Goal: Transaction & Acquisition: Purchase product/service

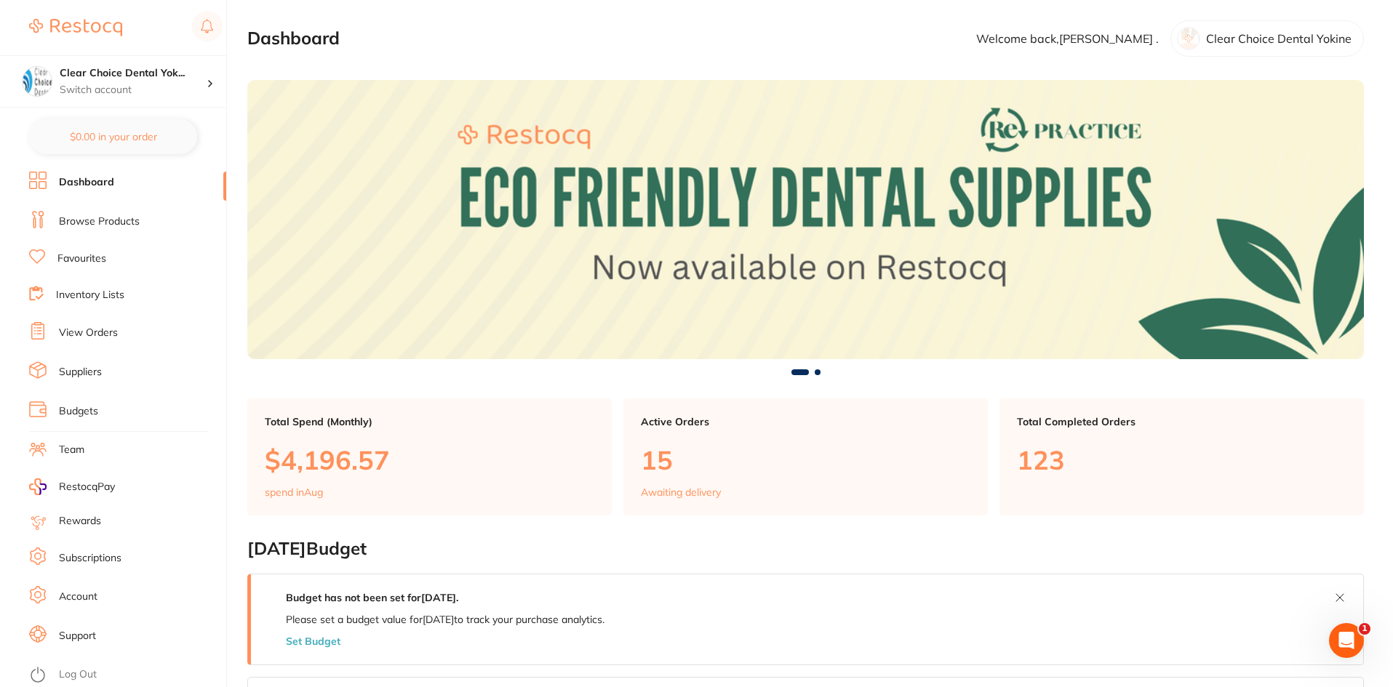
click at [111, 331] on link "View Orders" at bounding box center [88, 333] width 59 height 15
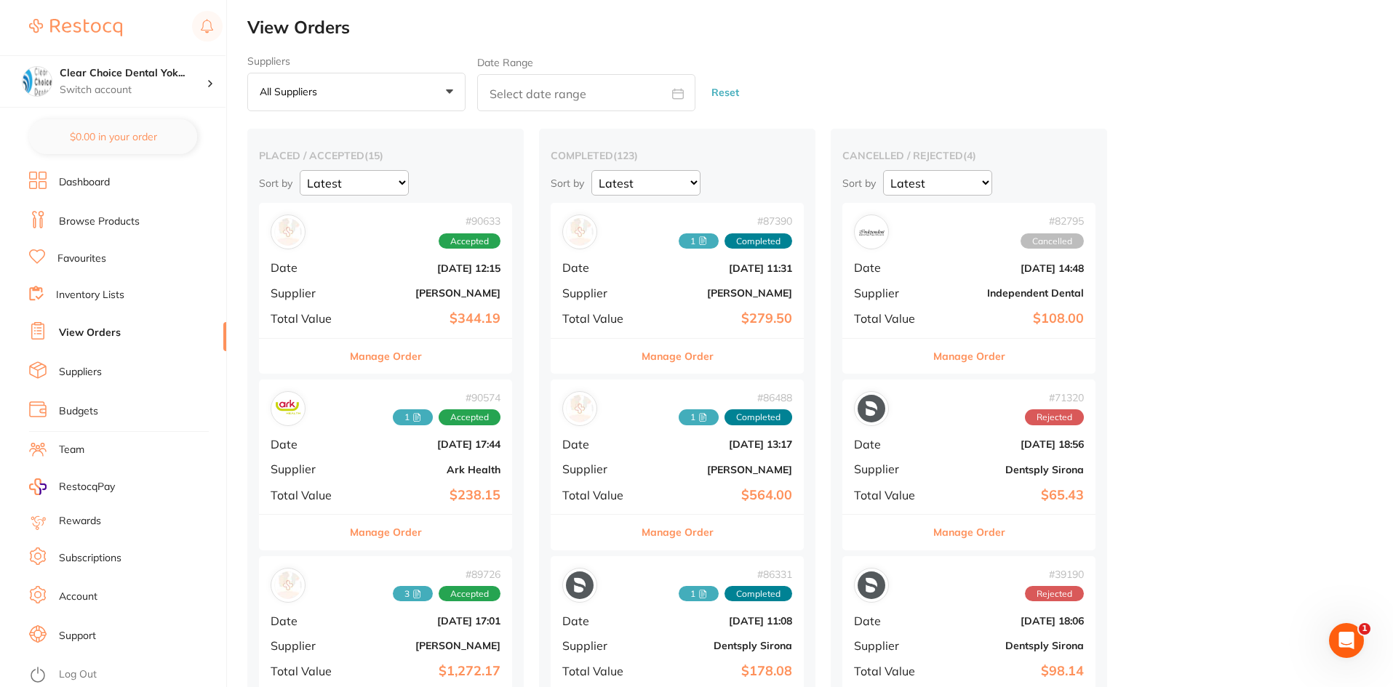
click at [350, 295] on div "# 90633 Accepted Date Aug 19 2025, 12:15 Supplier Henry Schein Halas Total Valu…" at bounding box center [385, 270] width 253 height 135
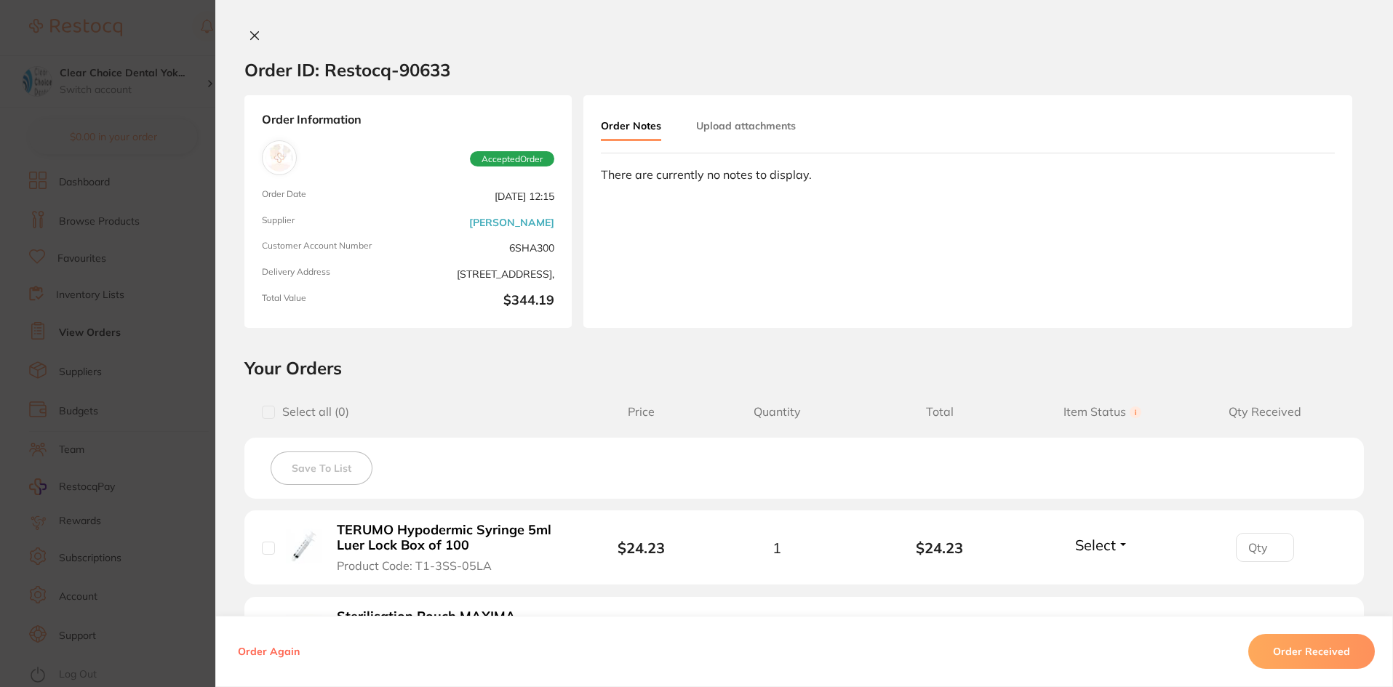
click at [719, 128] on button "Upload attachments" at bounding box center [746, 126] width 100 height 26
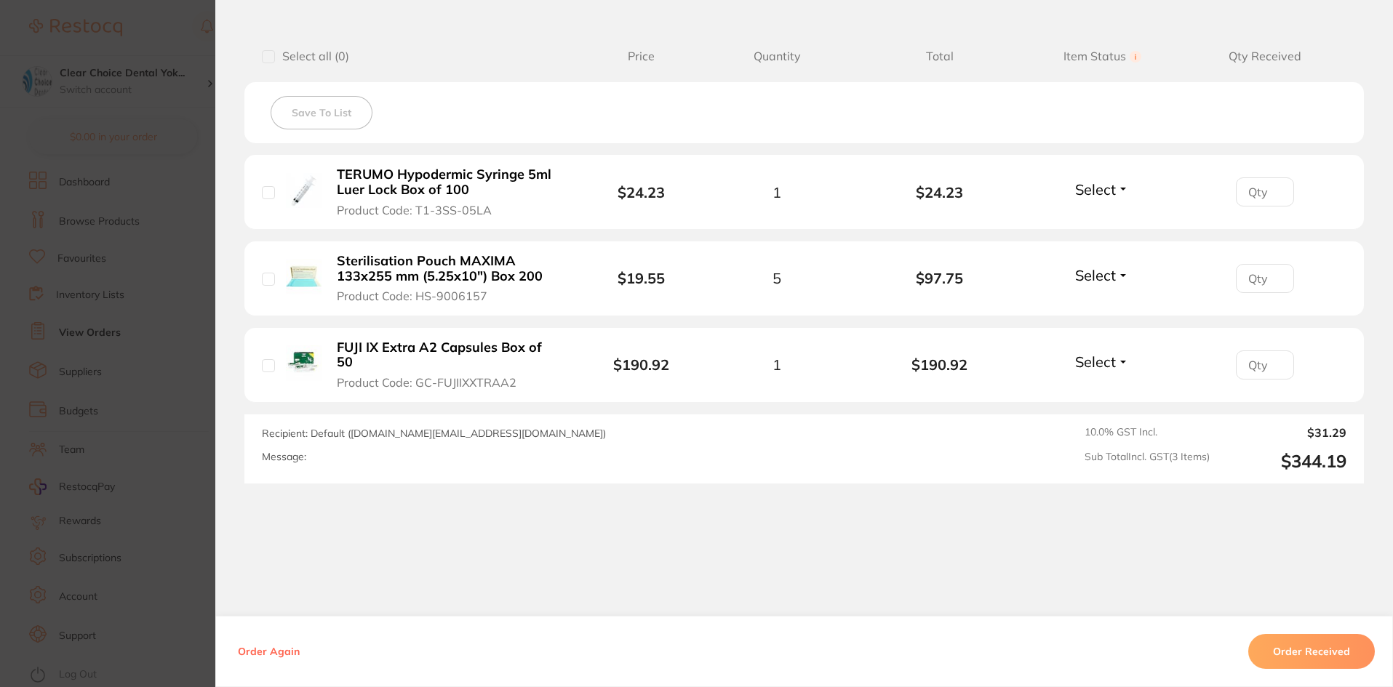
scroll to position [356, 0]
click at [1294, 652] on button "Order Received" at bounding box center [1311, 651] width 127 height 35
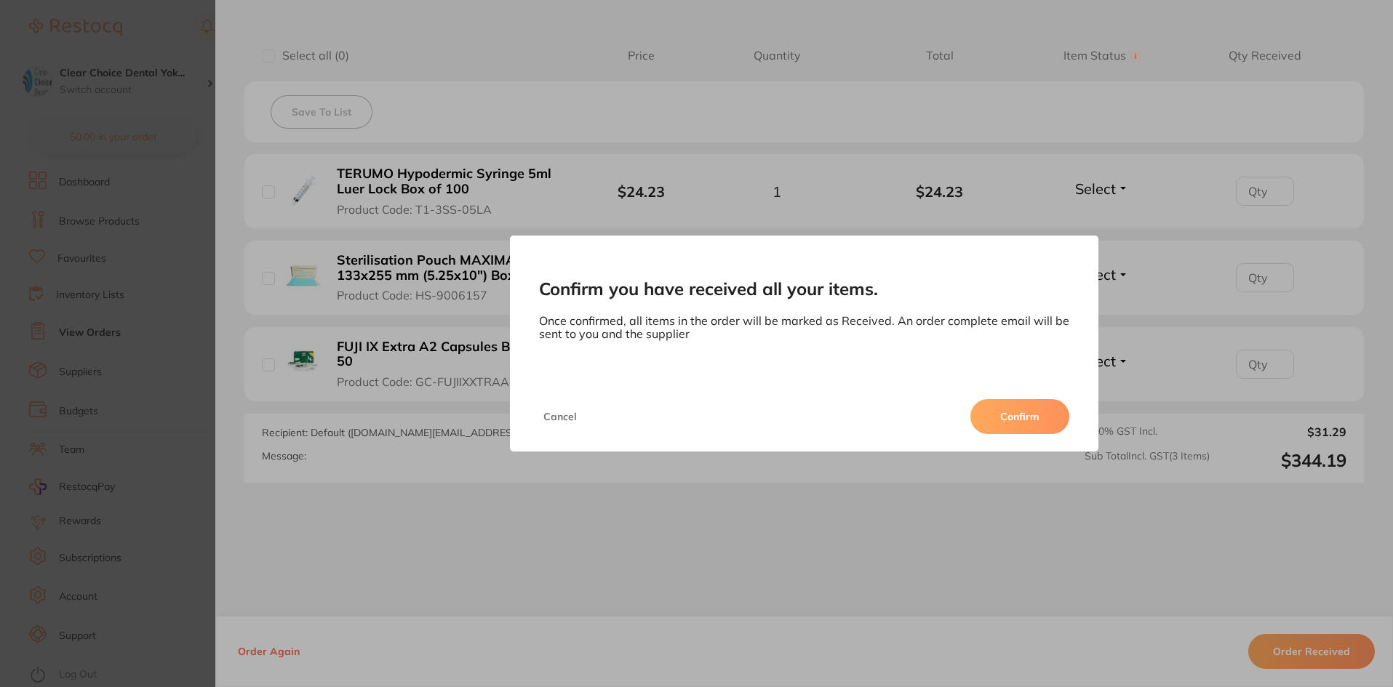
click at [991, 422] on button "Confirm" at bounding box center [1019, 416] width 99 height 35
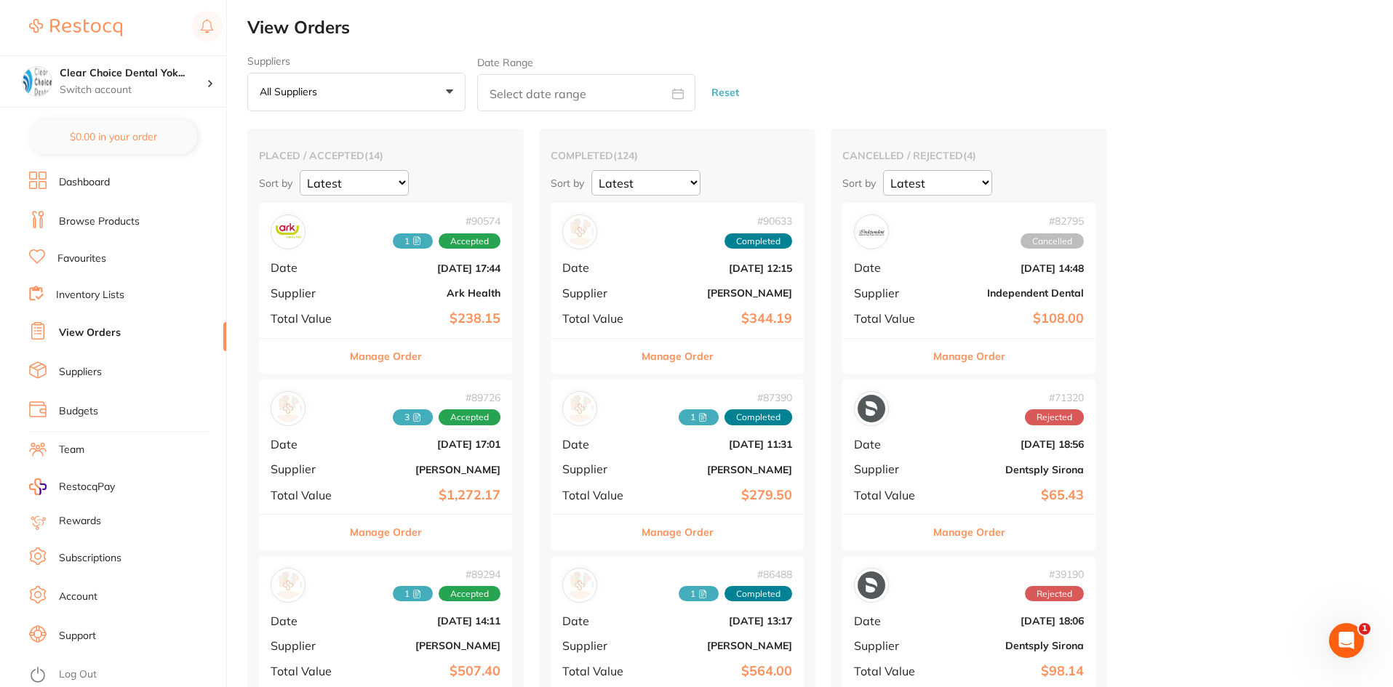
click at [656, 292] on b "[PERSON_NAME]" at bounding box center [719, 293] width 145 height 12
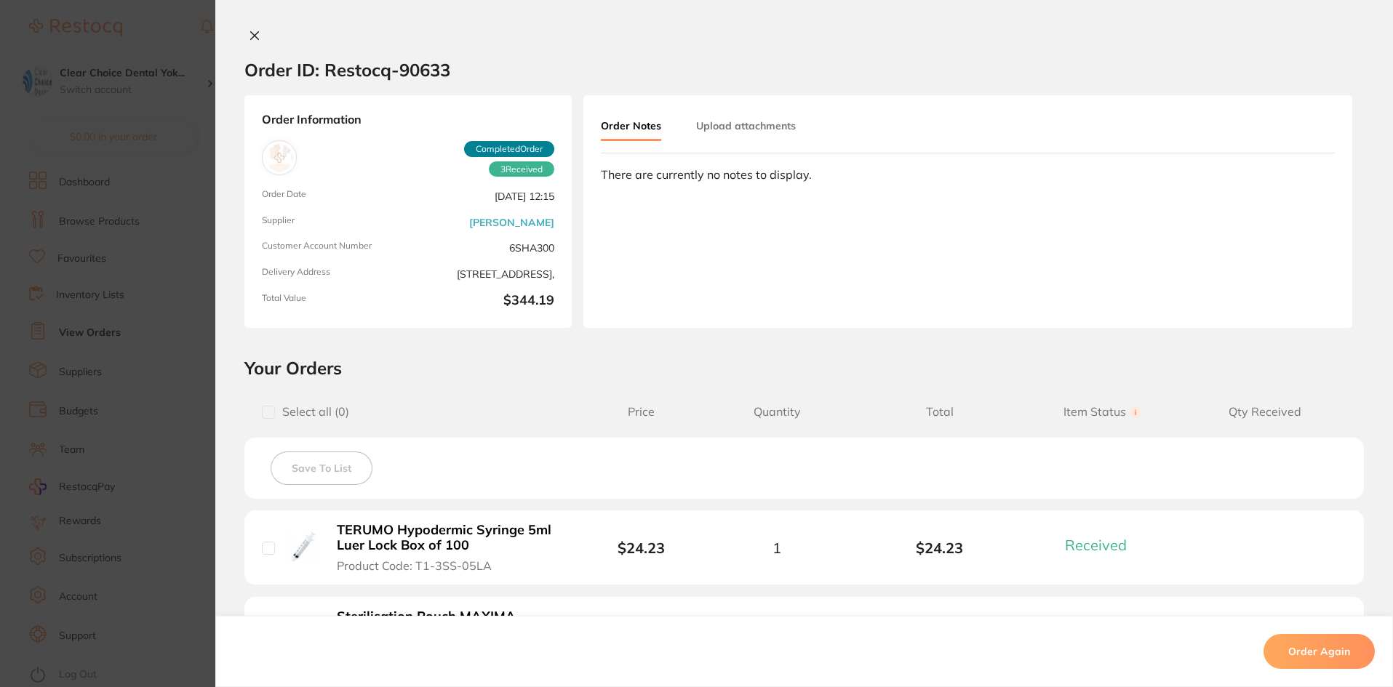
click at [766, 126] on button "Upload attachments" at bounding box center [746, 126] width 100 height 26
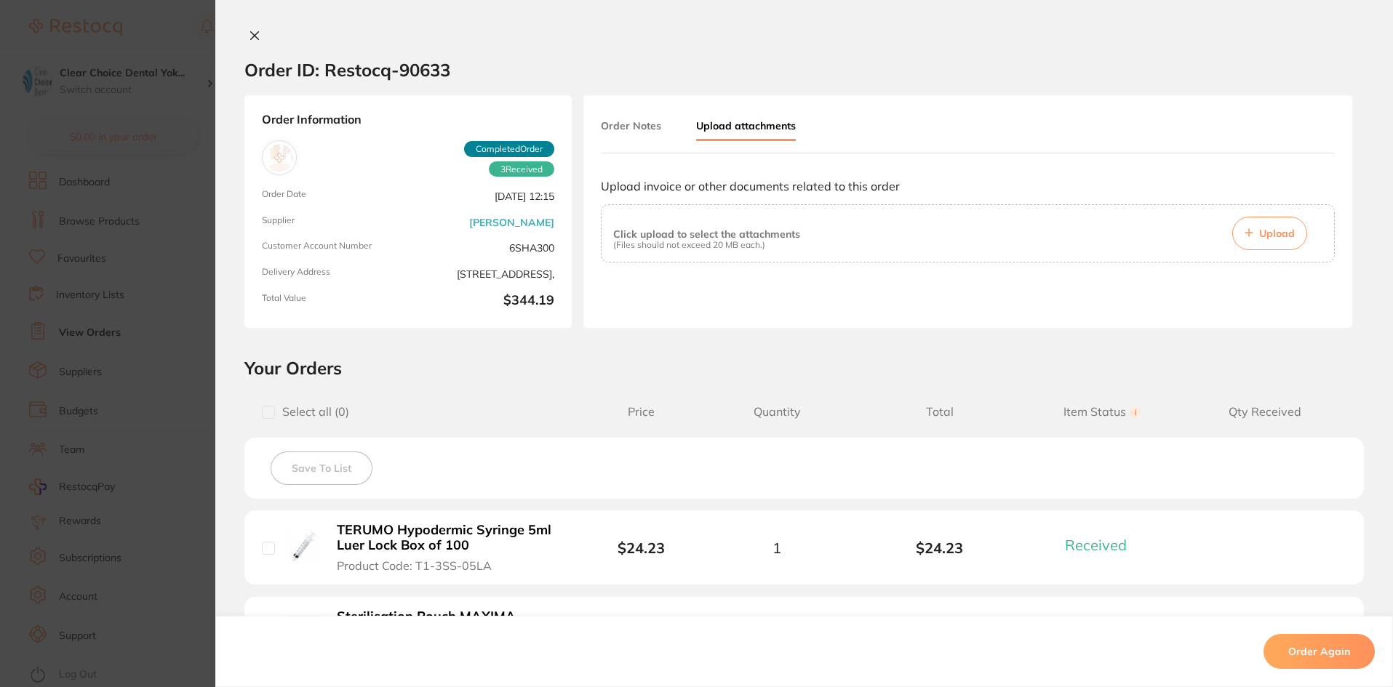
click at [1259, 236] on span "Upload" at bounding box center [1277, 233] width 36 height 13
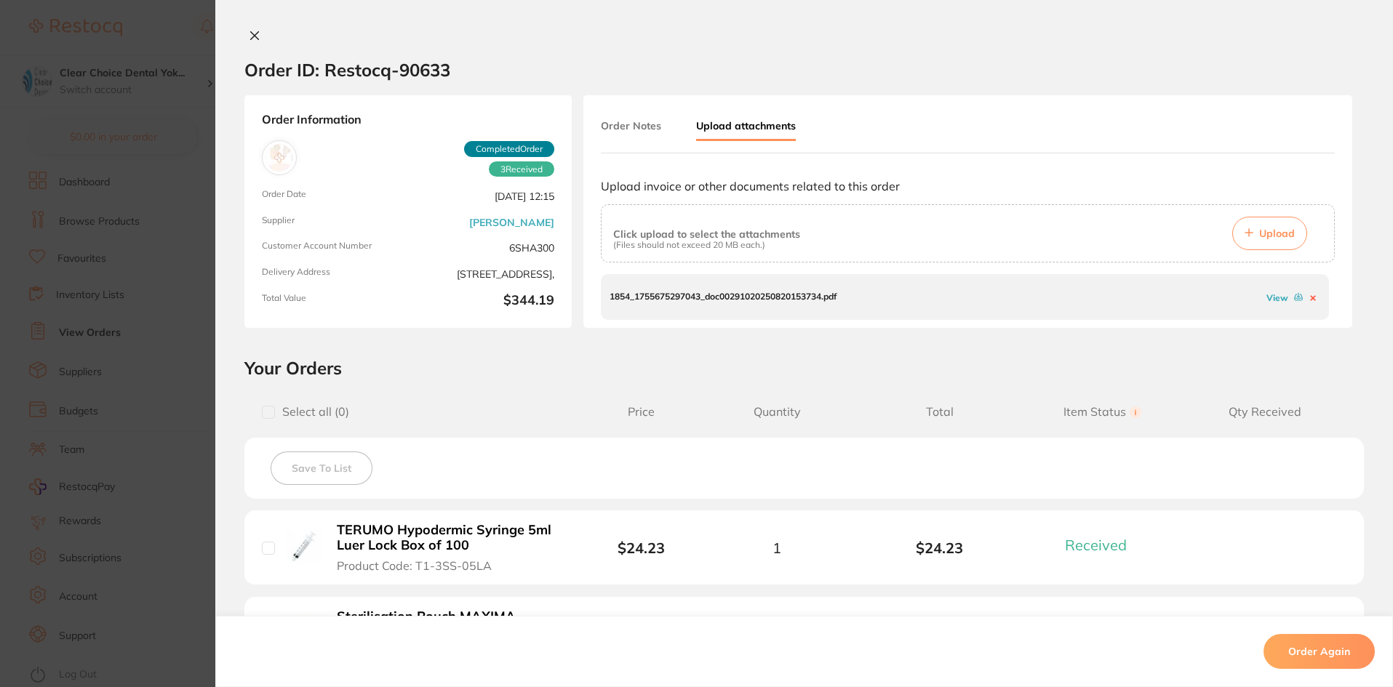
click at [1277, 298] on link "View" at bounding box center [1277, 297] width 22 height 11
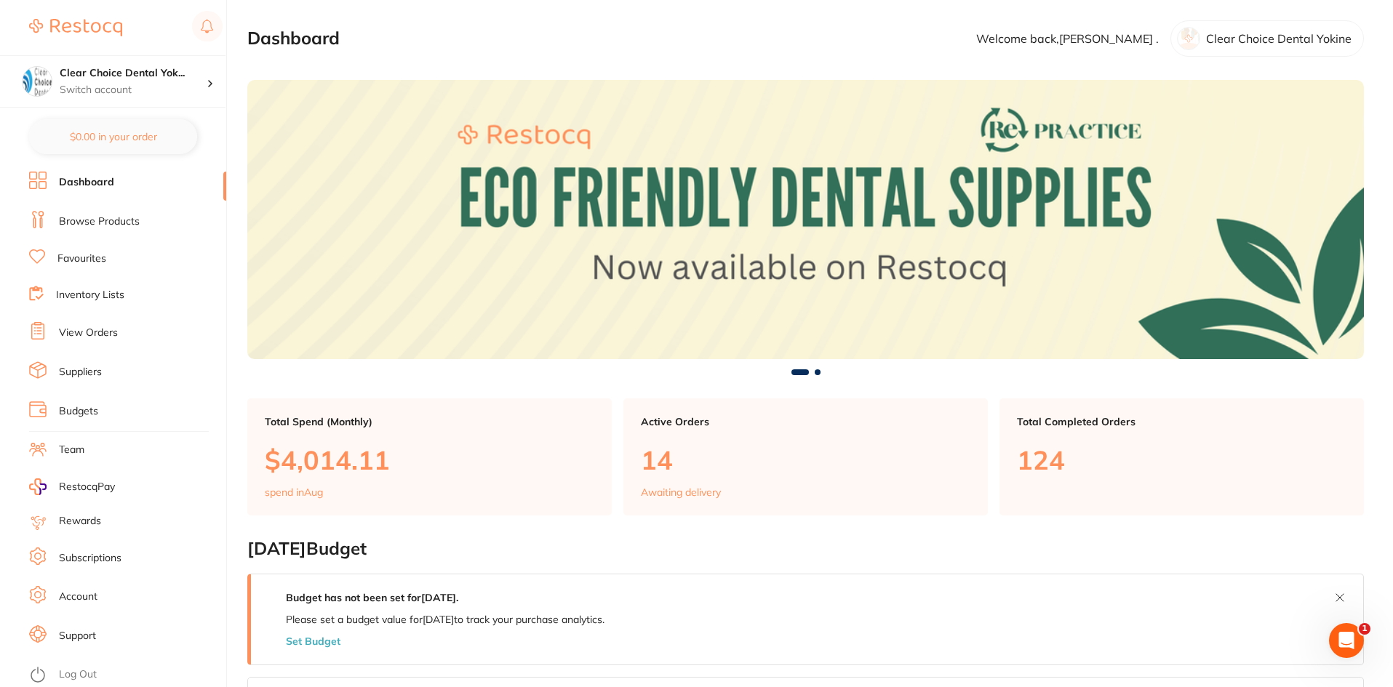
click at [93, 333] on link "View Orders" at bounding box center [88, 333] width 59 height 15
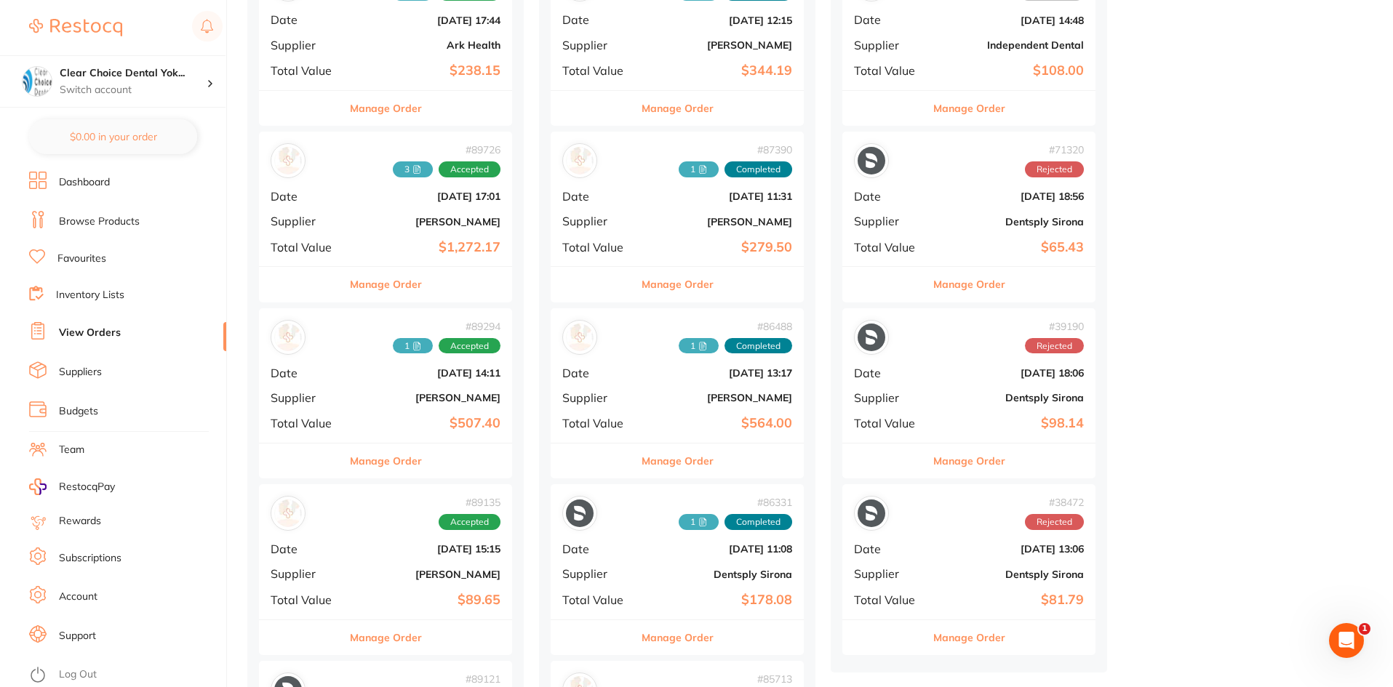
scroll to position [291, 0]
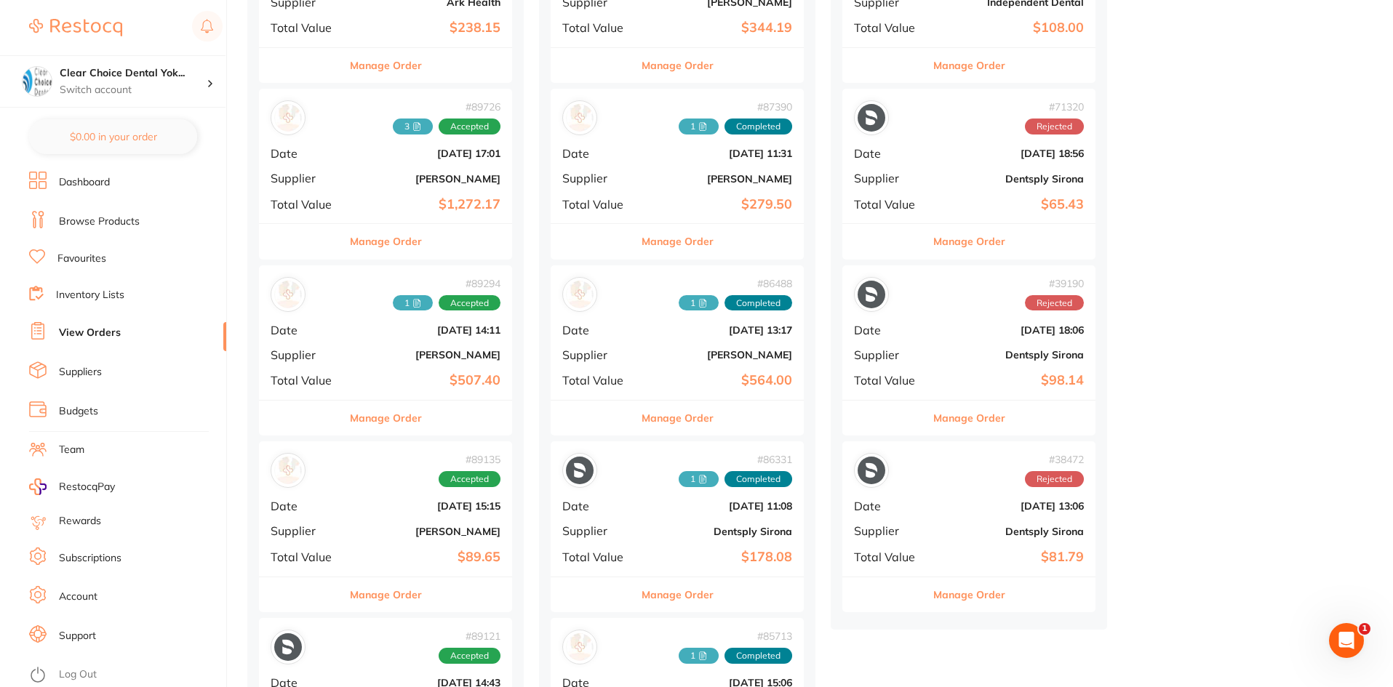
click at [415, 355] on b "[PERSON_NAME]" at bounding box center [427, 355] width 145 height 12
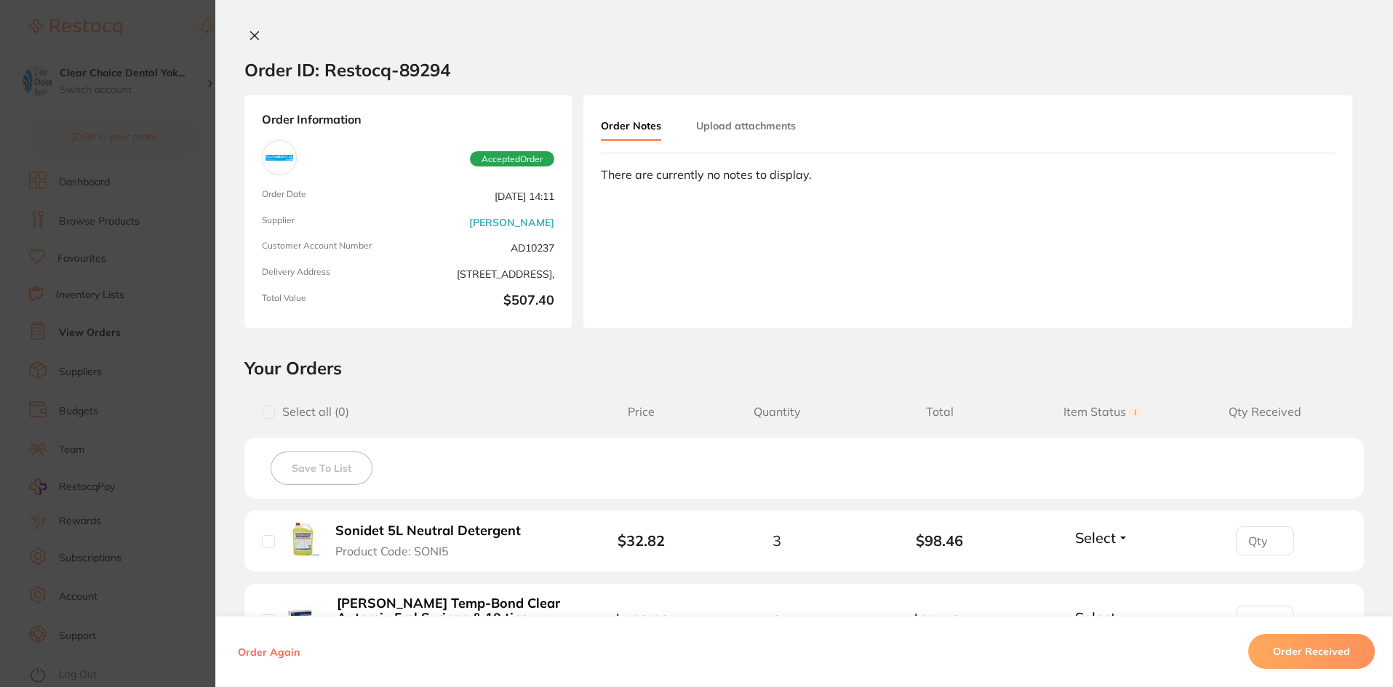
click at [244, 31] on button at bounding box center [254, 36] width 20 height 15
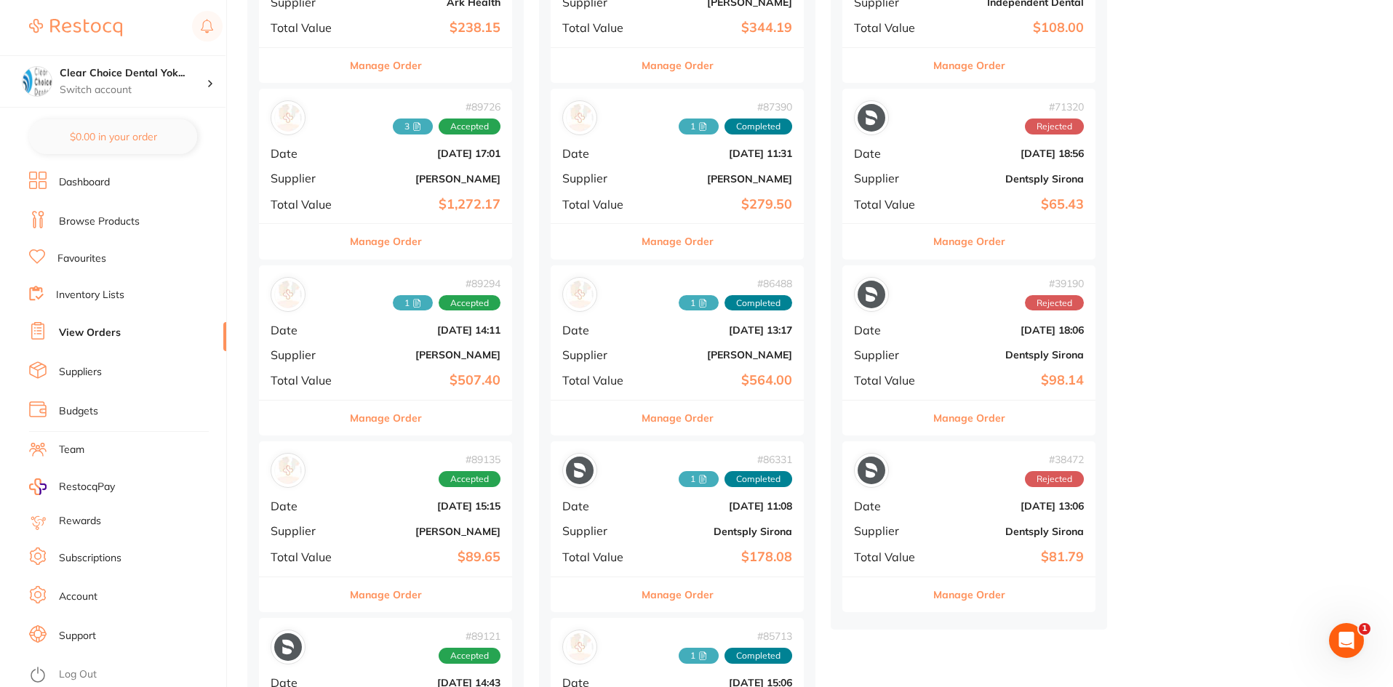
click at [377, 510] on b "[DATE] 15:15" at bounding box center [427, 506] width 145 height 12
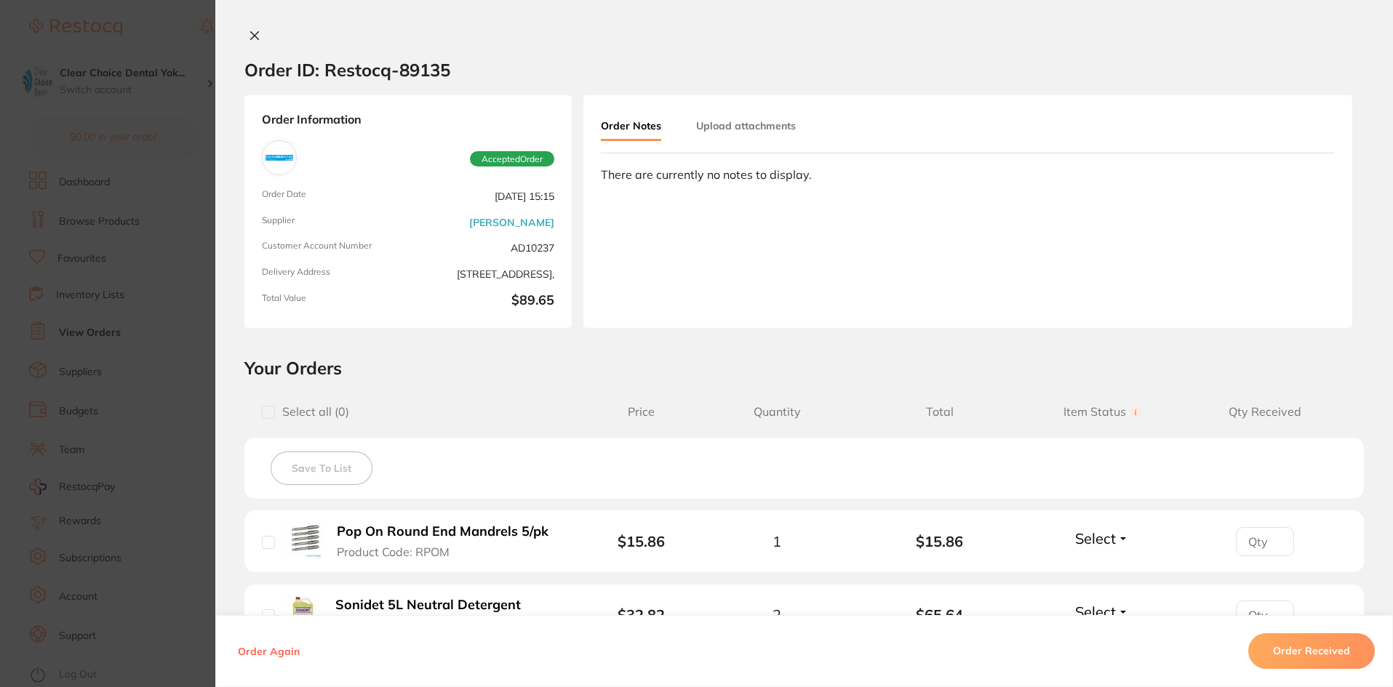
click at [249, 32] on icon at bounding box center [255, 36] width 12 height 12
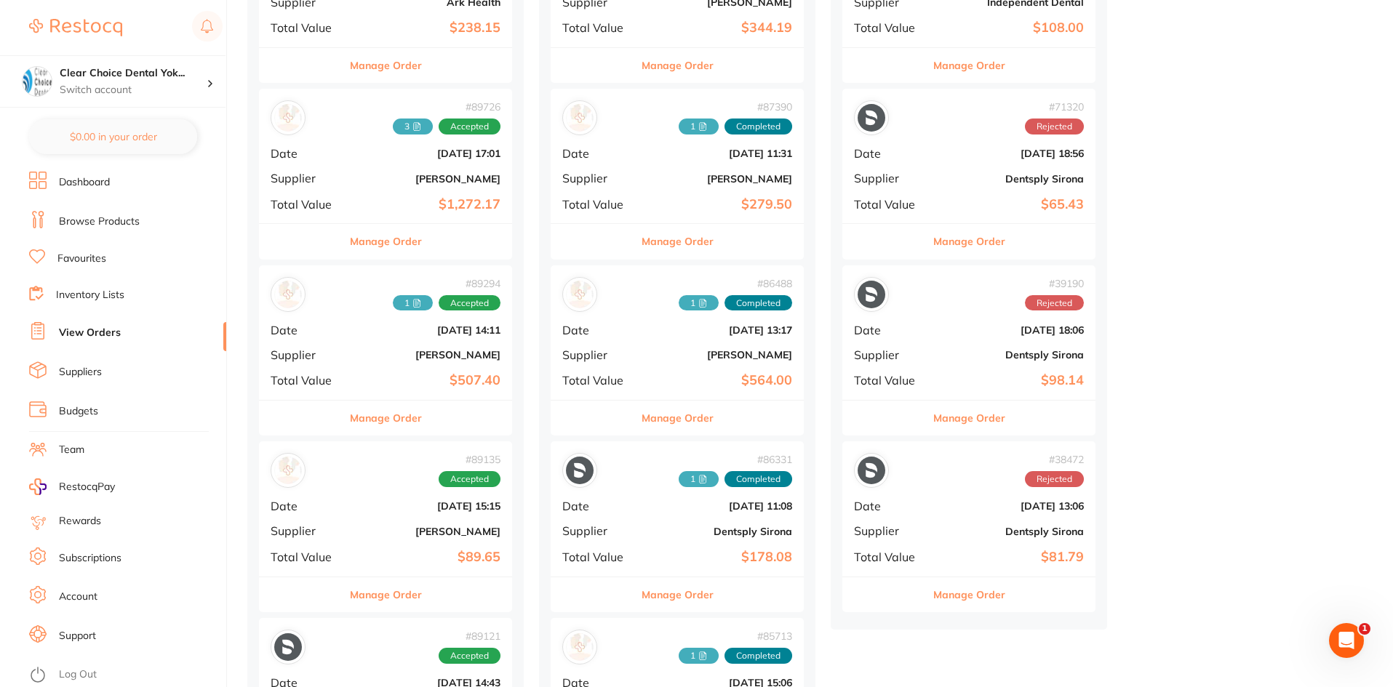
scroll to position [582, 0]
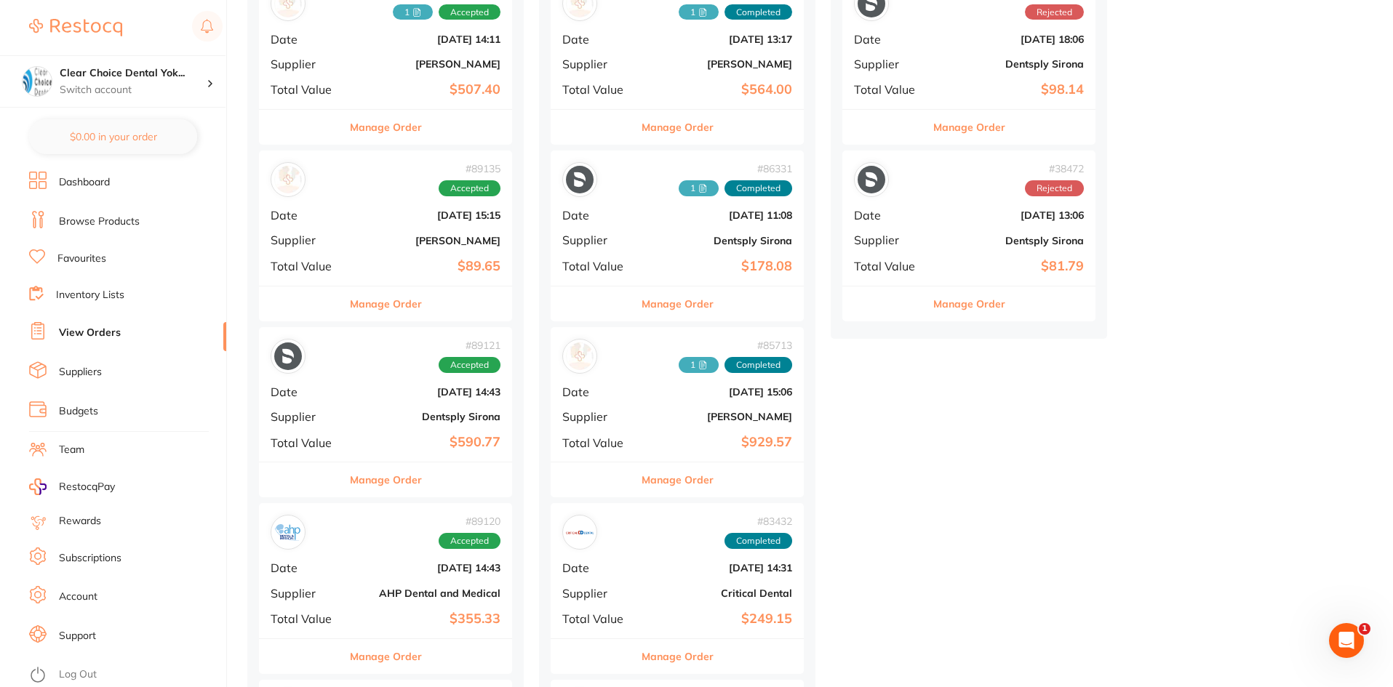
click at [370, 411] on b "Dentsply Sirona" at bounding box center [427, 417] width 145 height 12
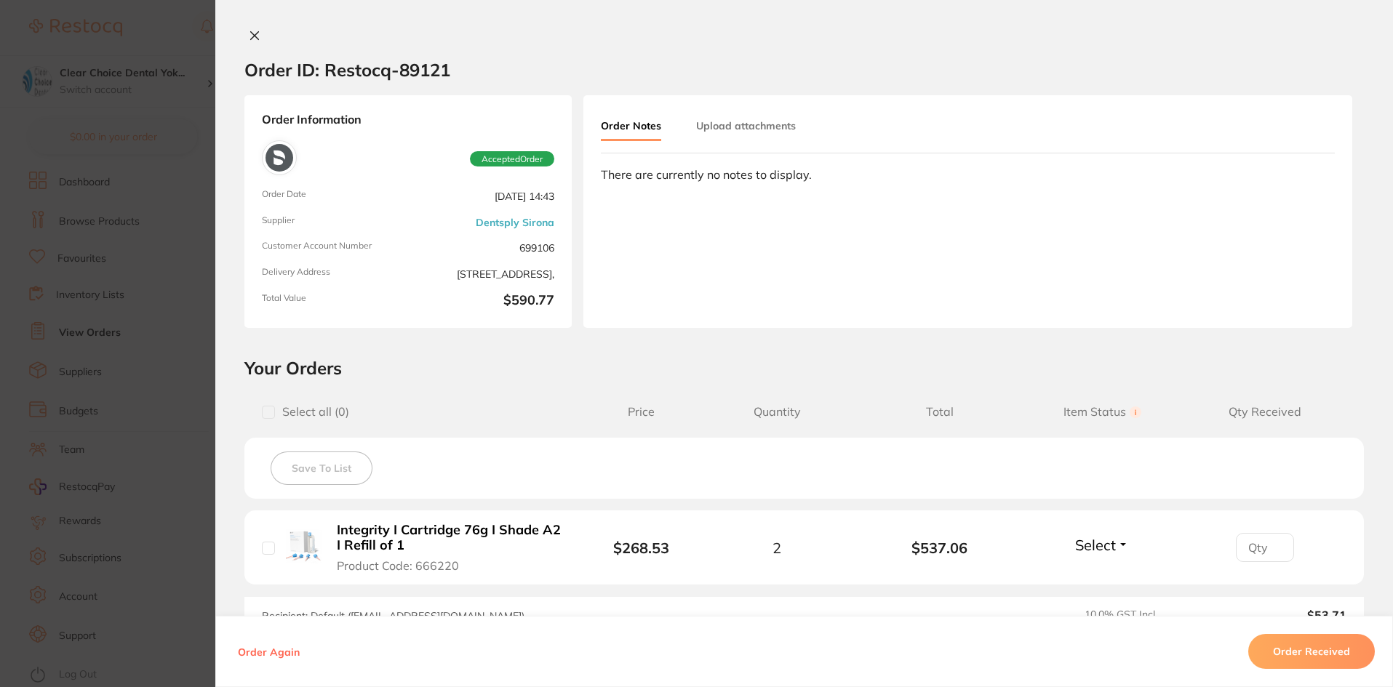
click at [252, 33] on icon at bounding box center [255, 36] width 12 height 12
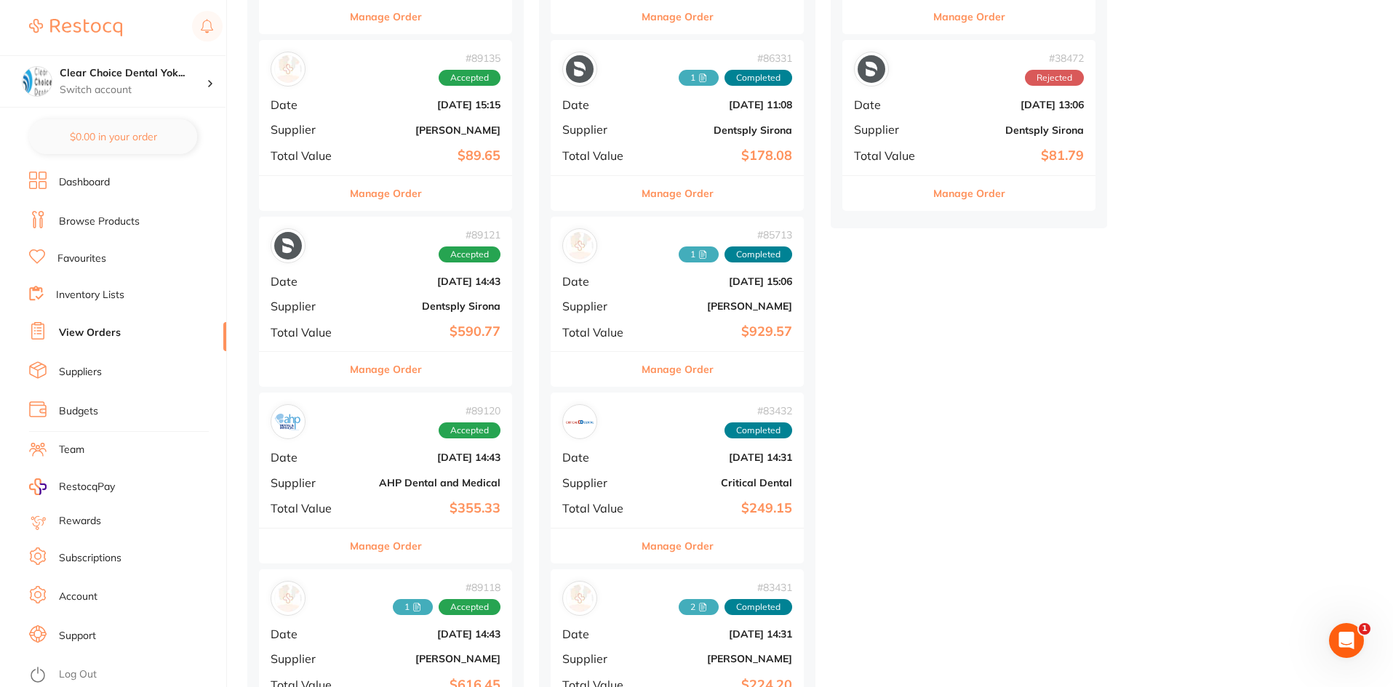
scroll to position [800, 0]
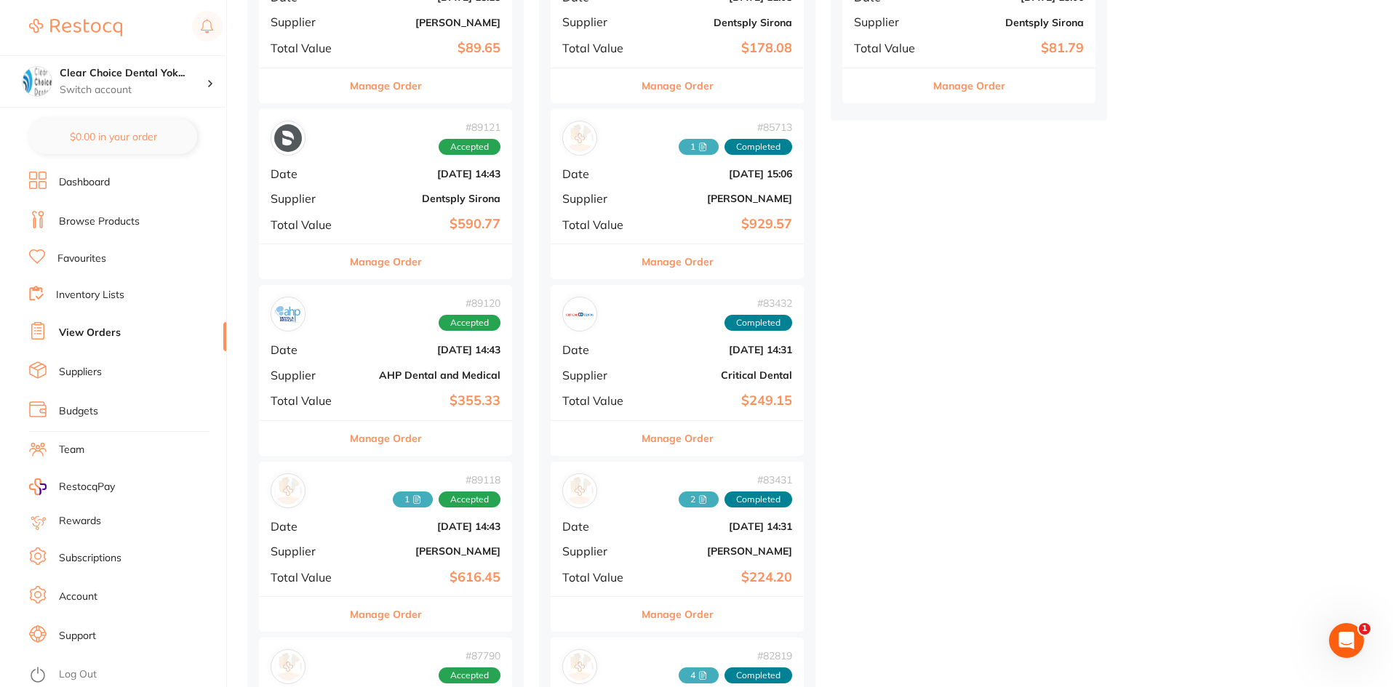
click at [385, 559] on div "# 89118 1 Accepted Date Aug 5 2025, 14:43 Supplier Henry Schein Halas Total Val…" at bounding box center [385, 529] width 253 height 135
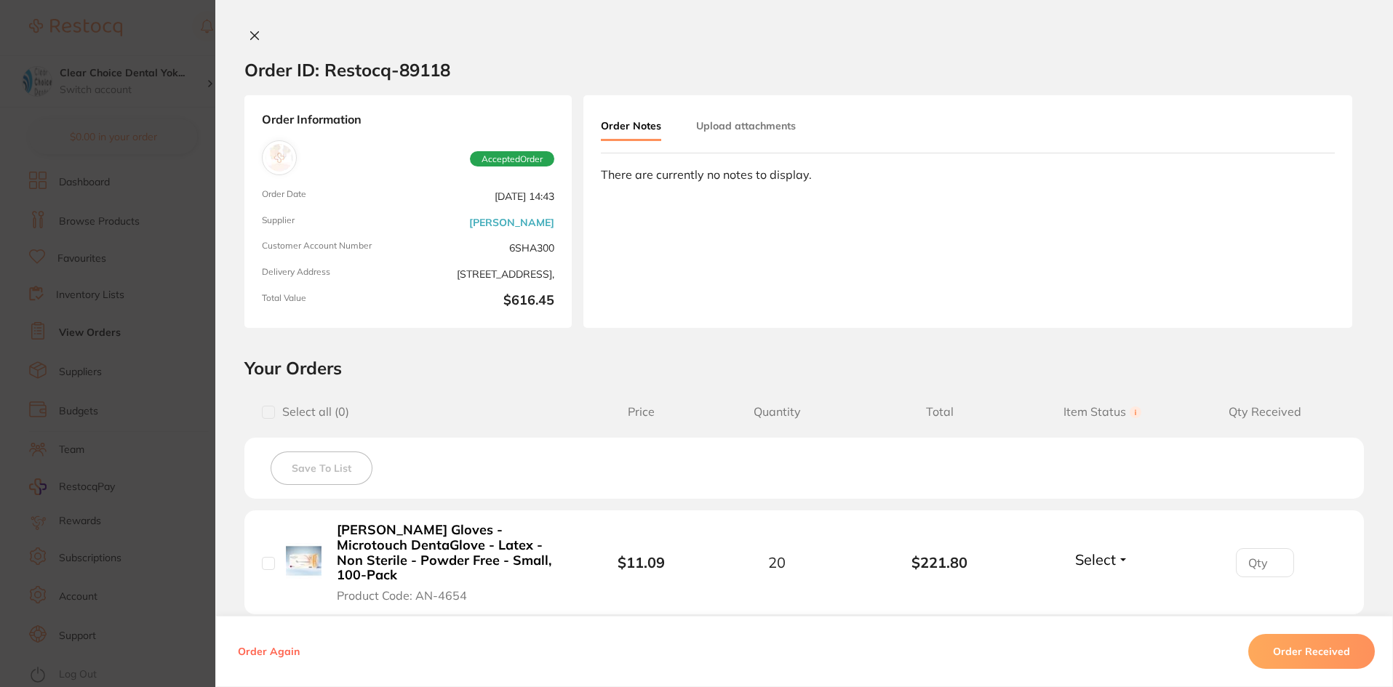
click at [251, 36] on icon at bounding box center [255, 36] width 8 height 8
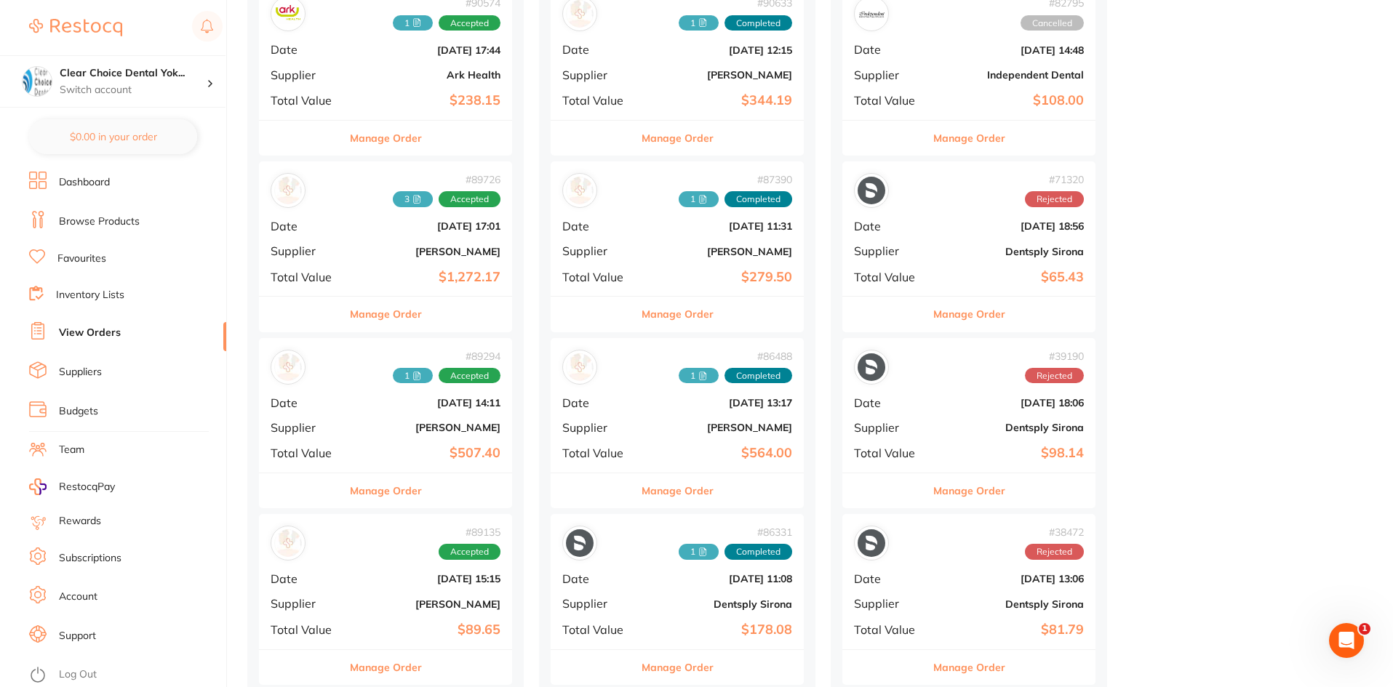
click at [375, 272] on b "$1,272.17" at bounding box center [427, 277] width 145 height 15
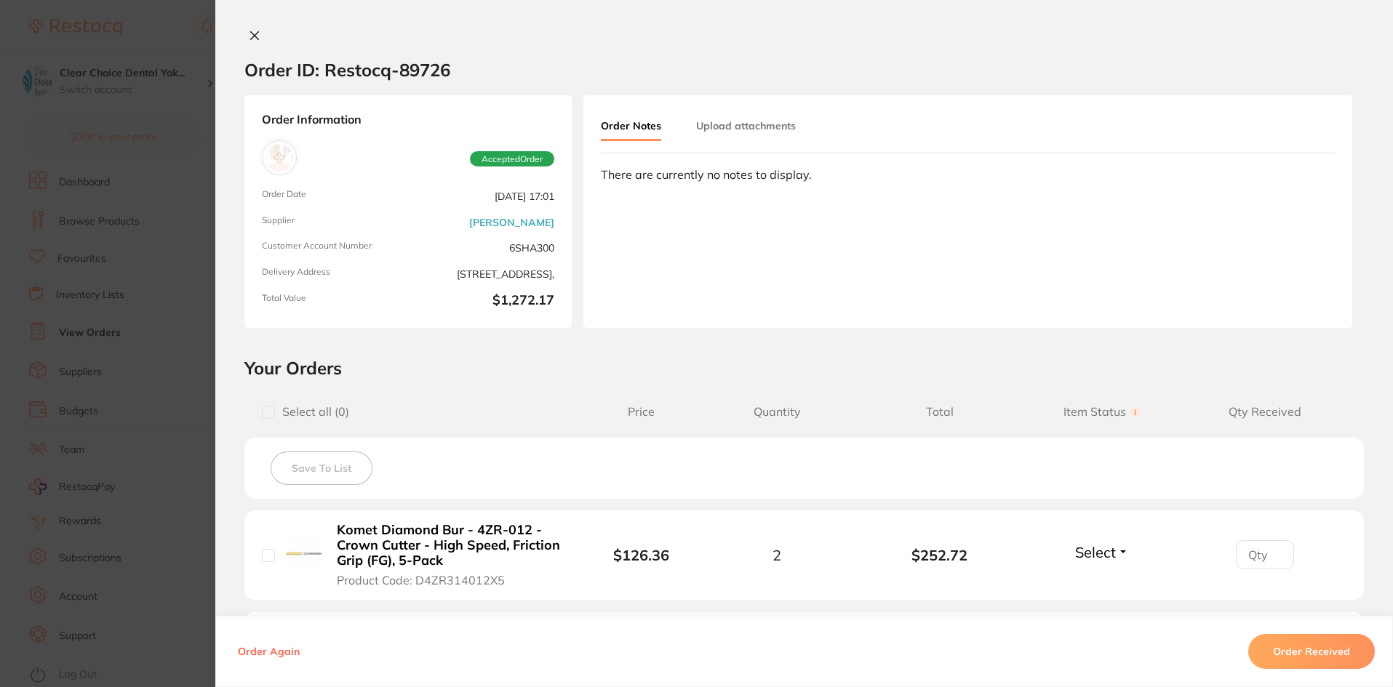
click at [250, 28] on div "Order ID: Restocq- 89726 Order Information Accepted Order Order Date Aug 8 2025…" at bounding box center [804, 343] width 1178 height 687
click at [250, 40] on icon at bounding box center [255, 36] width 12 height 12
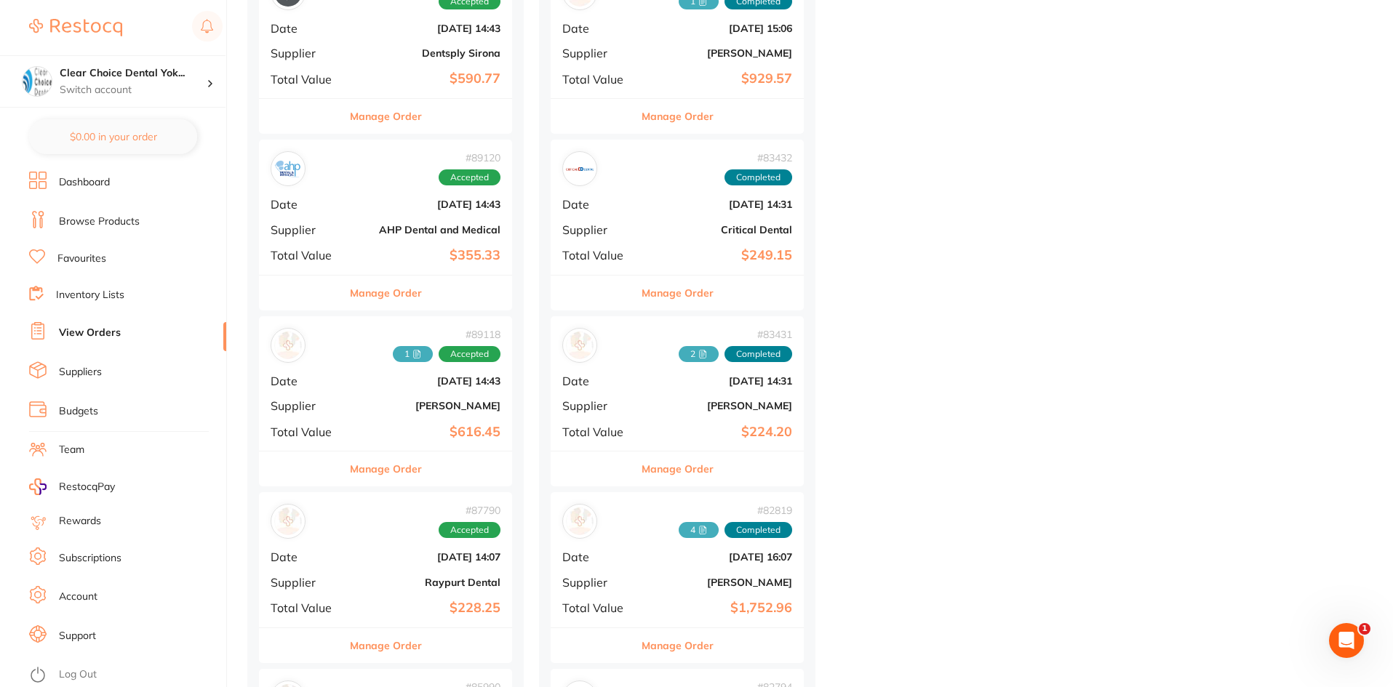
click at [346, 413] on div "# 89118 1 Accepted Date Aug 5 2025, 14:43 Supplier Henry Schein Halas Total Val…" at bounding box center [385, 383] width 253 height 135
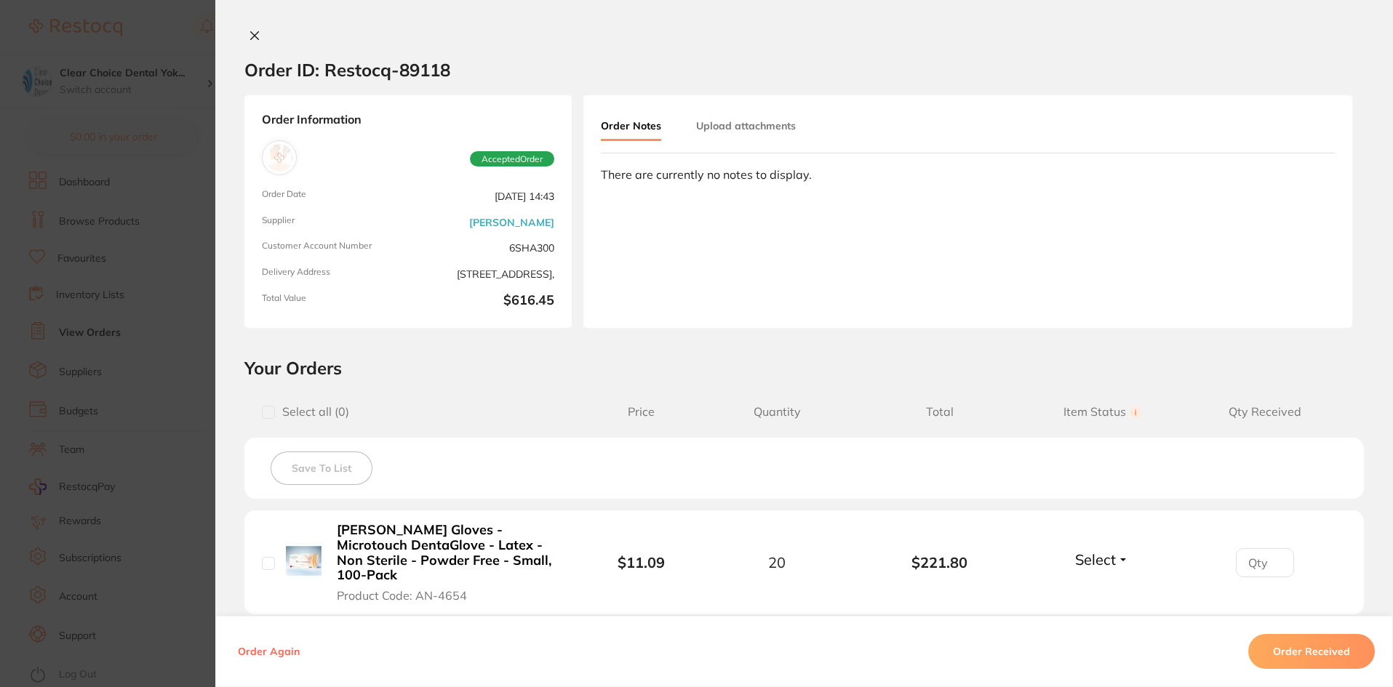
click at [252, 35] on icon at bounding box center [255, 36] width 8 height 8
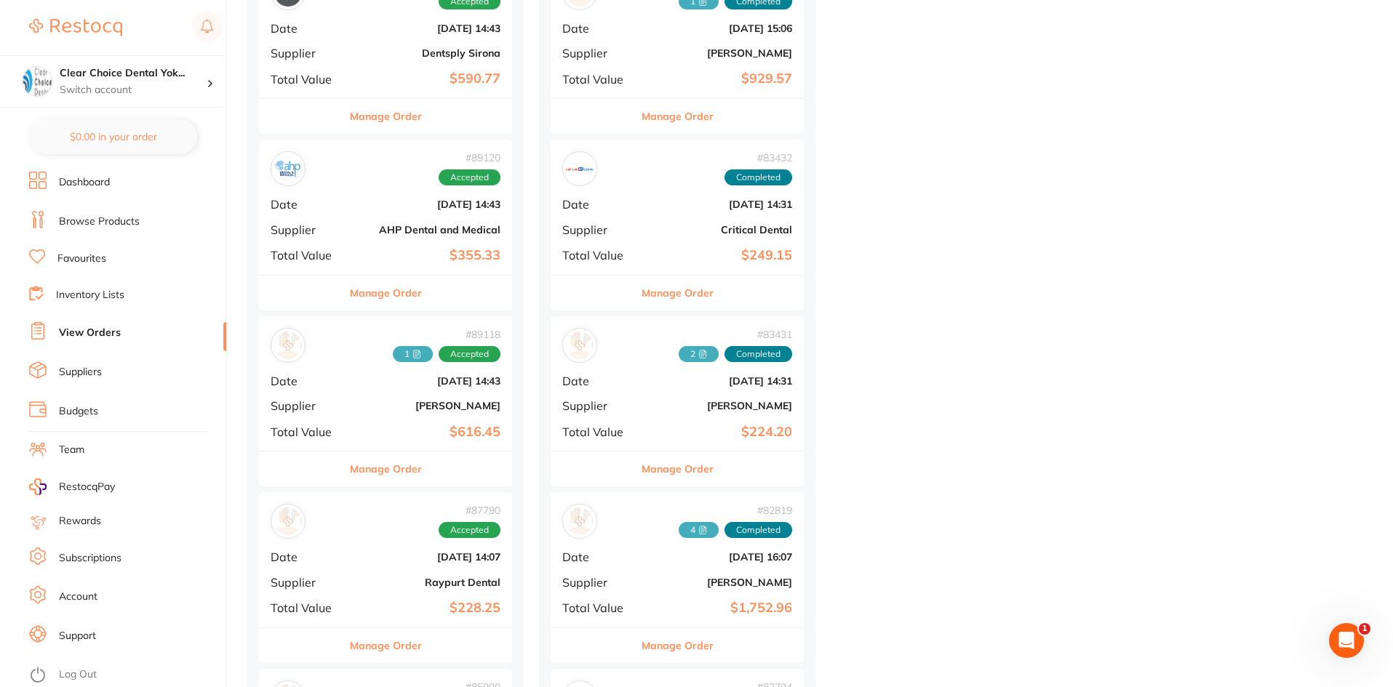
click at [348, 408] on div "# 89118 1 Accepted Date Aug 5 2025, 14:43 Supplier Henry Schein Halas Total Val…" at bounding box center [385, 383] width 253 height 135
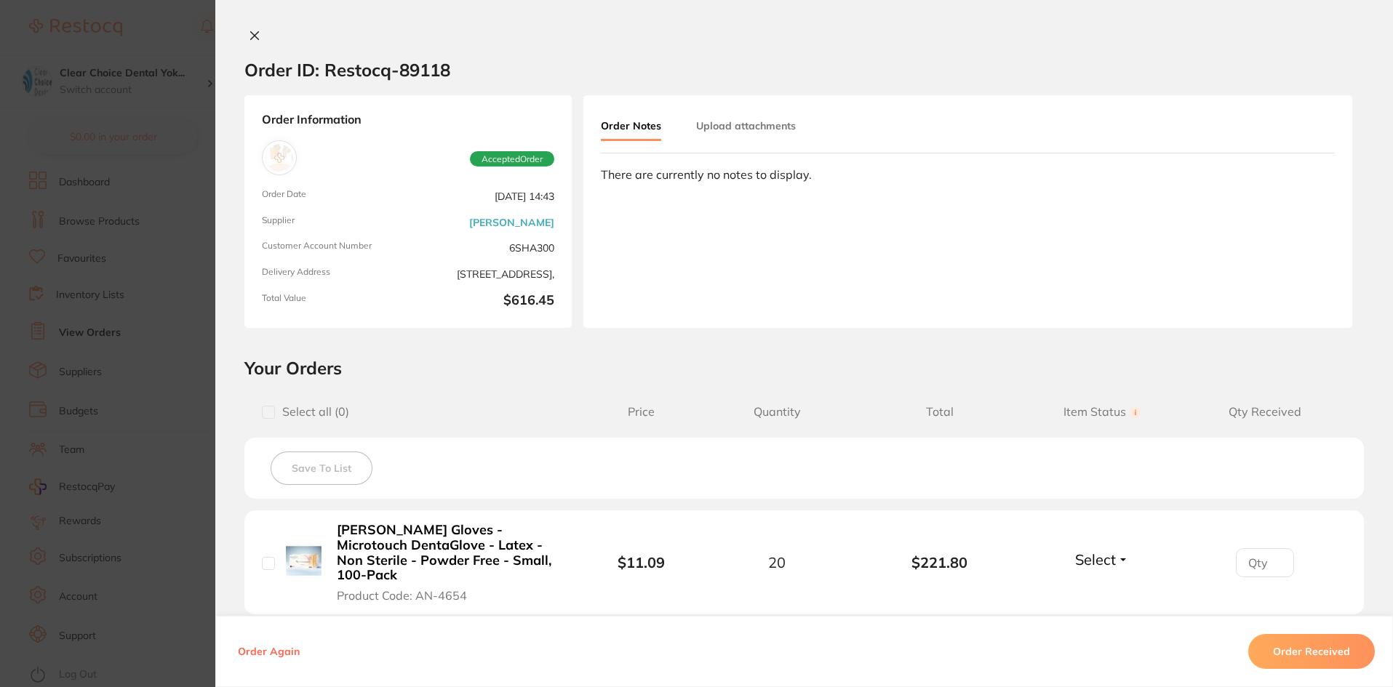
click at [252, 36] on icon at bounding box center [255, 36] width 8 height 8
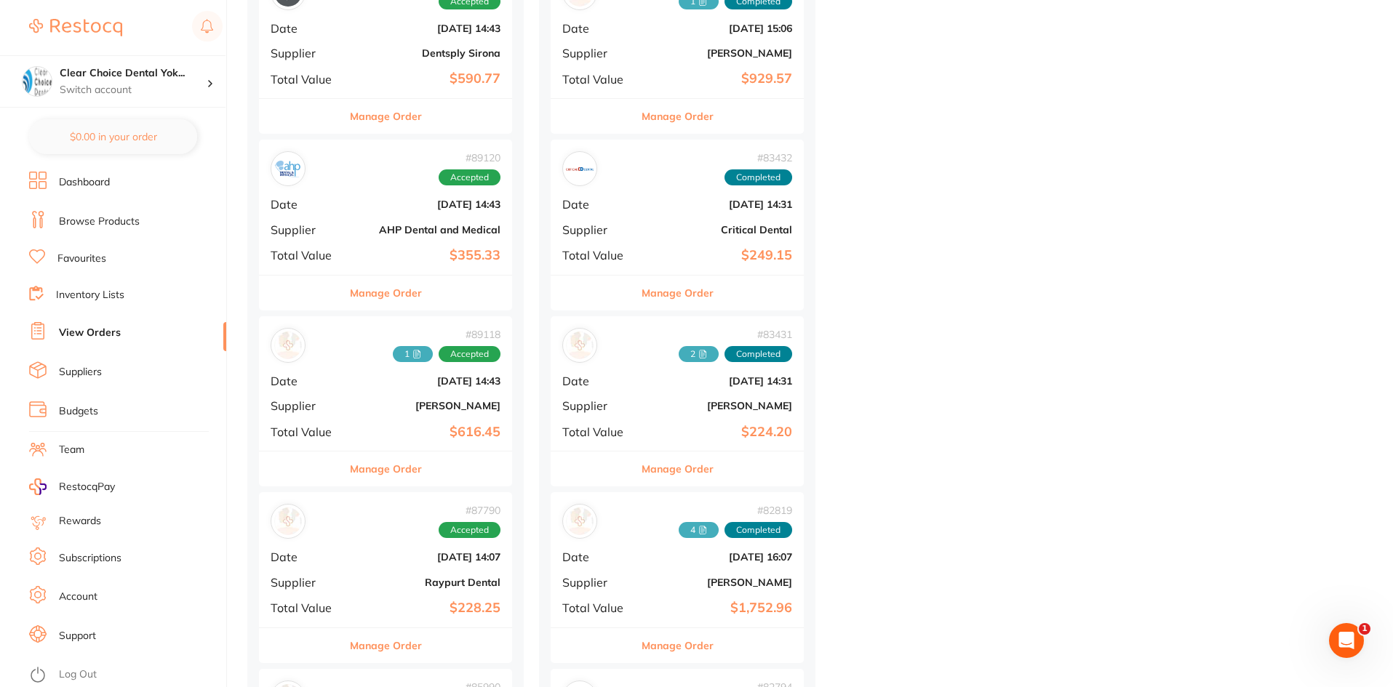
click at [356, 237] on div "# 89120 Accepted Date Aug 5 2025, 14:43 Supplier AHP Dental and Medical Total V…" at bounding box center [385, 207] width 253 height 135
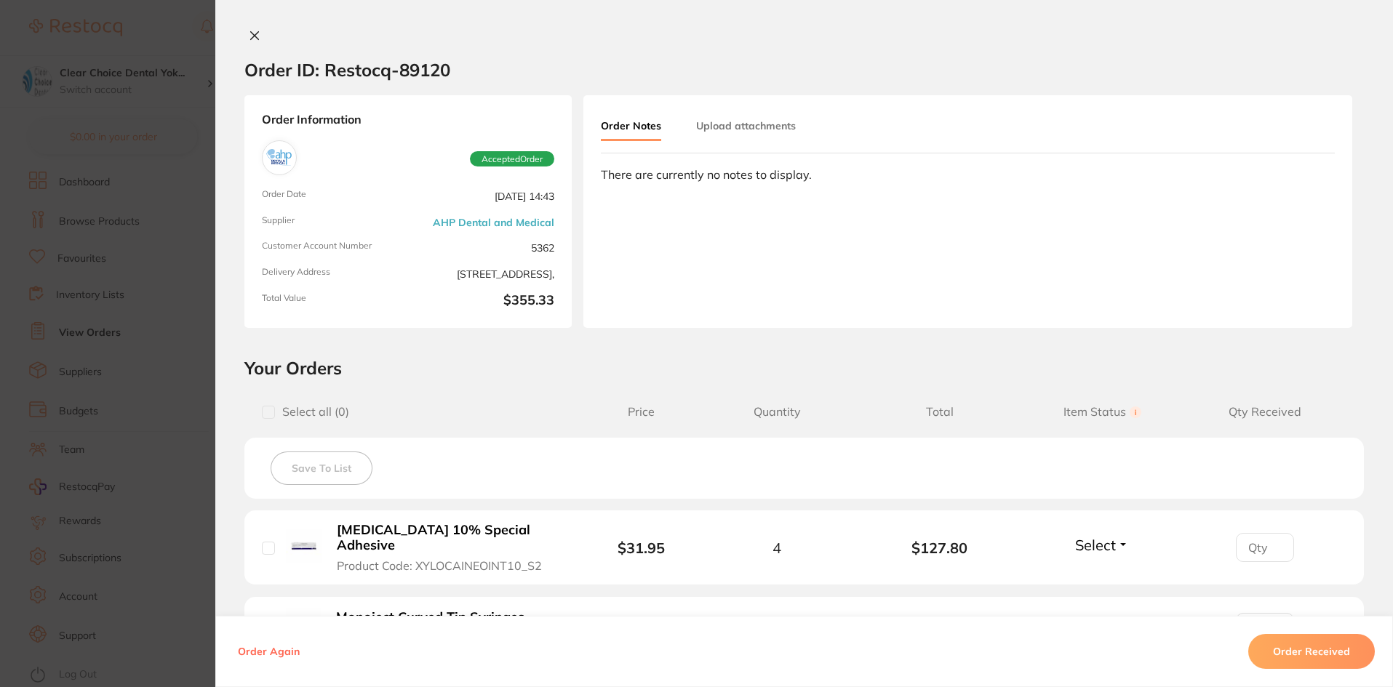
click at [249, 41] on icon at bounding box center [255, 36] width 12 height 12
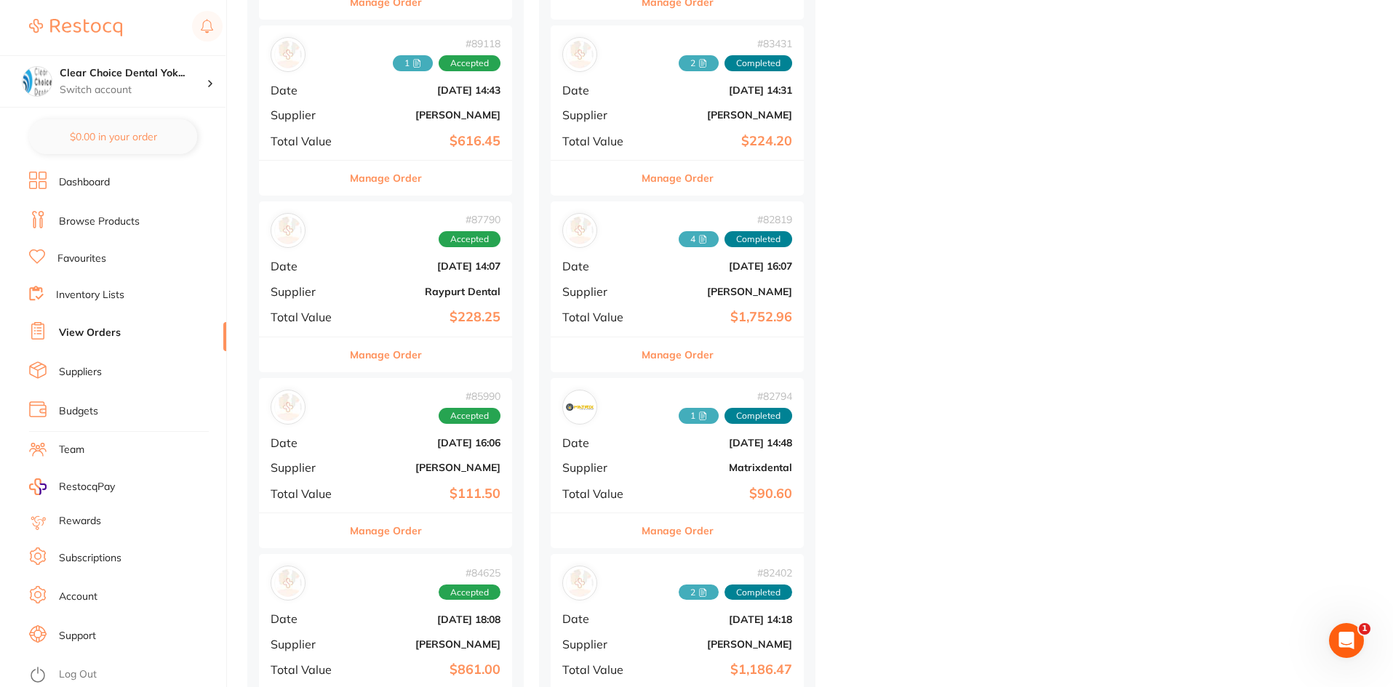
click at [367, 473] on b "[PERSON_NAME]" at bounding box center [427, 468] width 145 height 12
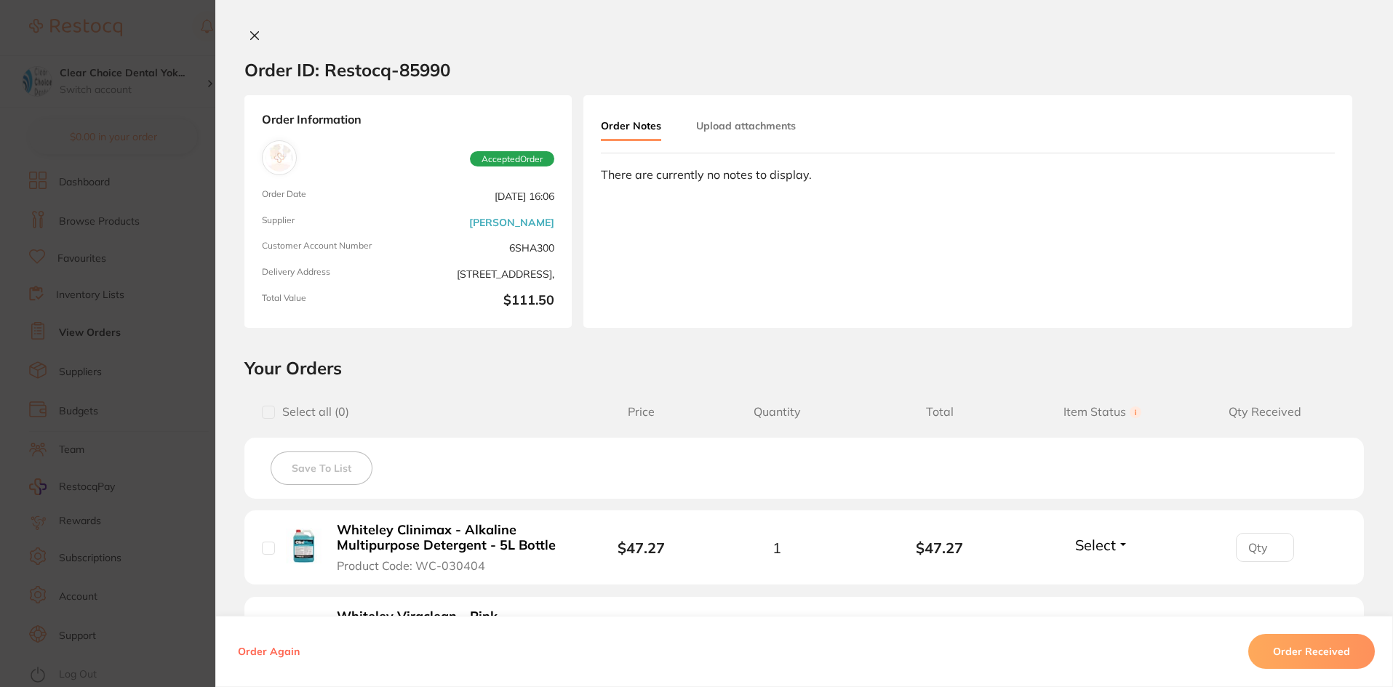
click at [253, 35] on icon at bounding box center [255, 36] width 12 height 12
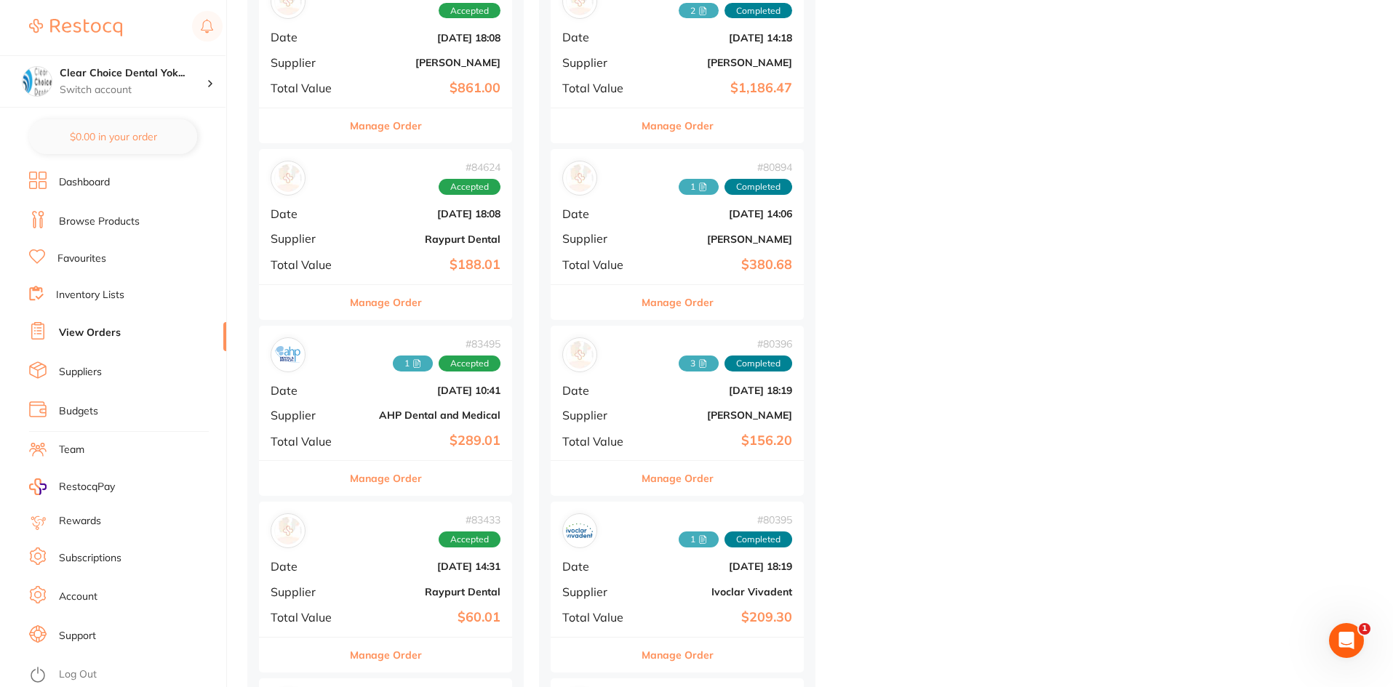
click at [358, 431] on div "# 83495 1 Accepted Date Jun 17 2025, 10:41 Supplier AHP Dental and Medical Tota…" at bounding box center [385, 393] width 253 height 135
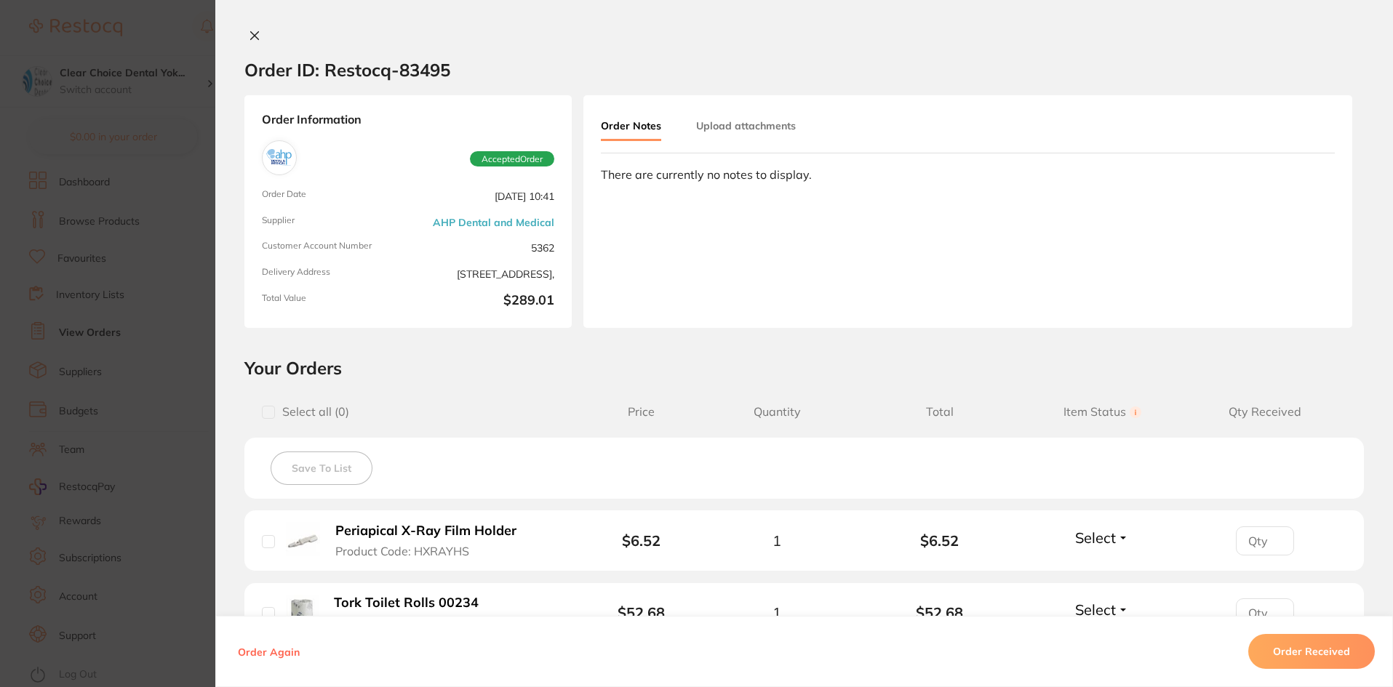
click at [244, 39] on button at bounding box center [254, 36] width 20 height 15
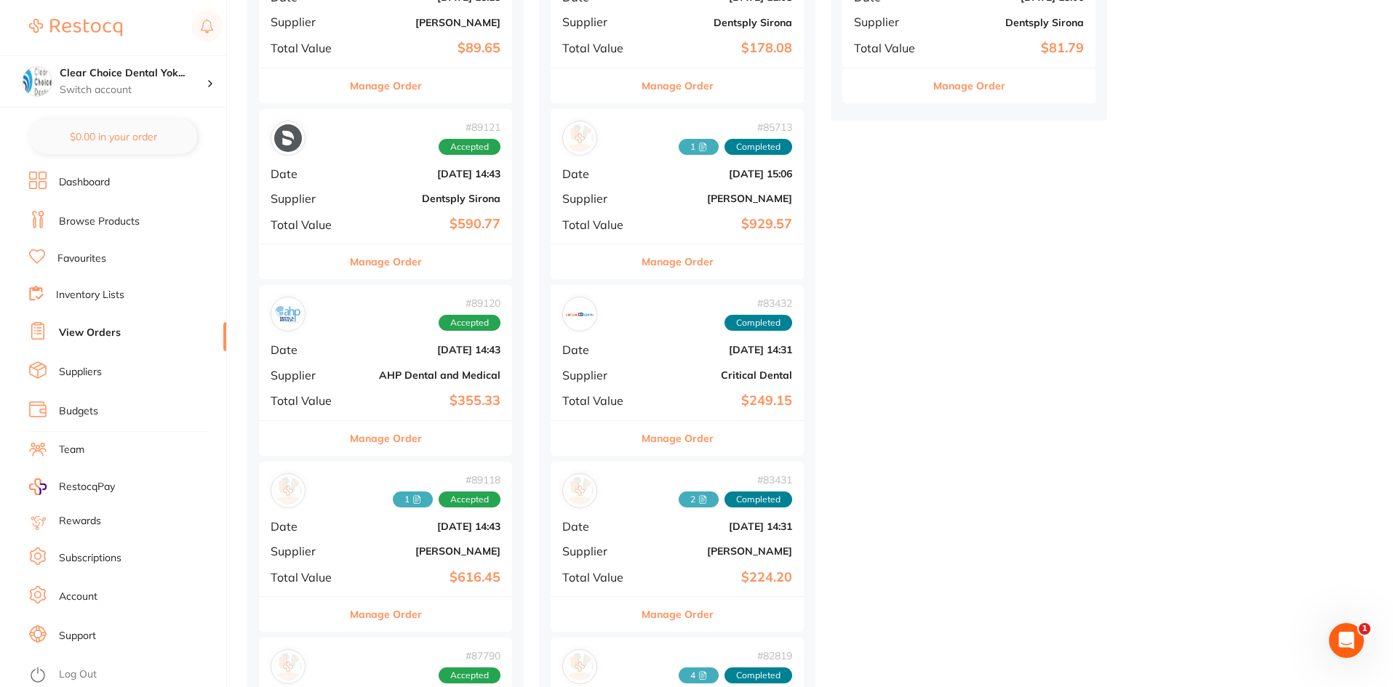
click at [359, 538] on div "# 89118 1 Accepted Date Aug 5 2025, 14:43 Supplier Henry Schein Halas Total Val…" at bounding box center [385, 529] width 253 height 135
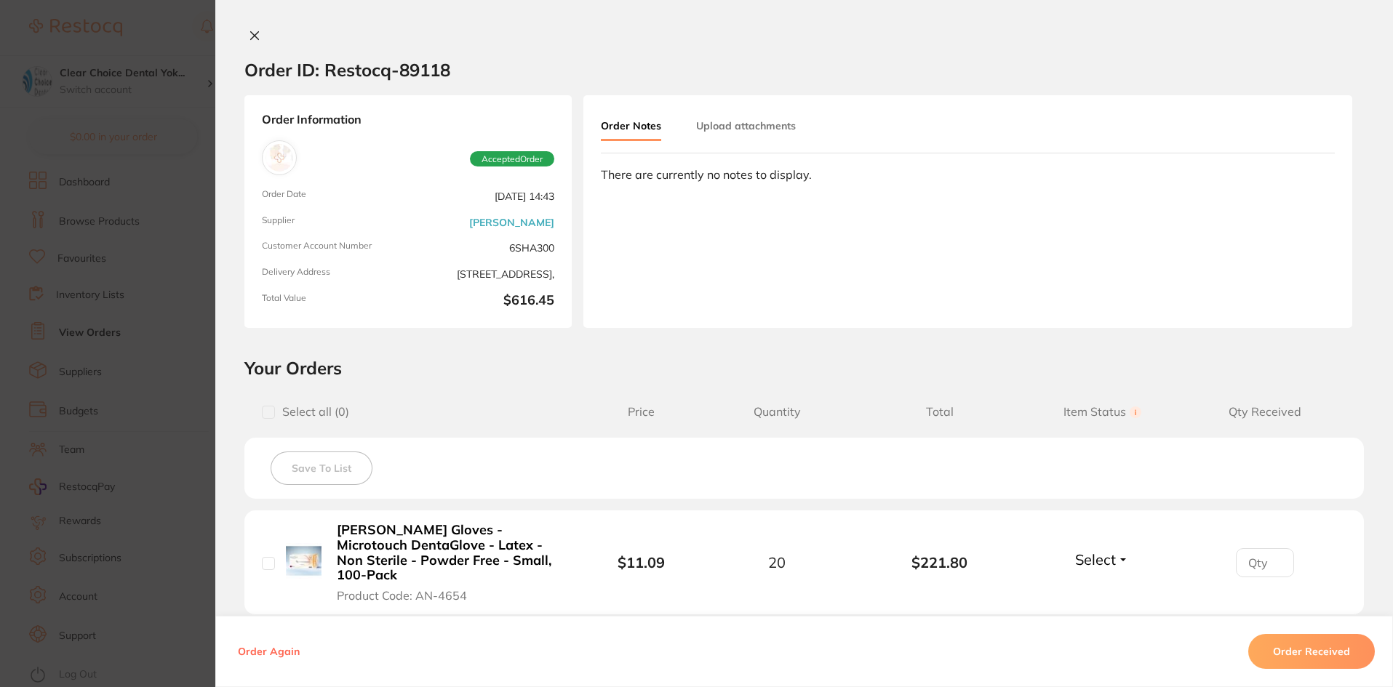
click at [251, 35] on icon at bounding box center [255, 36] width 8 height 8
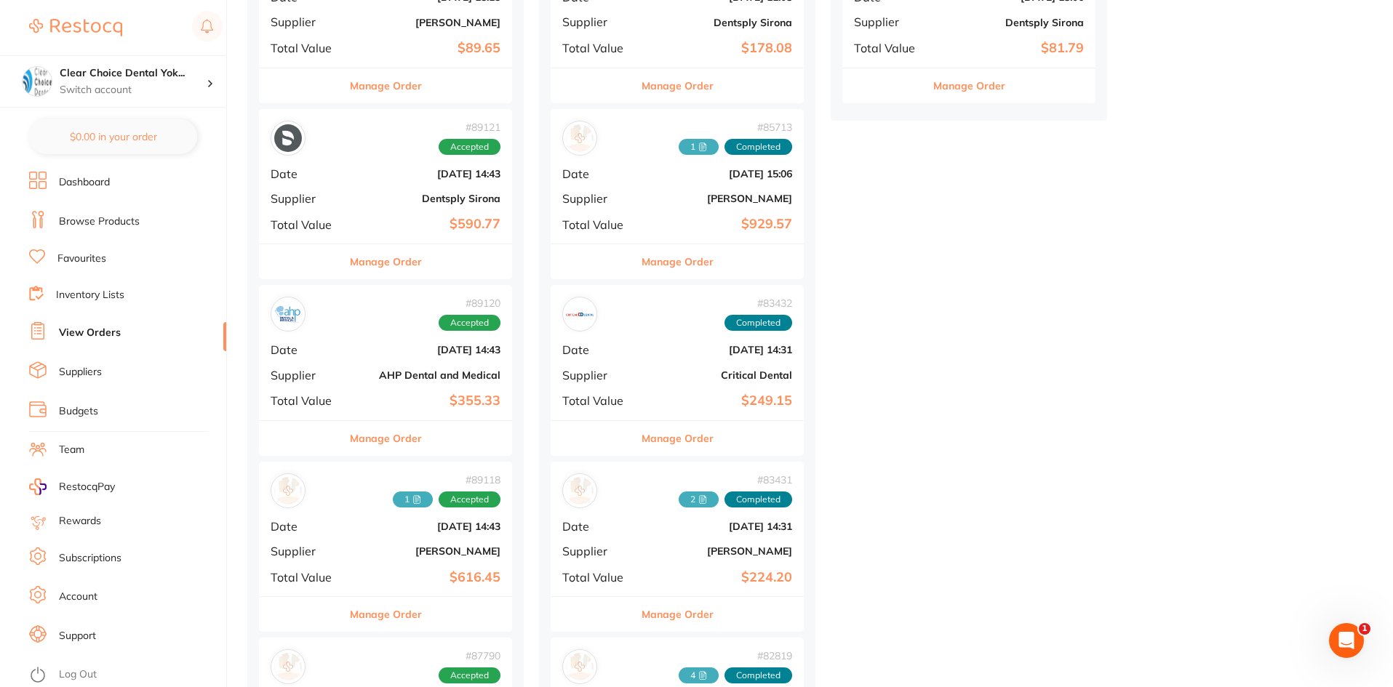
click at [364, 200] on b "Dentsply Sirona" at bounding box center [427, 199] width 145 height 12
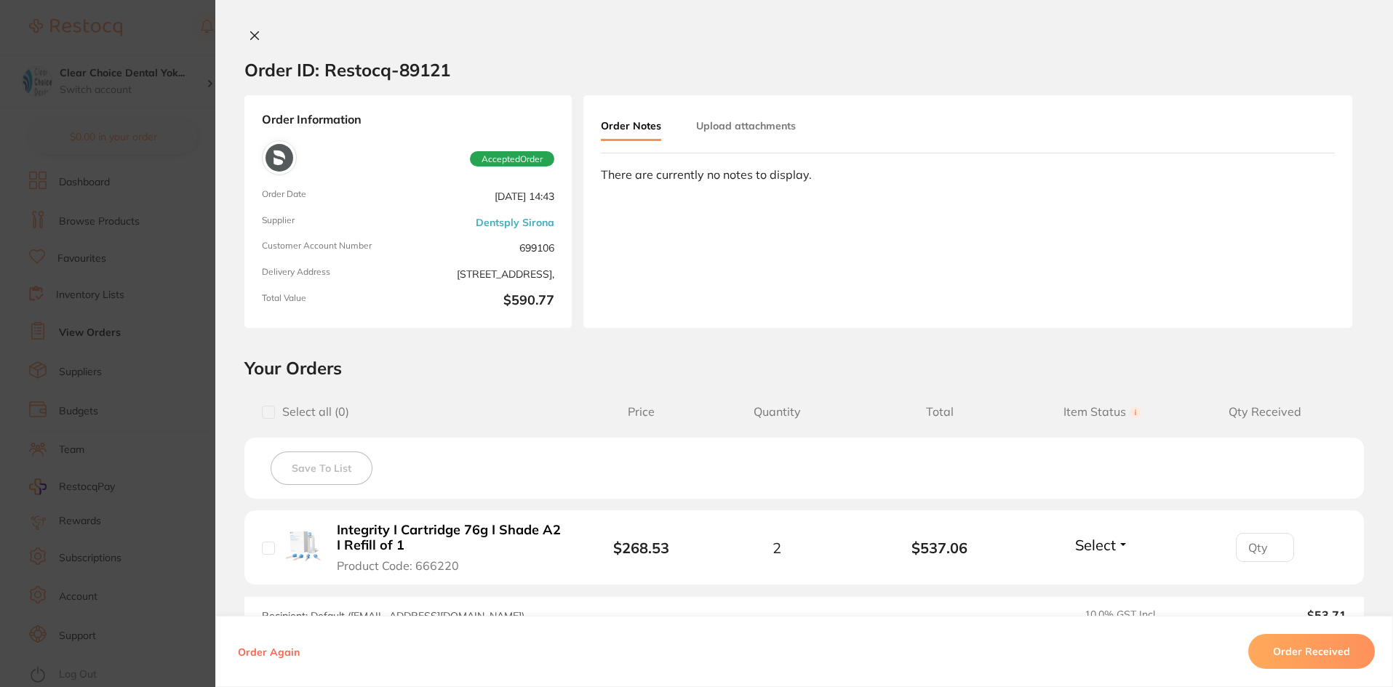
click at [251, 37] on icon at bounding box center [255, 36] width 8 height 8
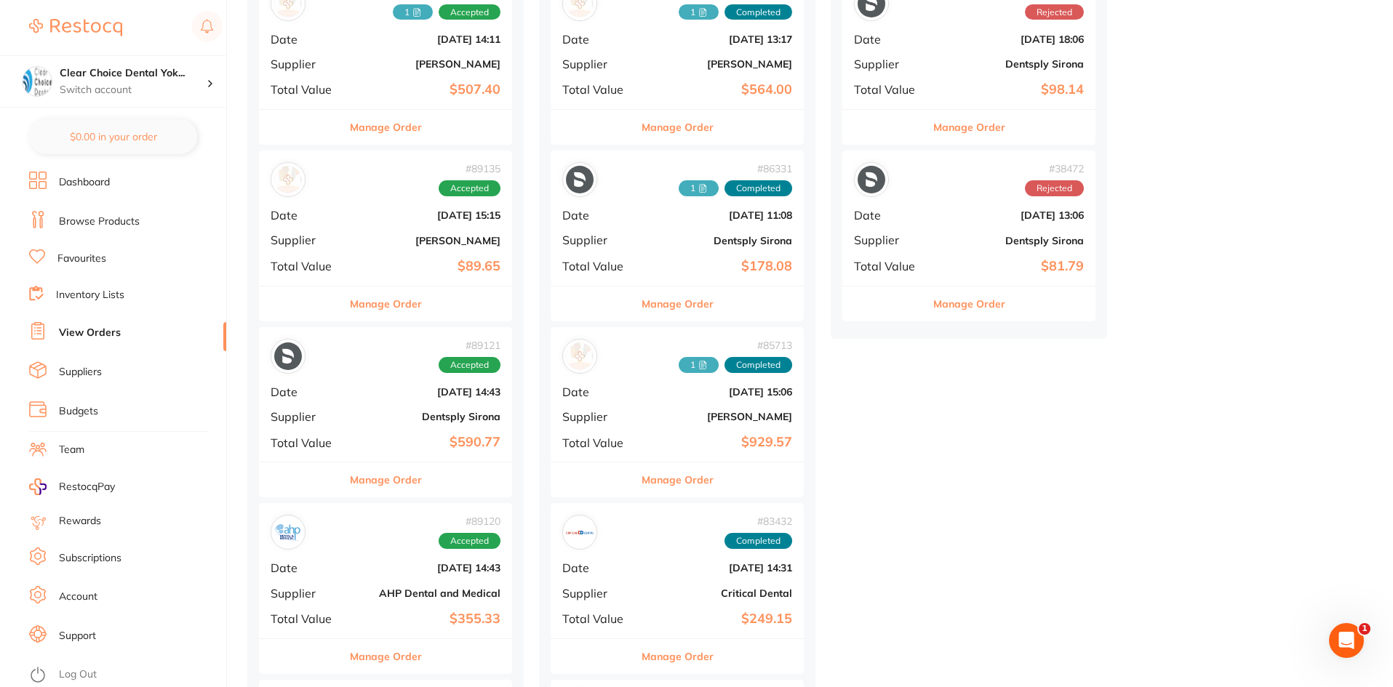
click at [369, 214] on b "[DATE] 15:15" at bounding box center [427, 215] width 145 height 12
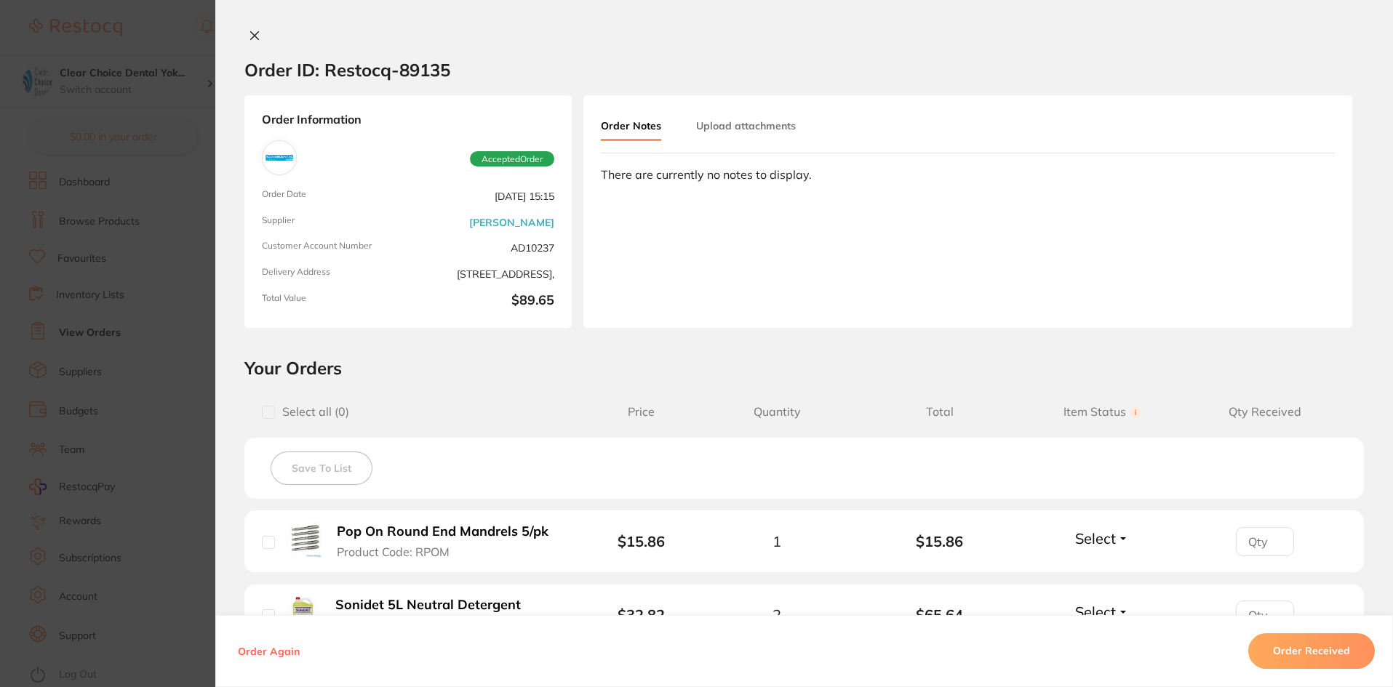
click at [251, 36] on icon at bounding box center [255, 36] width 8 height 8
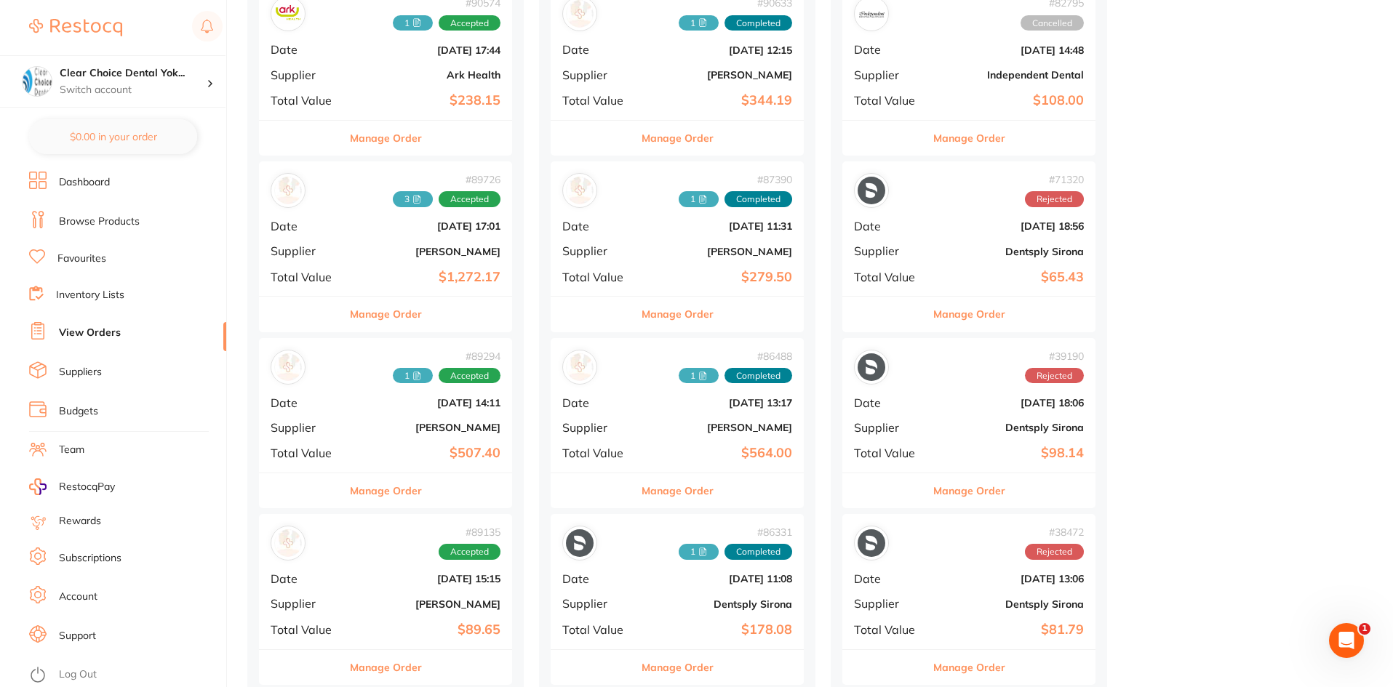
click at [379, 270] on b "$1,272.17" at bounding box center [427, 277] width 145 height 15
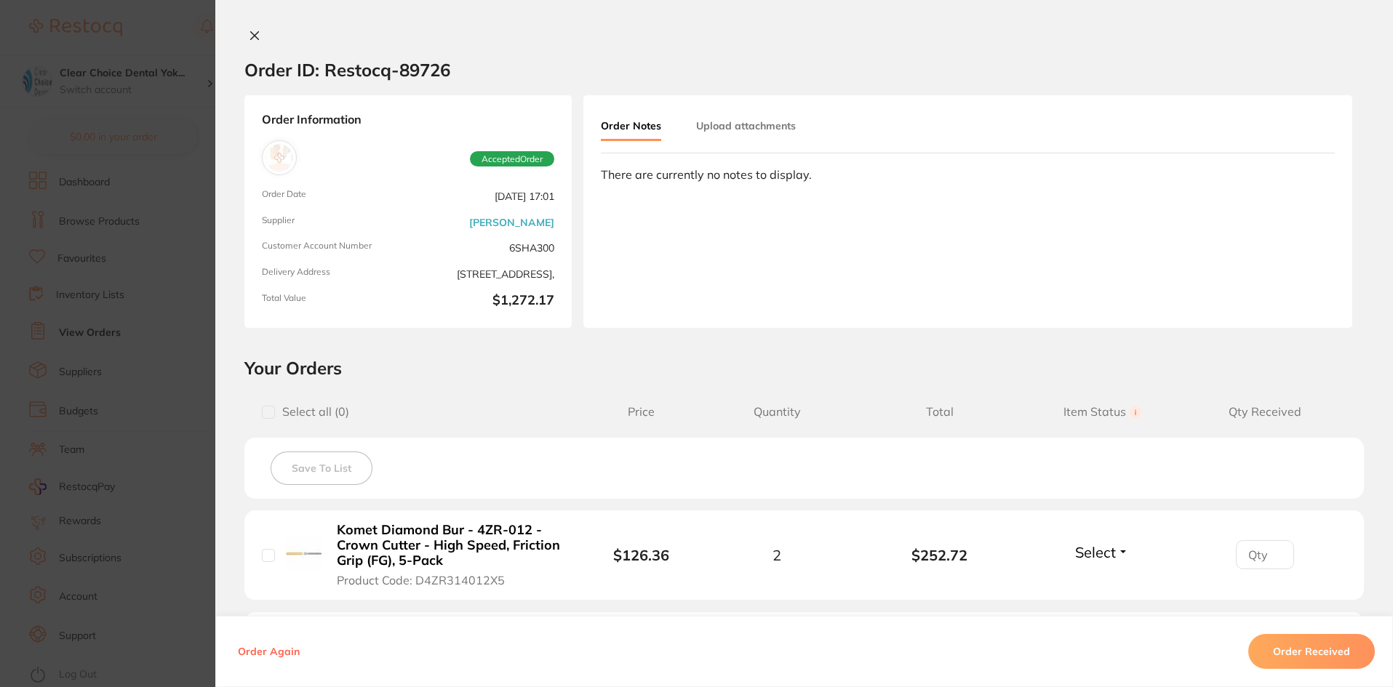
click at [247, 27] on div "Order ID: Restocq- 89726 Order Information Accepted Order Order Date Aug 8 2025…" at bounding box center [804, 343] width 1178 height 687
click at [251, 36] on icon at bounding box center [255, 36] width 8 height 8
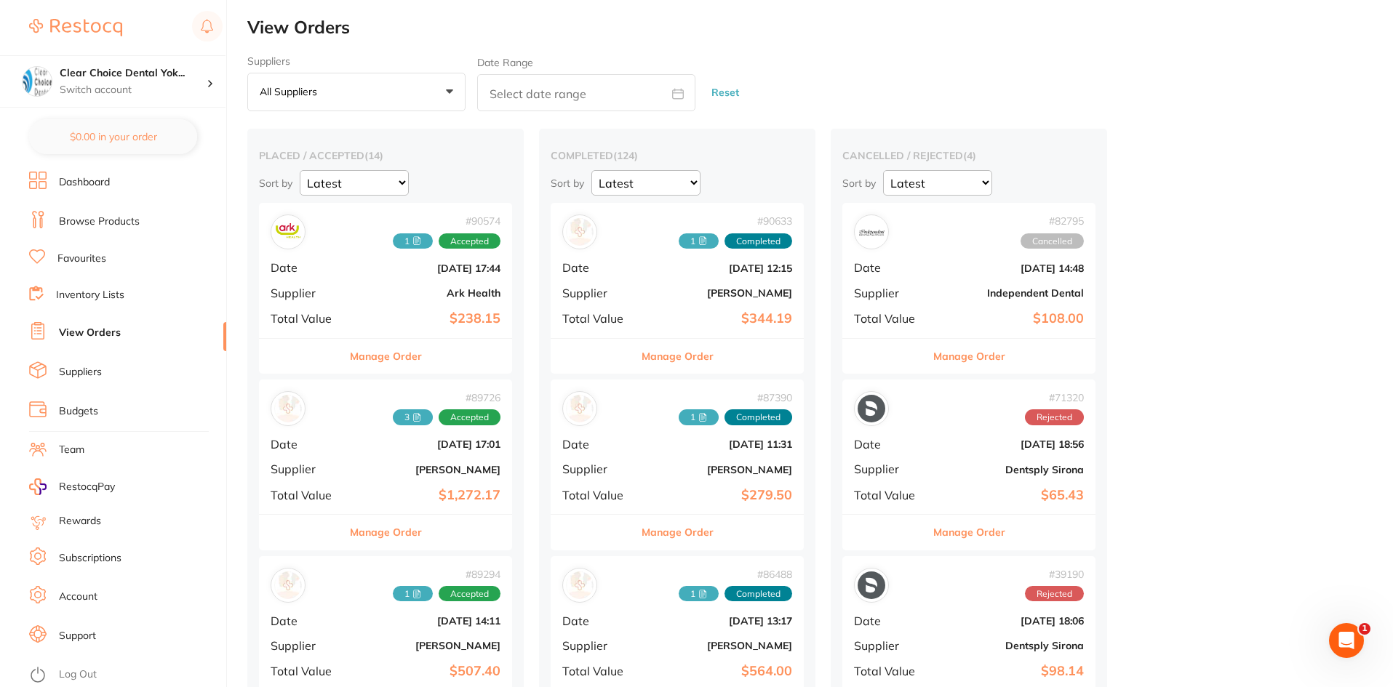
click at [386, 297] on b "Ark Health" at bounding box center [427, 293] width 145 height 12
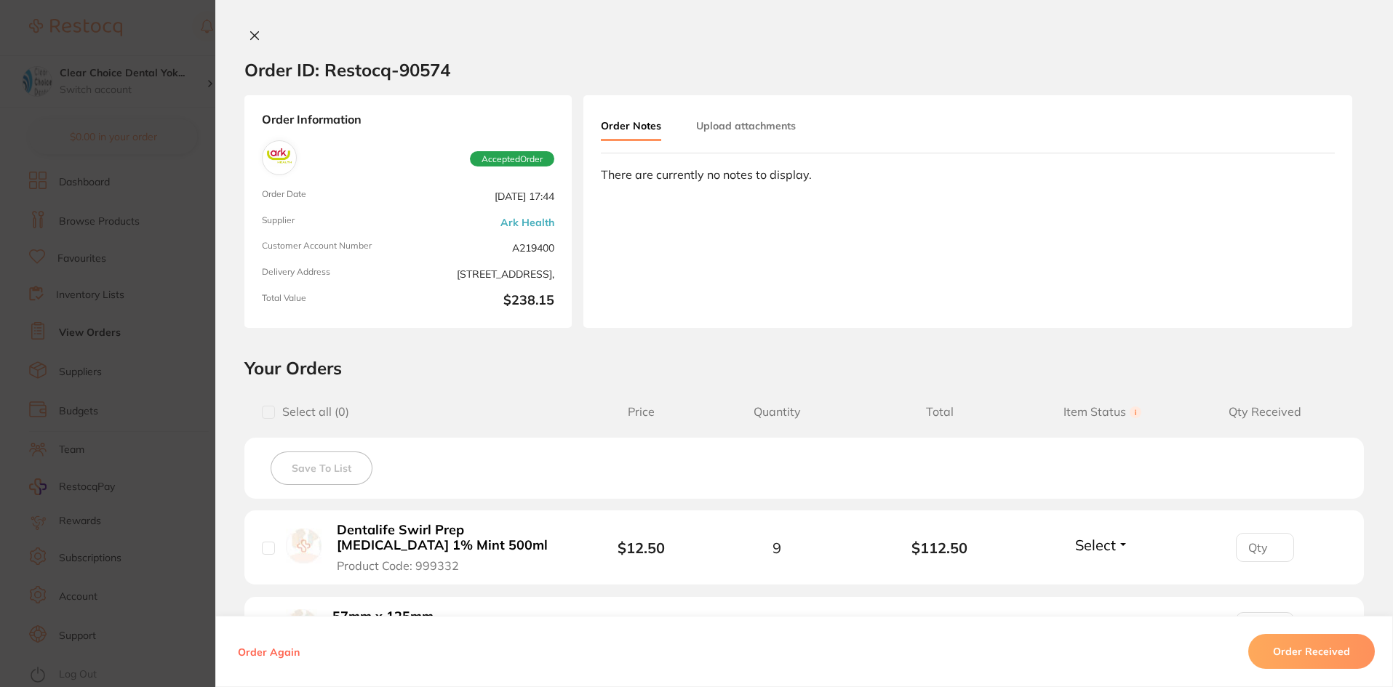
click at [251, 38] on icon at bounding box center [255, 36] width 8 height 8
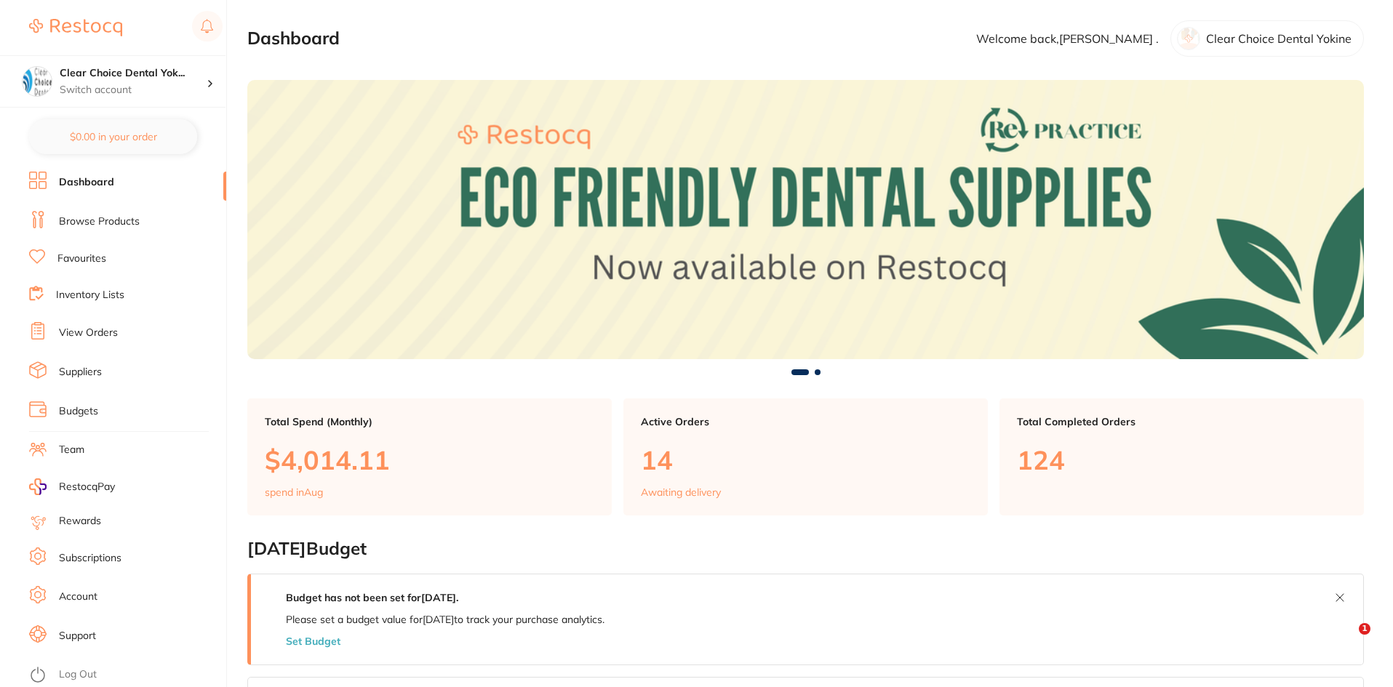
click at [75, 331] on link "View Orders" at bounding box center [88, 333] width 59 height 15
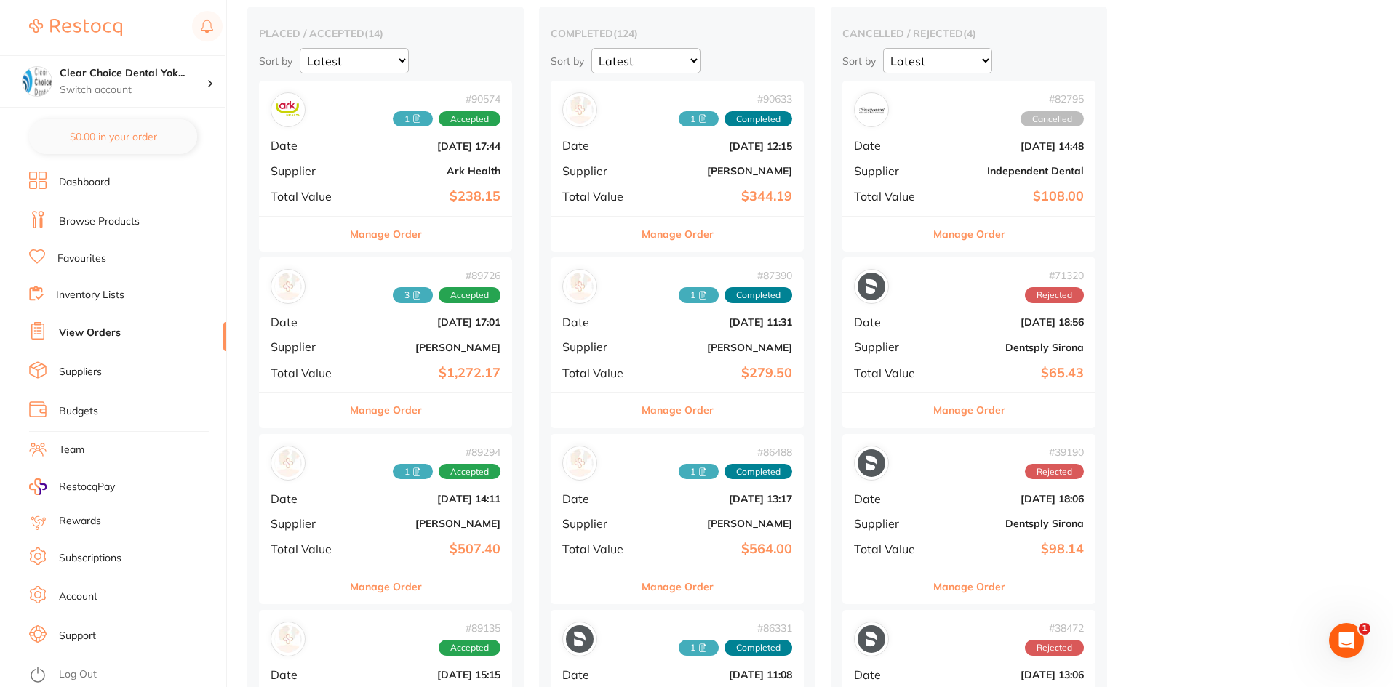
scroll to position [291, 0]
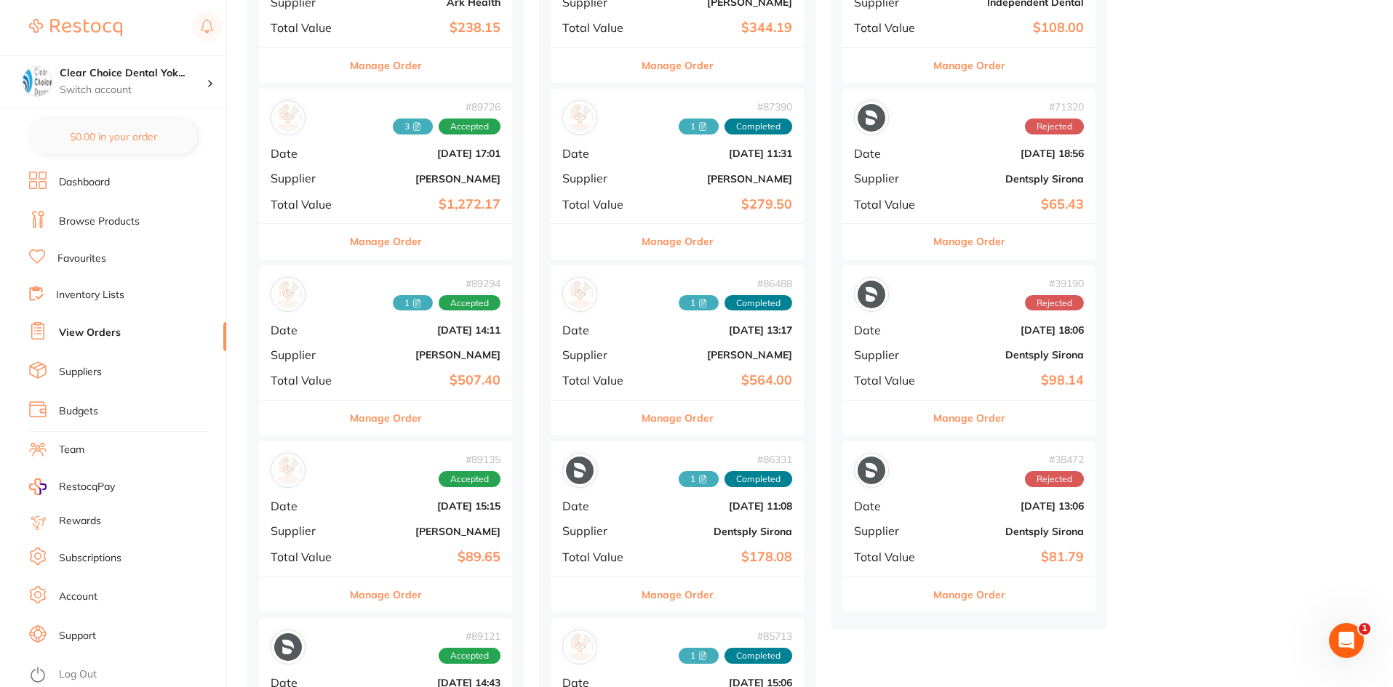
click at [426, 372] on div "# 89294 1 Accepted Date Aug 6 2025, 14:11 Supplier Adam Dental Total Value $507…" at bounding box center [385, 333] width 253 height 135
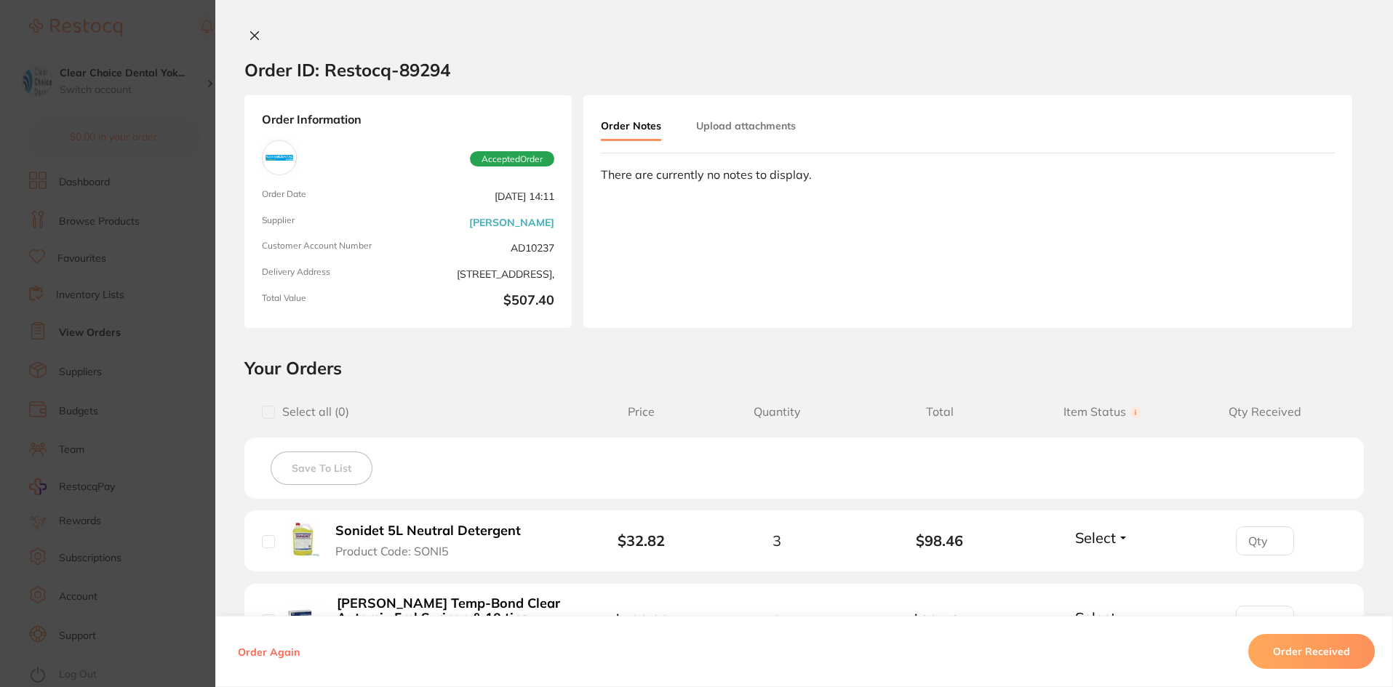
click at [249, 39] on icon at bounding box center [255, 36] width 12 height 12
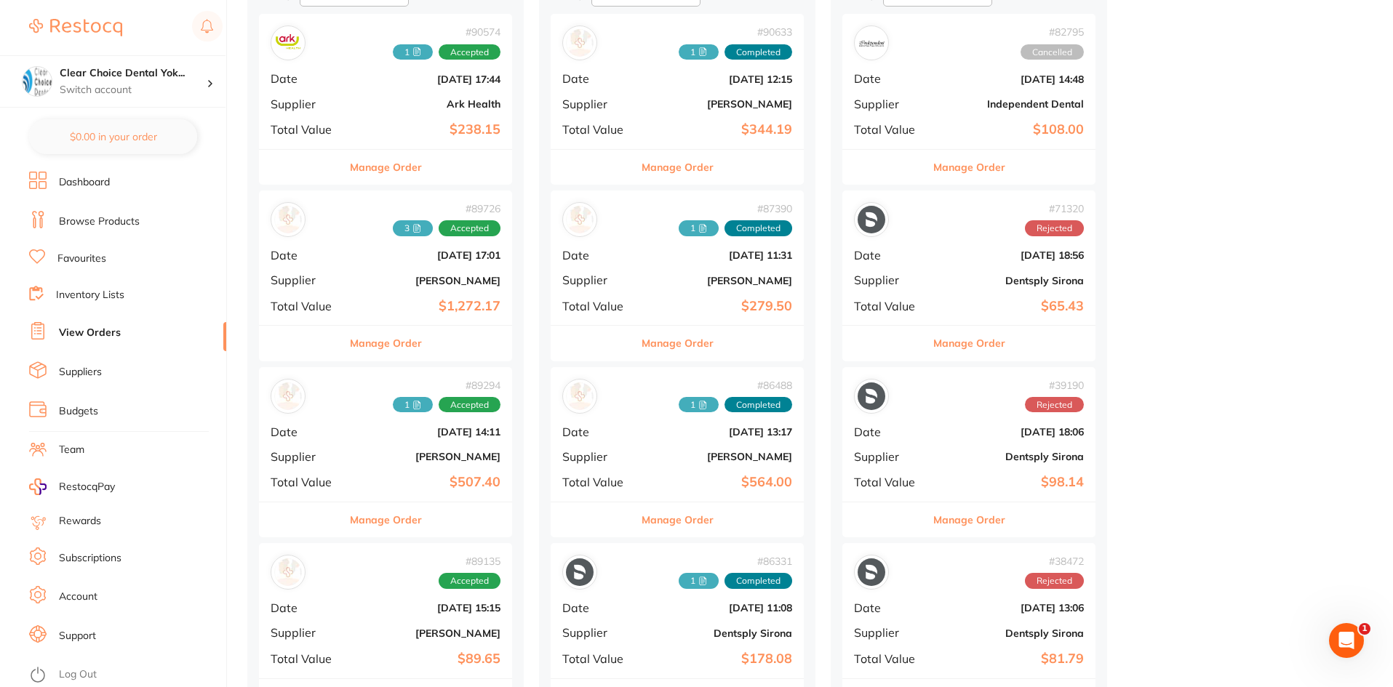
scroll to position [73, 0]
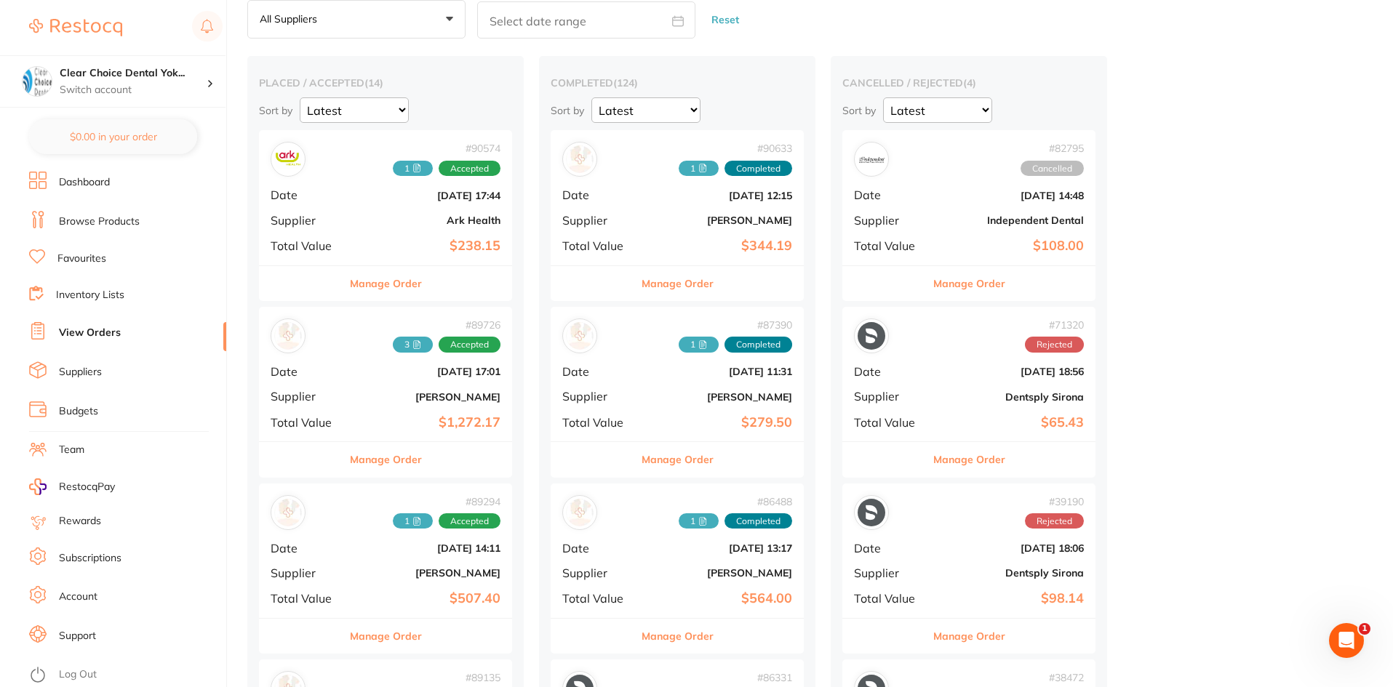
click at [372, 391] on b "[PERSON_NAME]" at bounding box center [427, 397] width 145 height 12
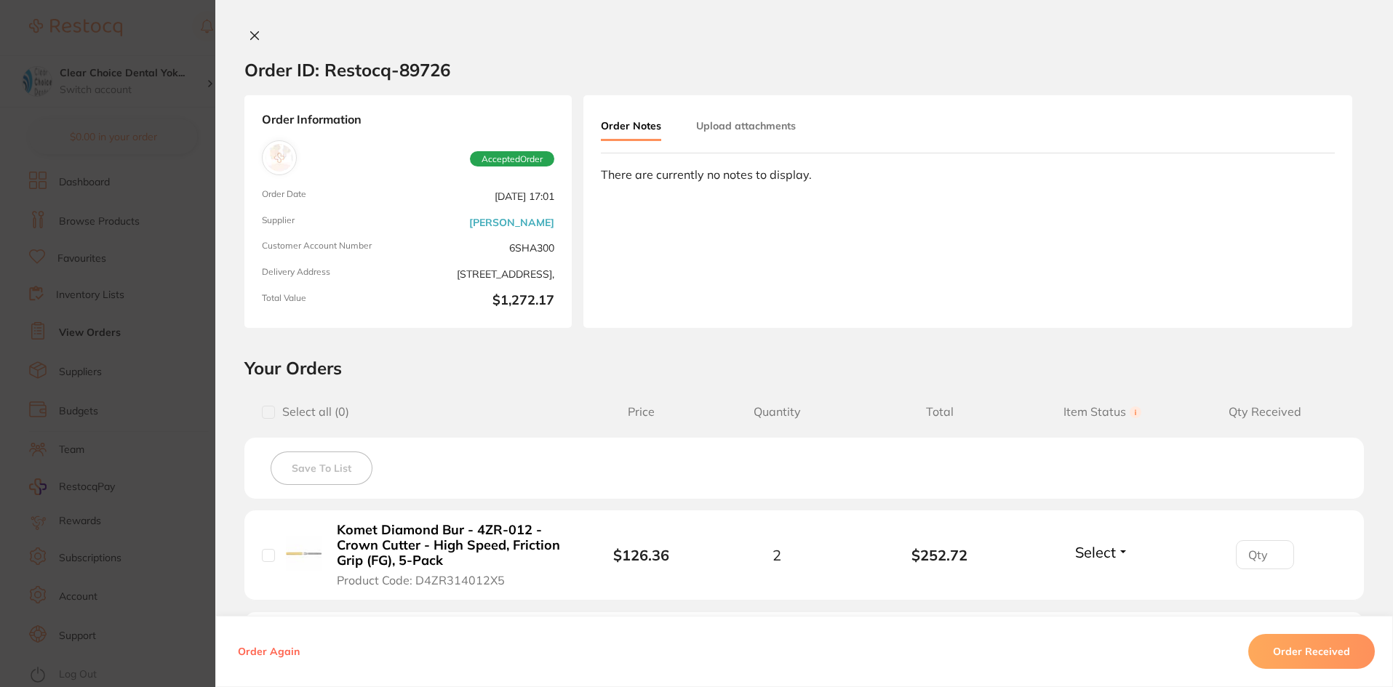
click at [251, 35] on icon at bounding box center [255, 36] width 8 height 8
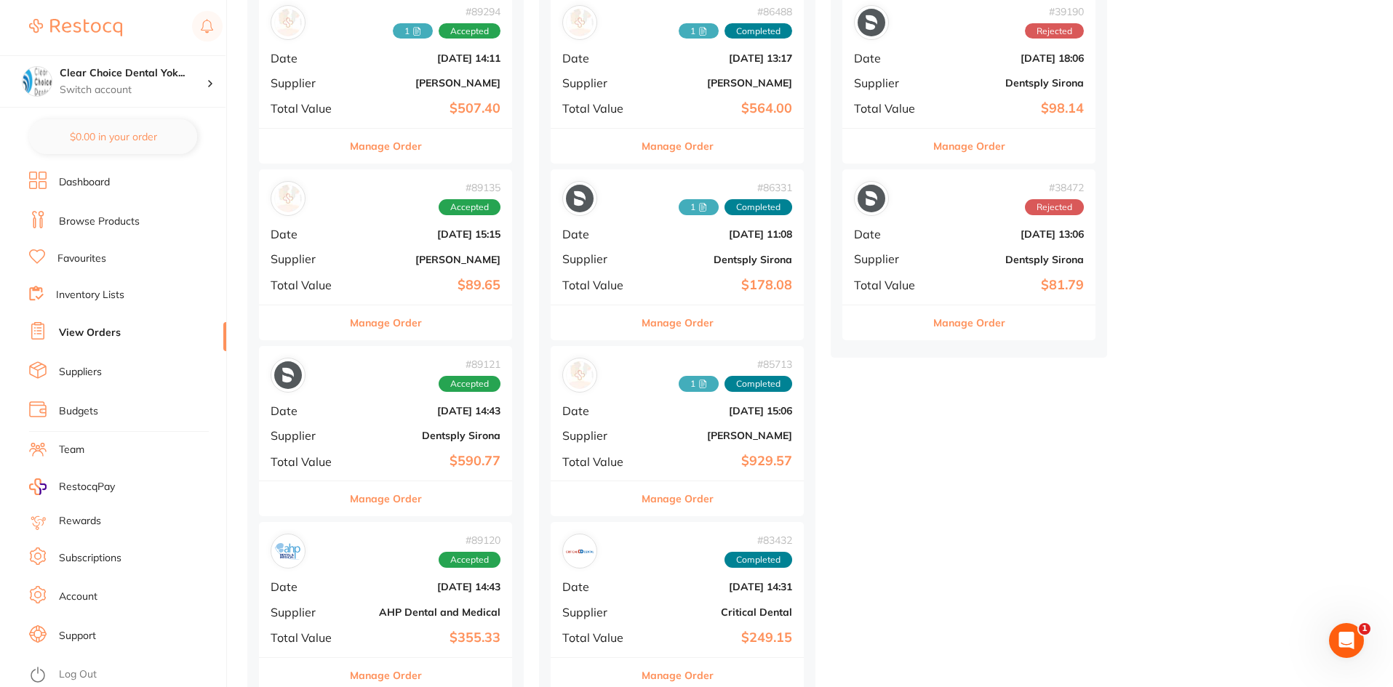
scroll to position [582, 0]
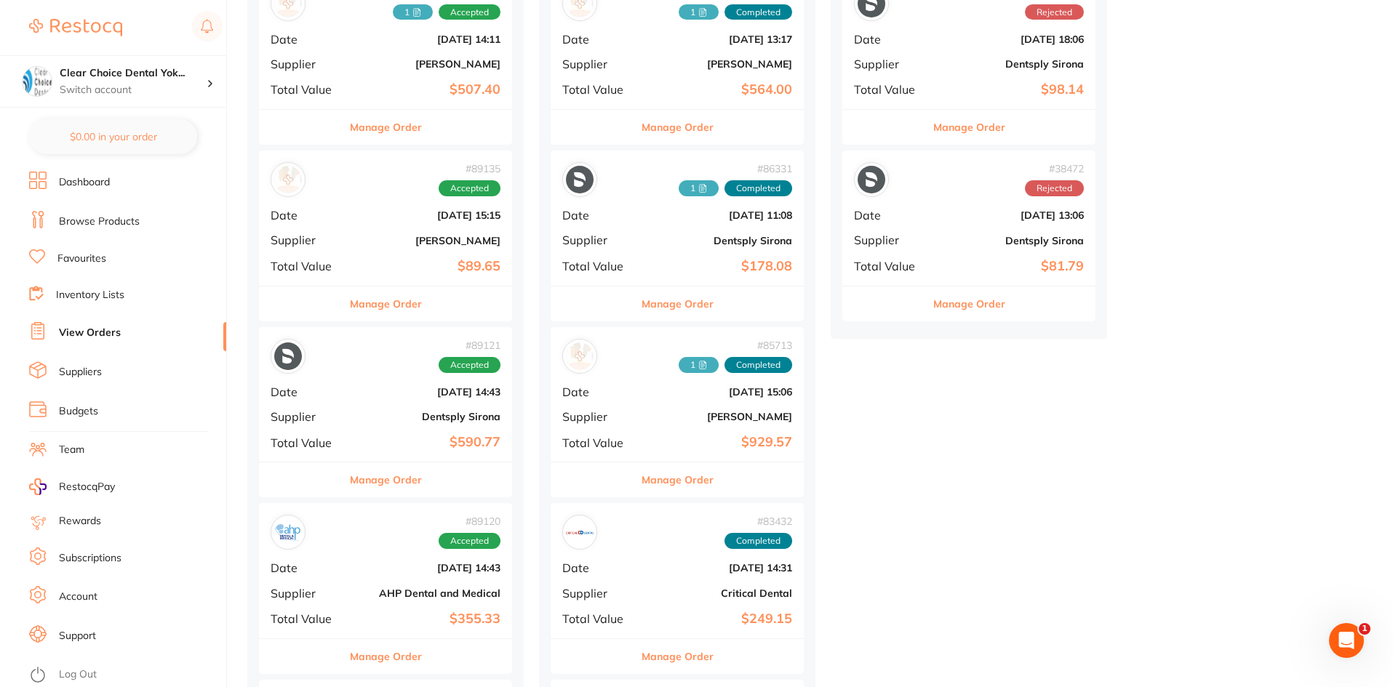
click at [387, 402] on div "# 89121 Accepted Date Aug 5 2025, 14:43 Supplier Dentsply Sirona Total Value $5…" at bounding box center [385, 394] width 253 height 135
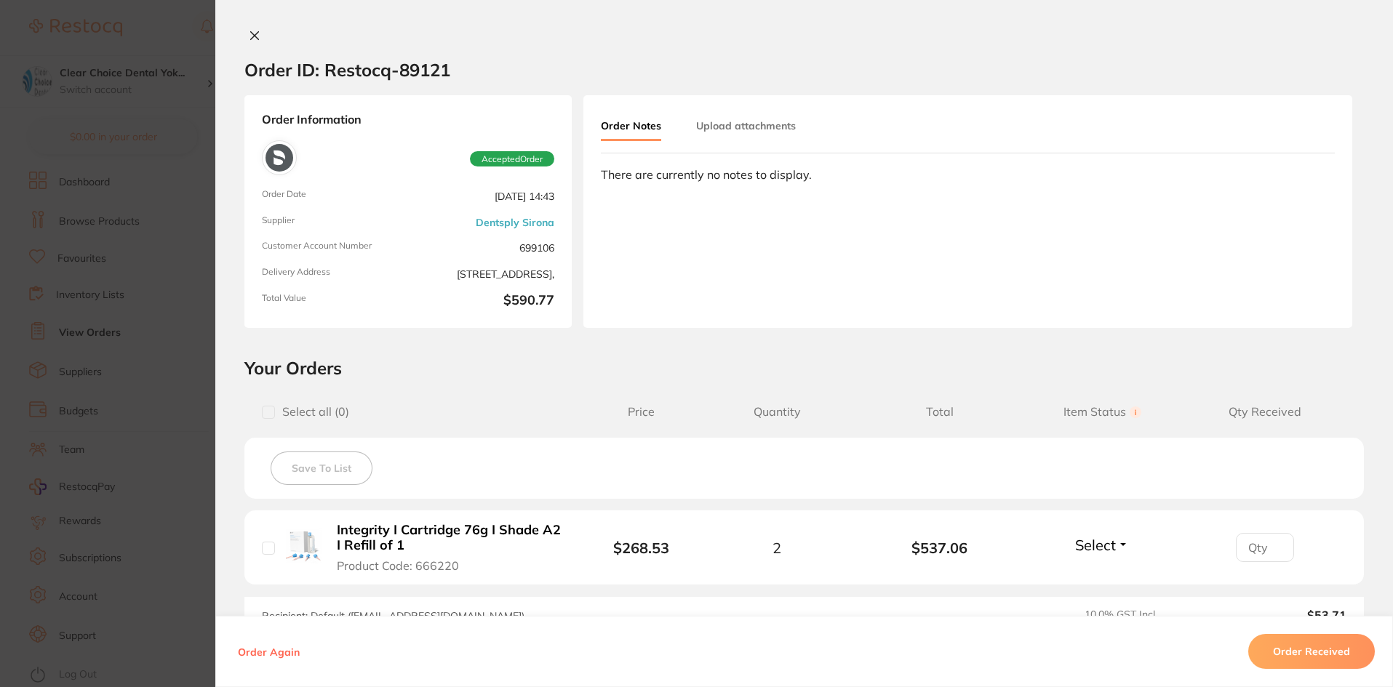
click at [250, 39] on icon at bounding box center [255, 36] width 12 height 12
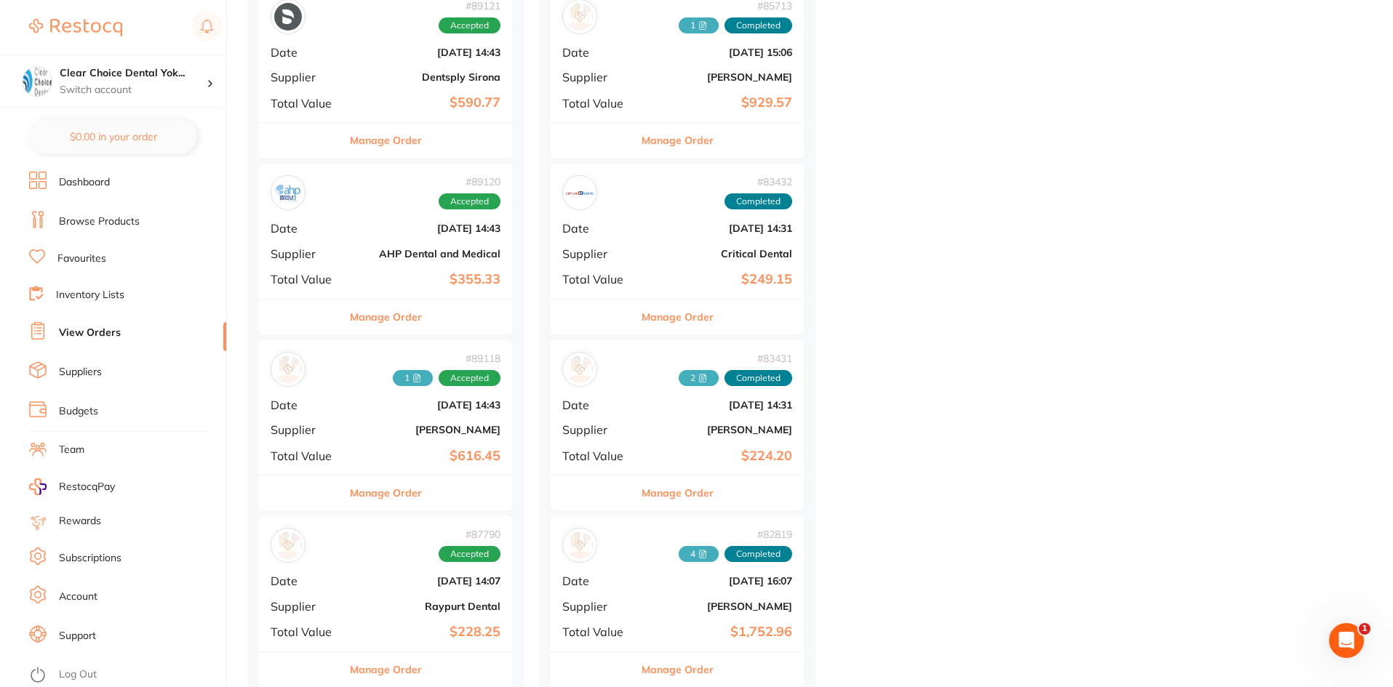
scroll to position [946, 0]
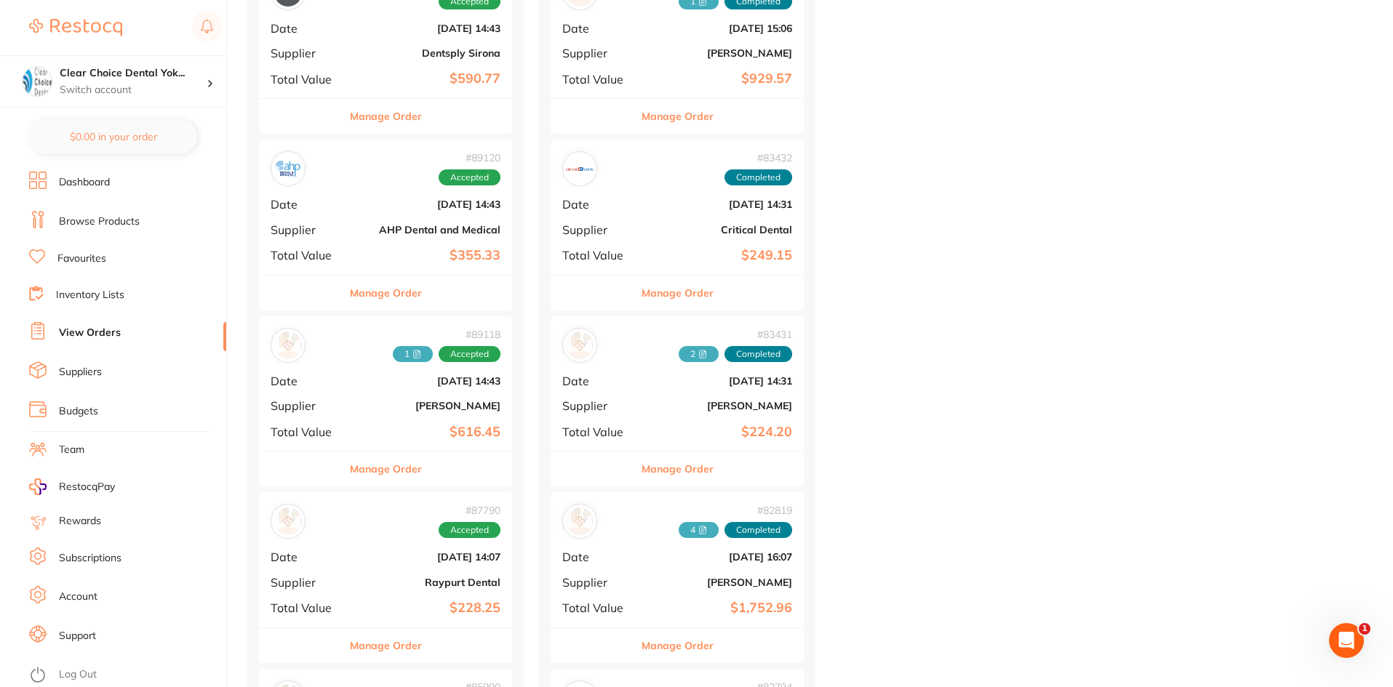
click at [379, 423] on div "# 89118 1 Accepted Date Aug 5 2025, 14:43 Supplier Henry Schein Halas Total Val…" at bounding box center [385, 383] width 253 height 135
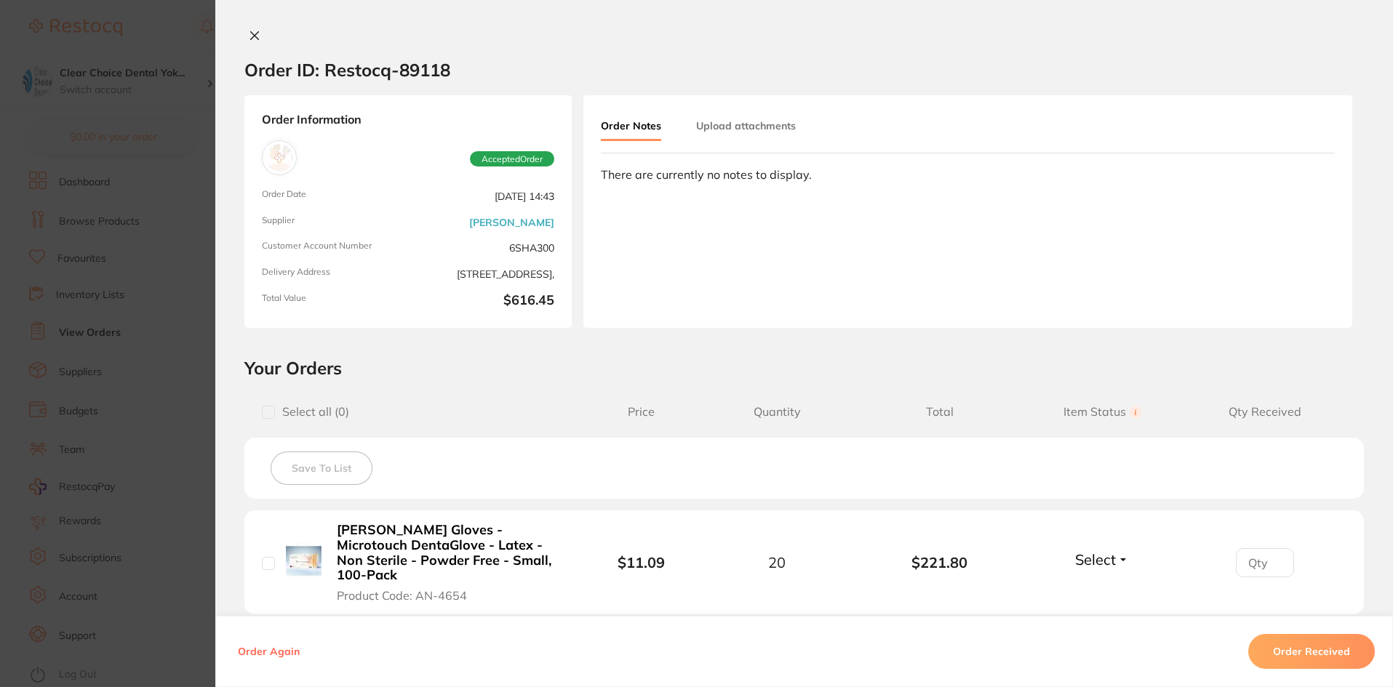
drag, startPoint x: 251, startPoint y: 34, endPoint x: 257, endPoint y: 47, distance: 14.3
click at [251, 34] on icon at bounding box center [255, 36] width 12 height 12
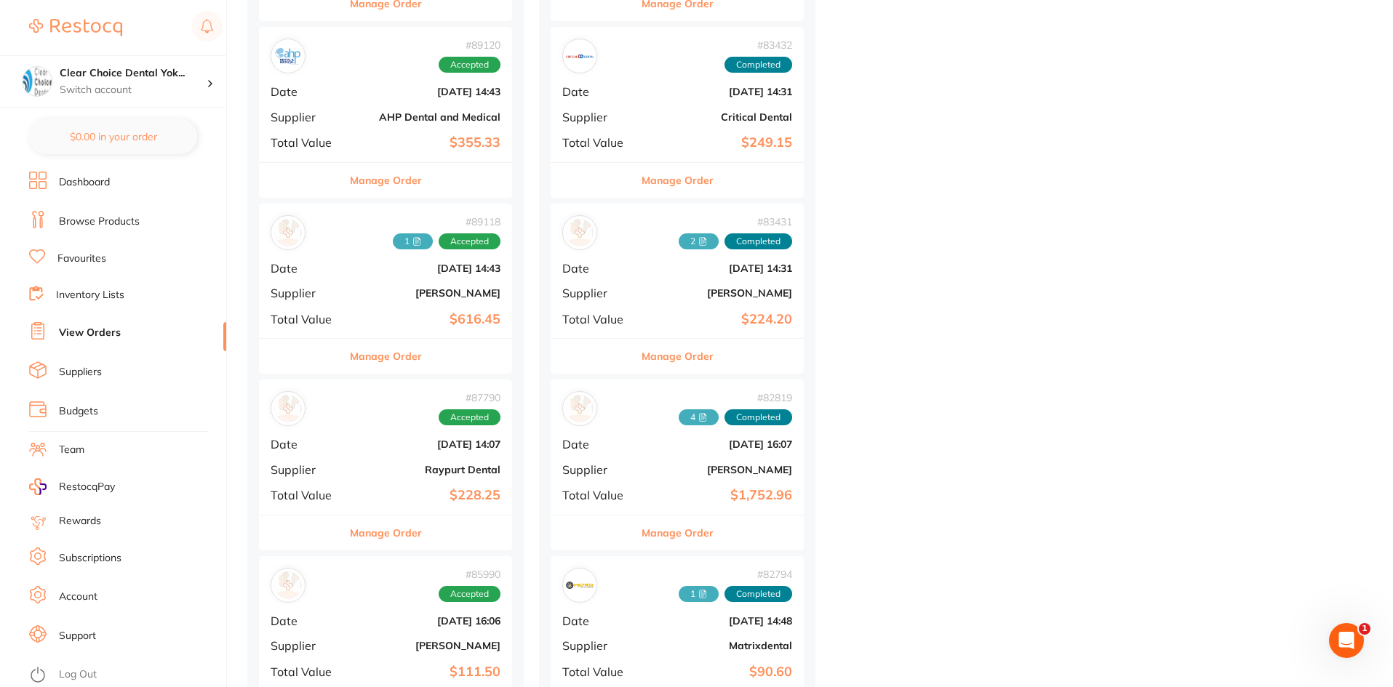
scroll to position [1237, 0]
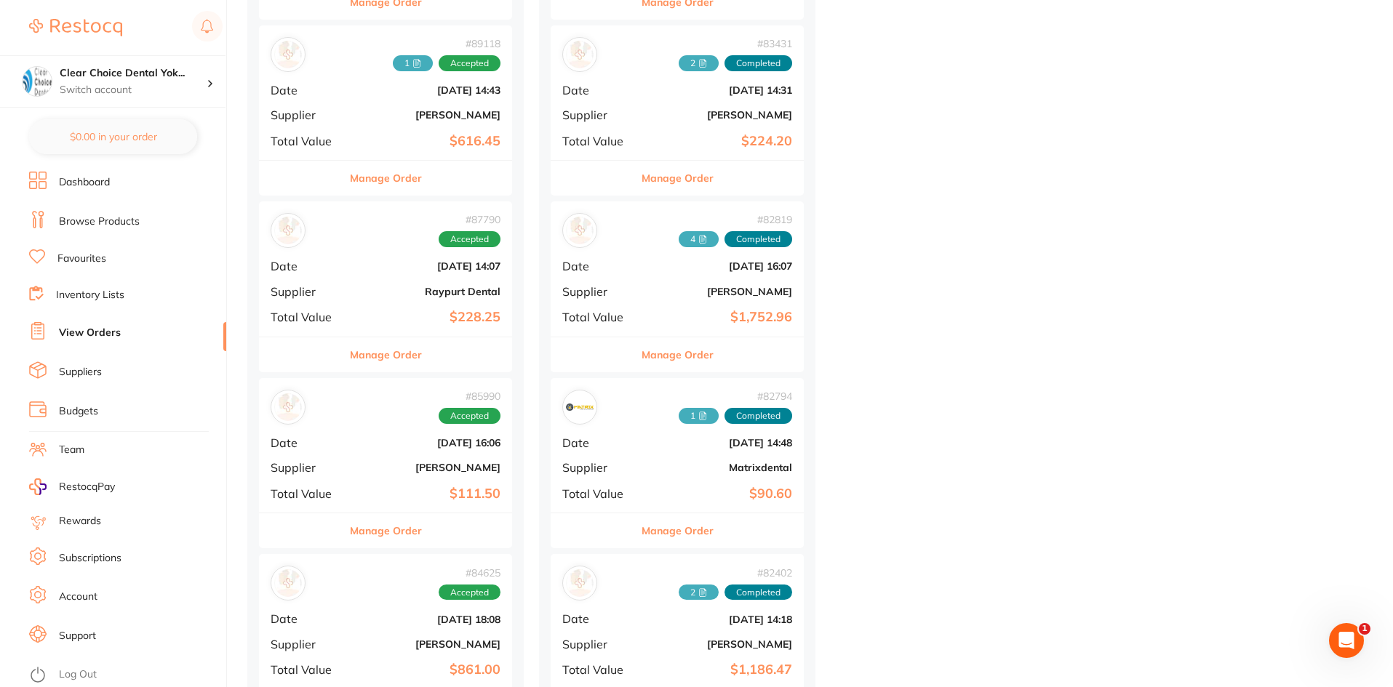
click at [383, 491] on b "$111.50" at bounding box center [427, 494] width 145 height 15
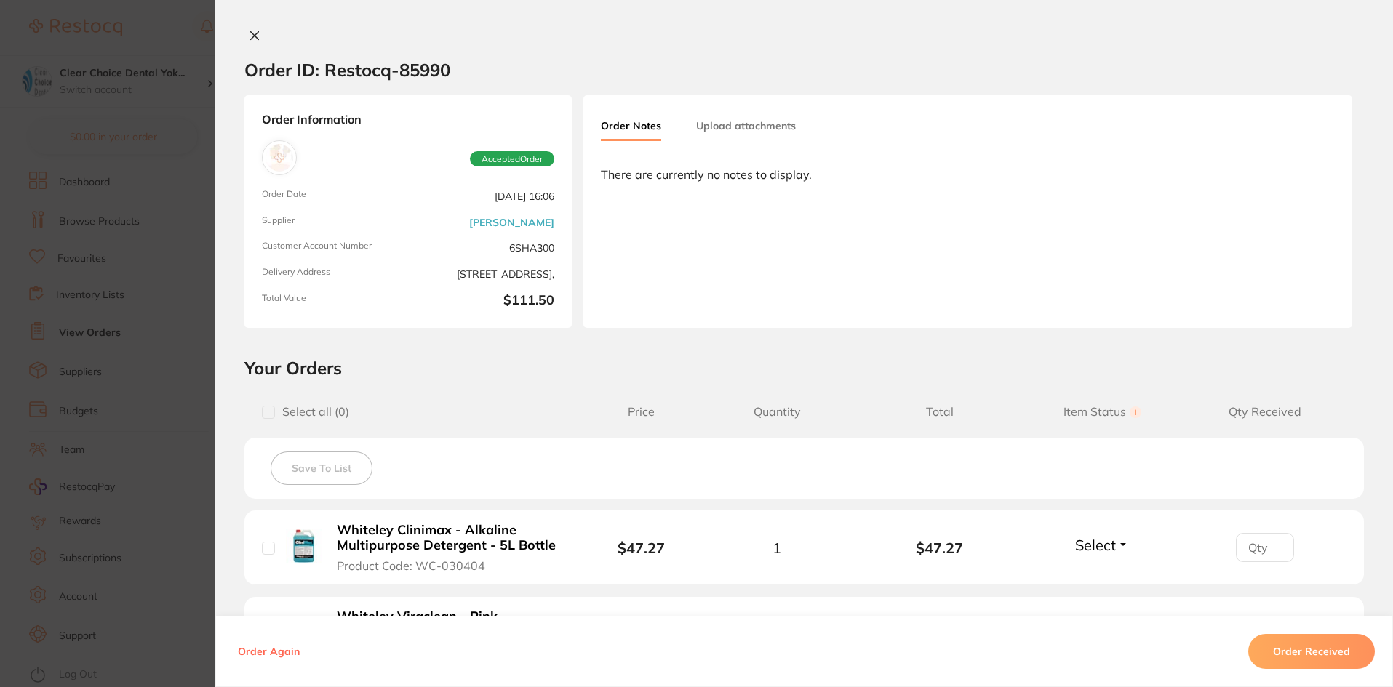
scroll to position [873, 0]
click at [257, 37] on button at bounding box center [254, 36] width 20 height 15
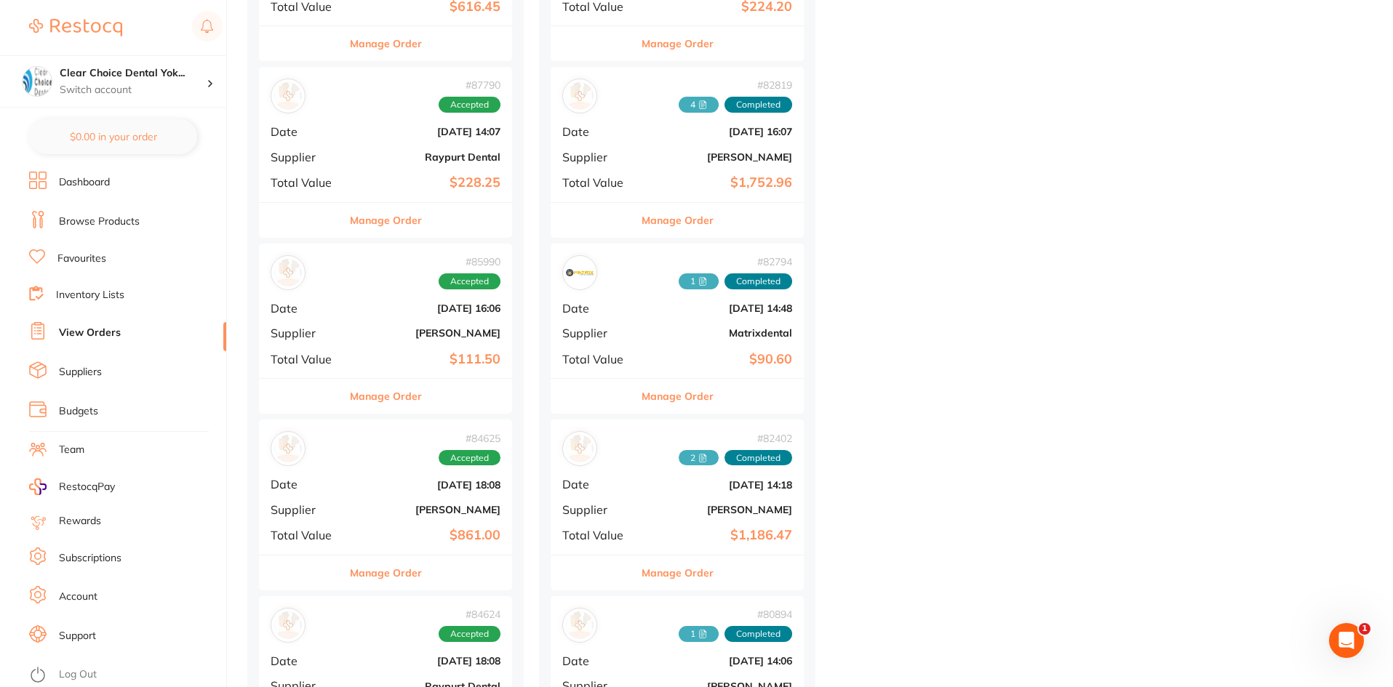
scroll to position [1455, 0]
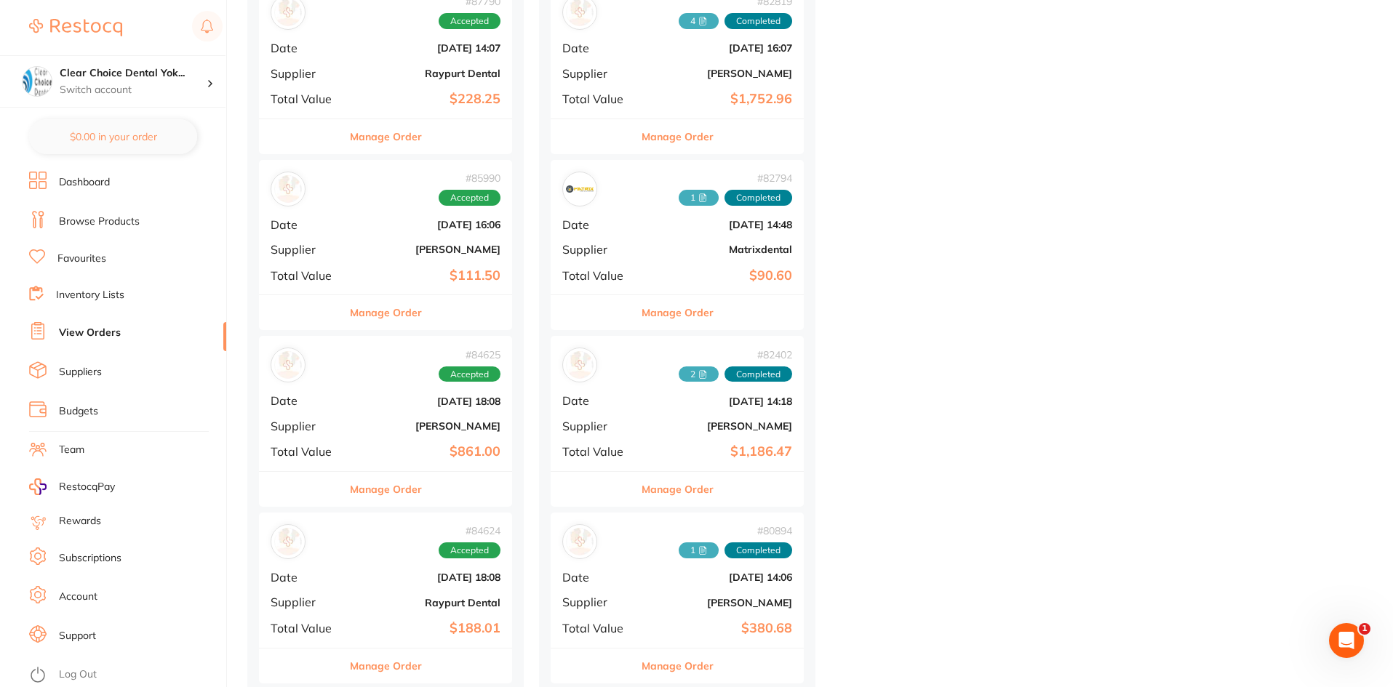
click at [366, 416] on div "# 84625 Accepted Date Jun 27 2025, 18:08 Supplier Henry Schein Halas Total Valu…" at bounding box center [385, 403] width 253 height 135
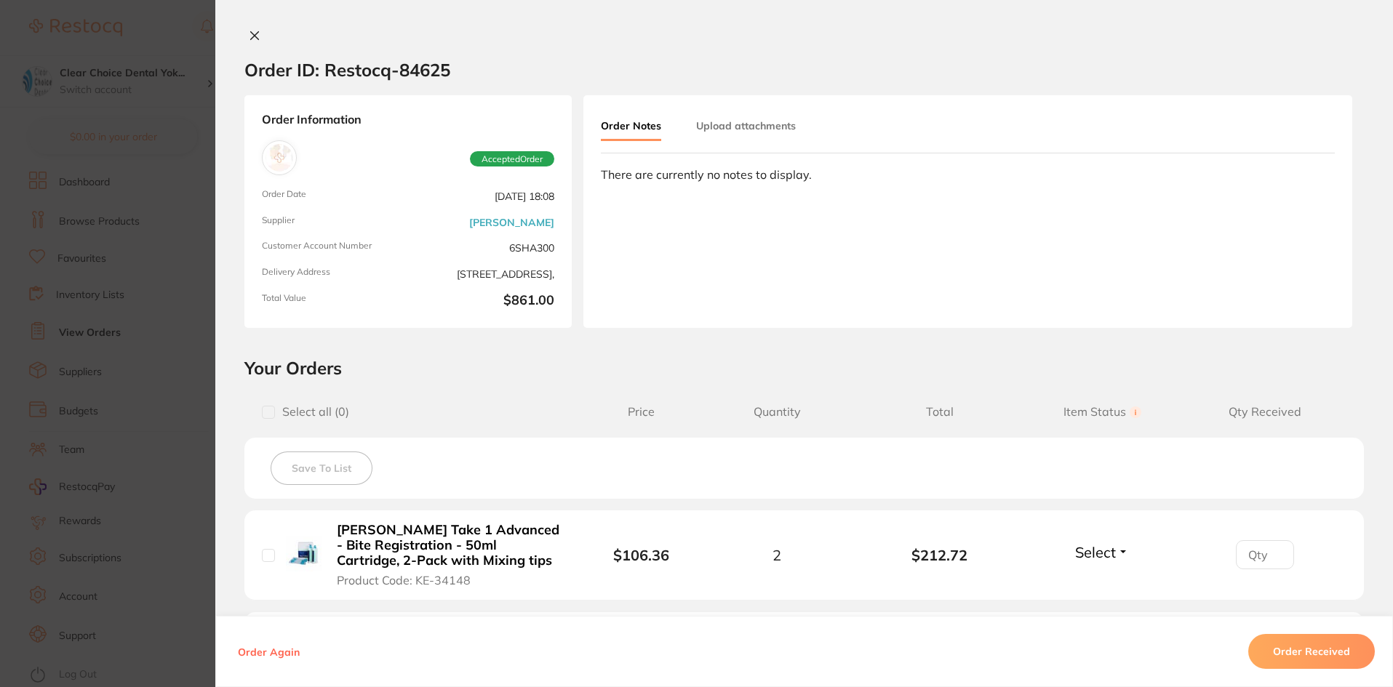
click at [254, 41] on button at bounding box center [254, 36] width 20 height 15
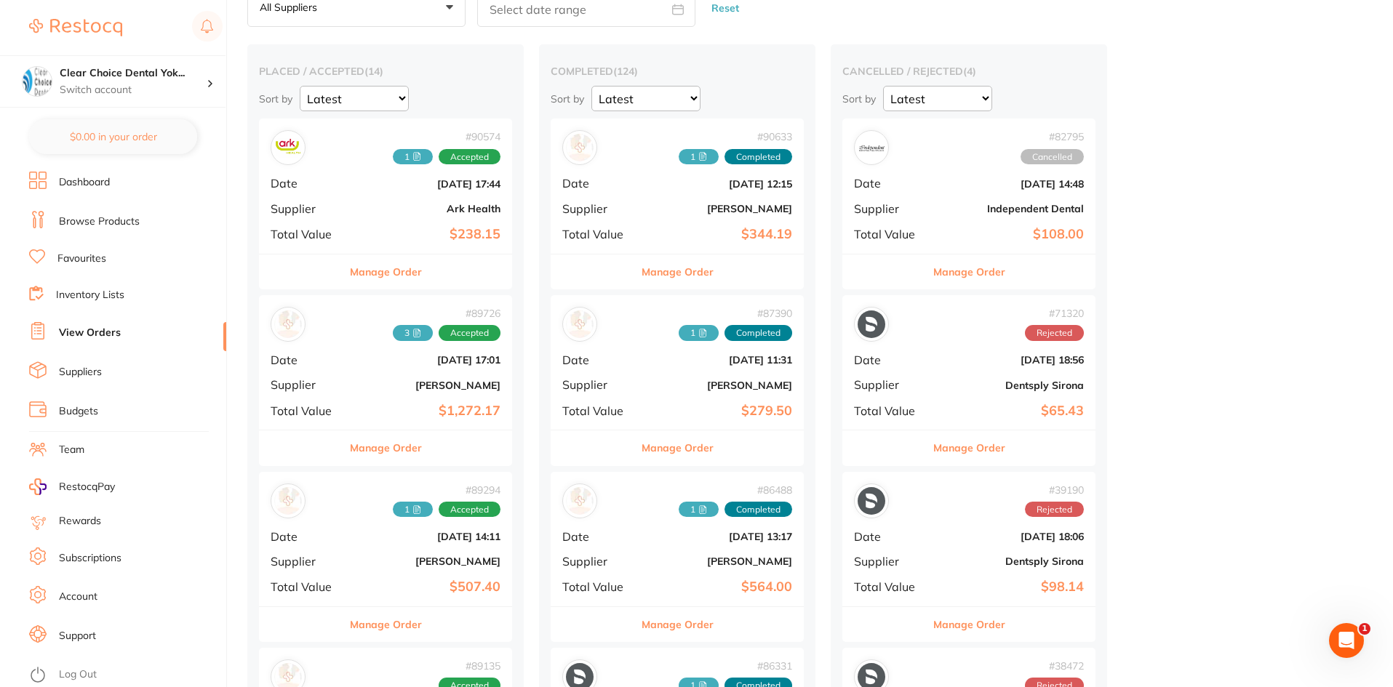
scroll to position [73, 0]
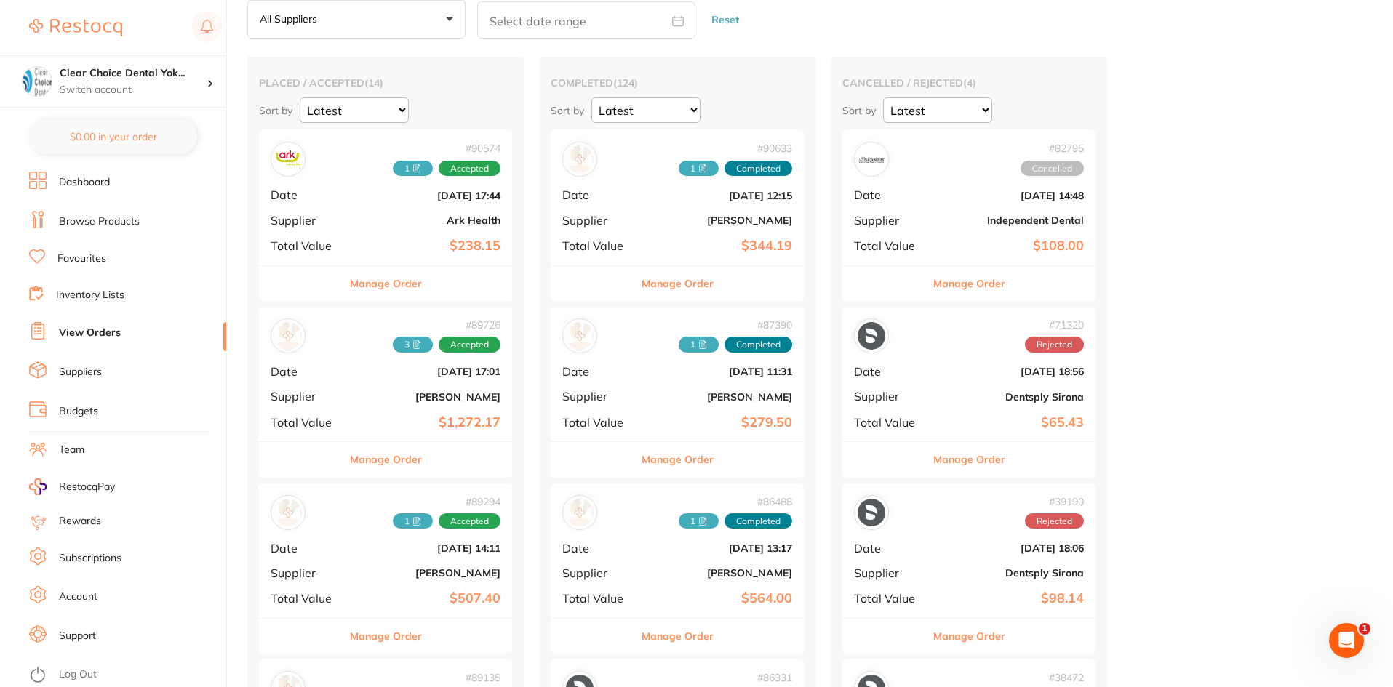
click at [634, 390] on span "Supplier" at bounding box center [598, 396] width 73 height 13
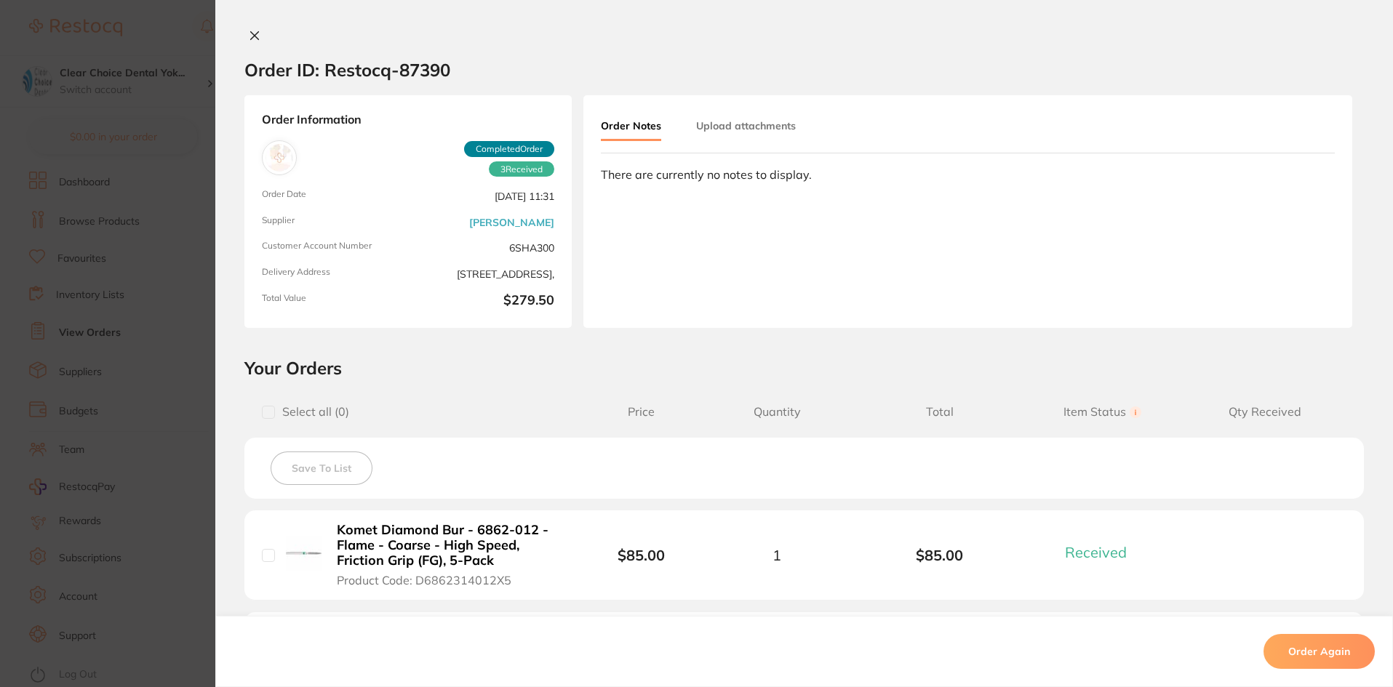
click at [258, 41] on button at bounding box center [254, 36] width 20 height 15
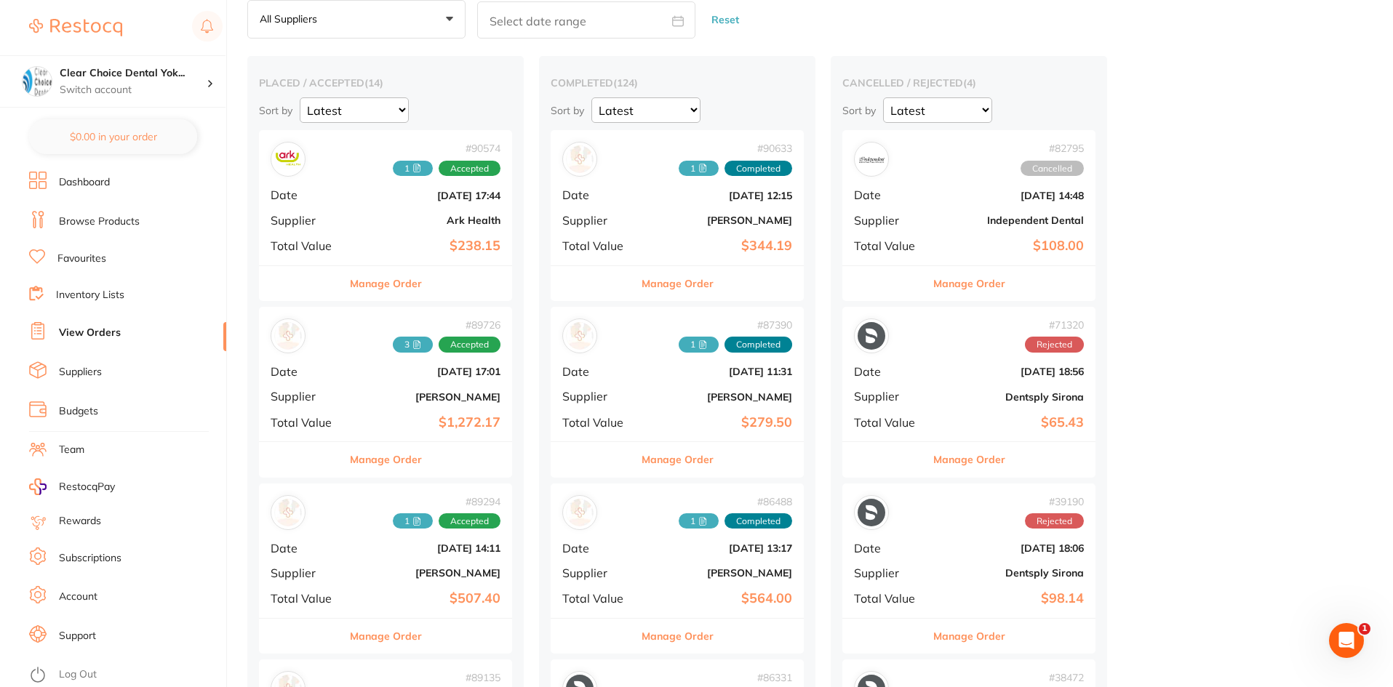
click at [674, 555] on div "# 86488 1 Completed Date Jul 14 2025, 13:17 Supplier Henry Schein Halas Total V…" at bounding box center [677, 551] width 253 height 135
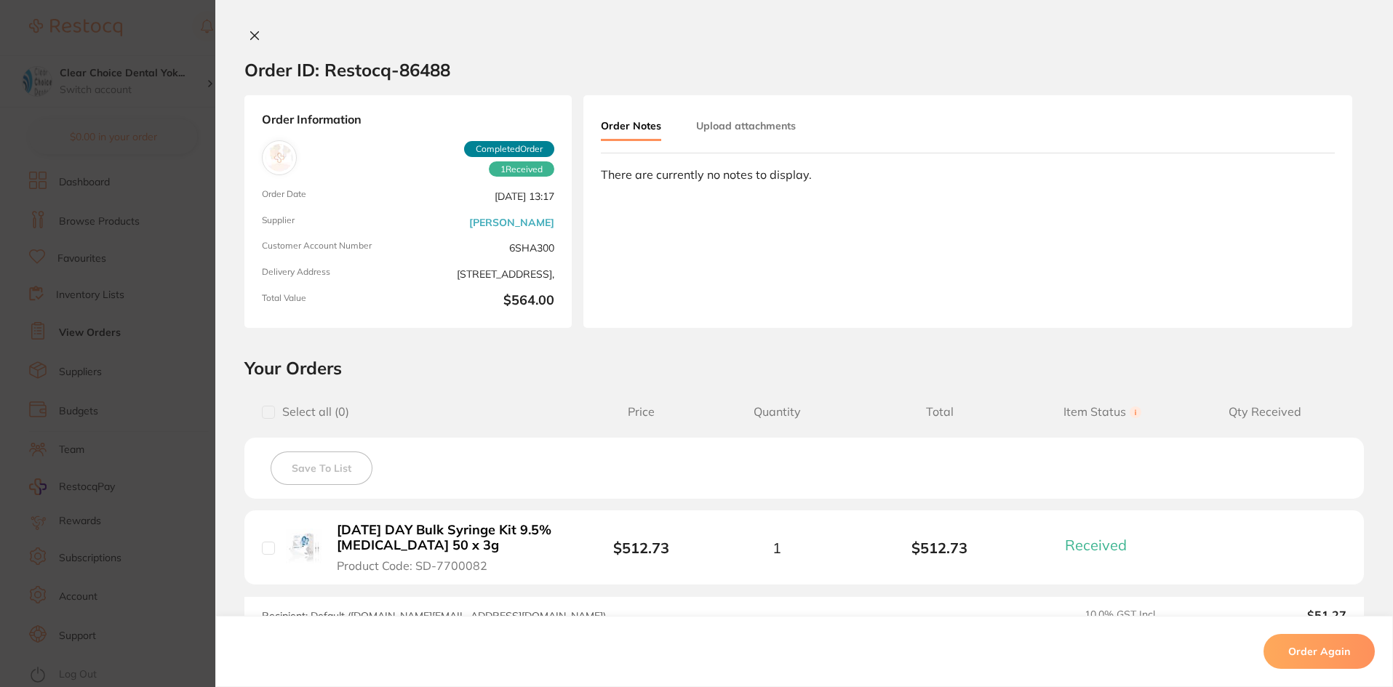
click at [249, 42] on button at bounding box center [254, 36] width 20 height 15
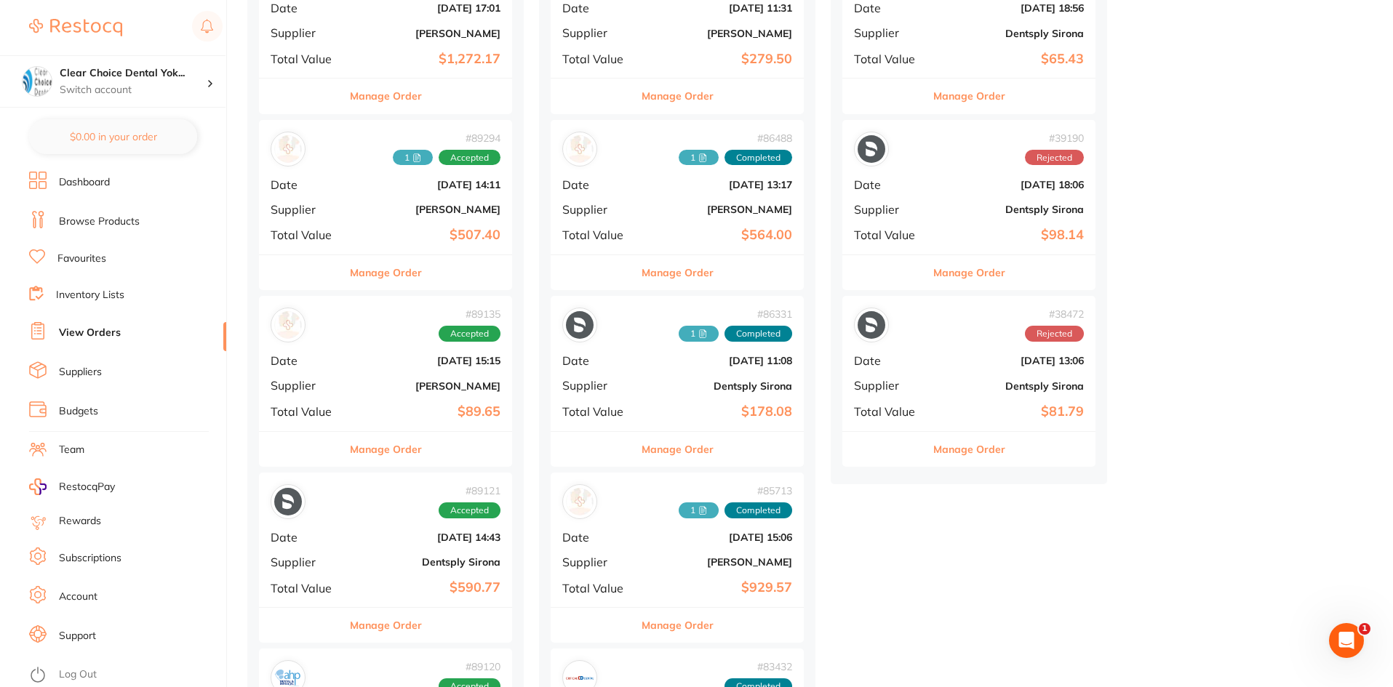
click at [688, 551] on div "# 85713 1 Completed Date Jul 5 2025, 15:06 Supplier Henry Schein Halas Total Va…" at bounding box center [677, 540] width 253 height 135
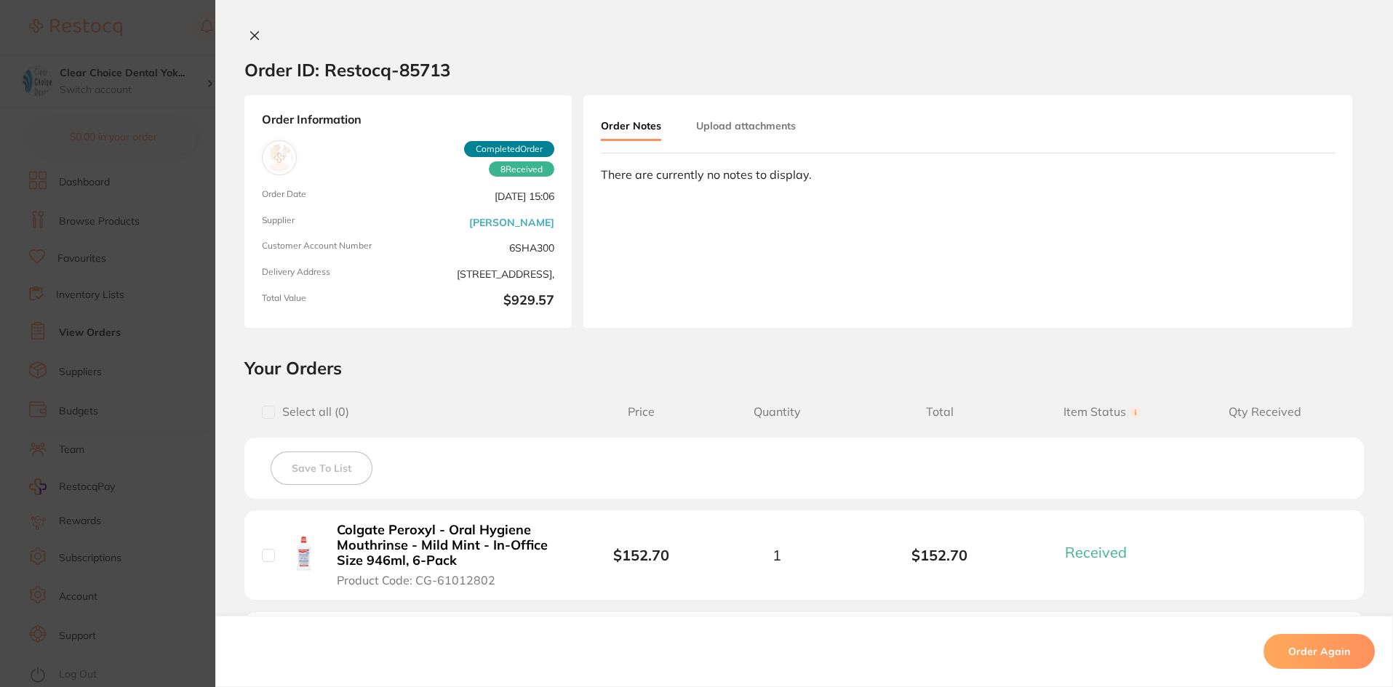
click at [252, 36] on icon at bounding box center [255, 36] width 8 height 8
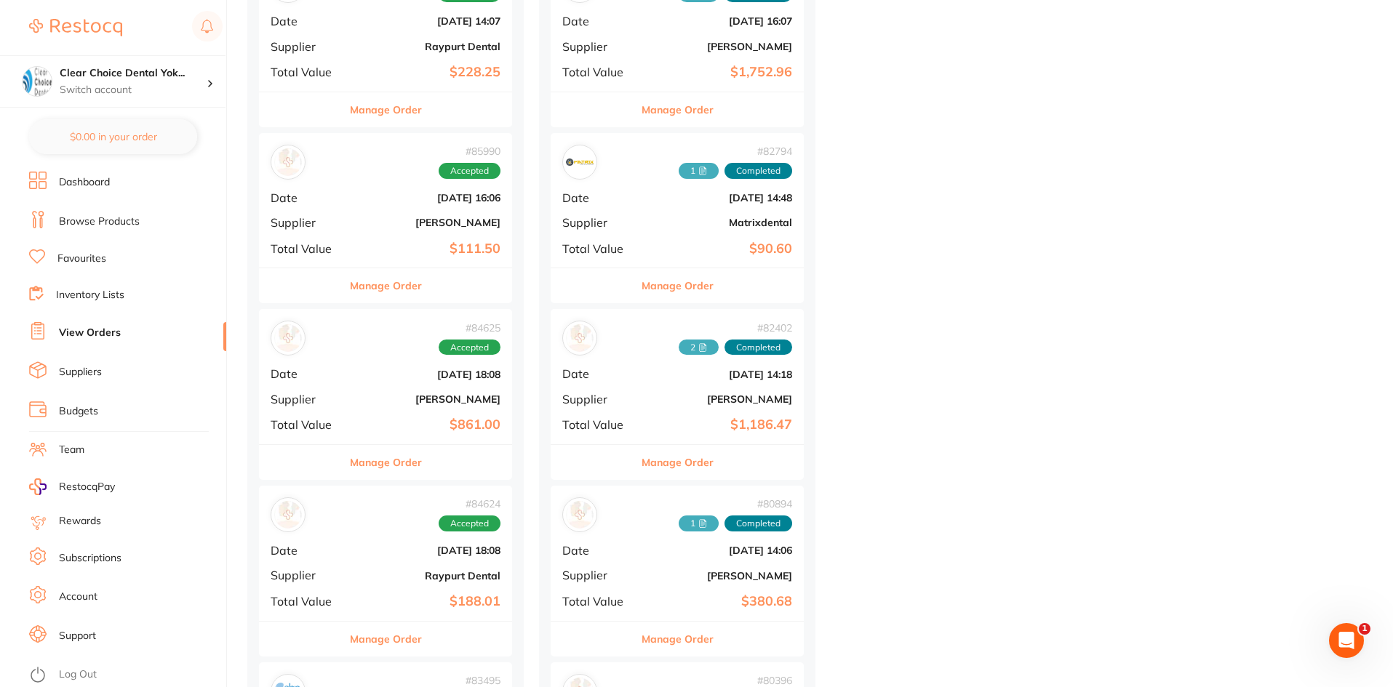
scroll to position [1455, 0]
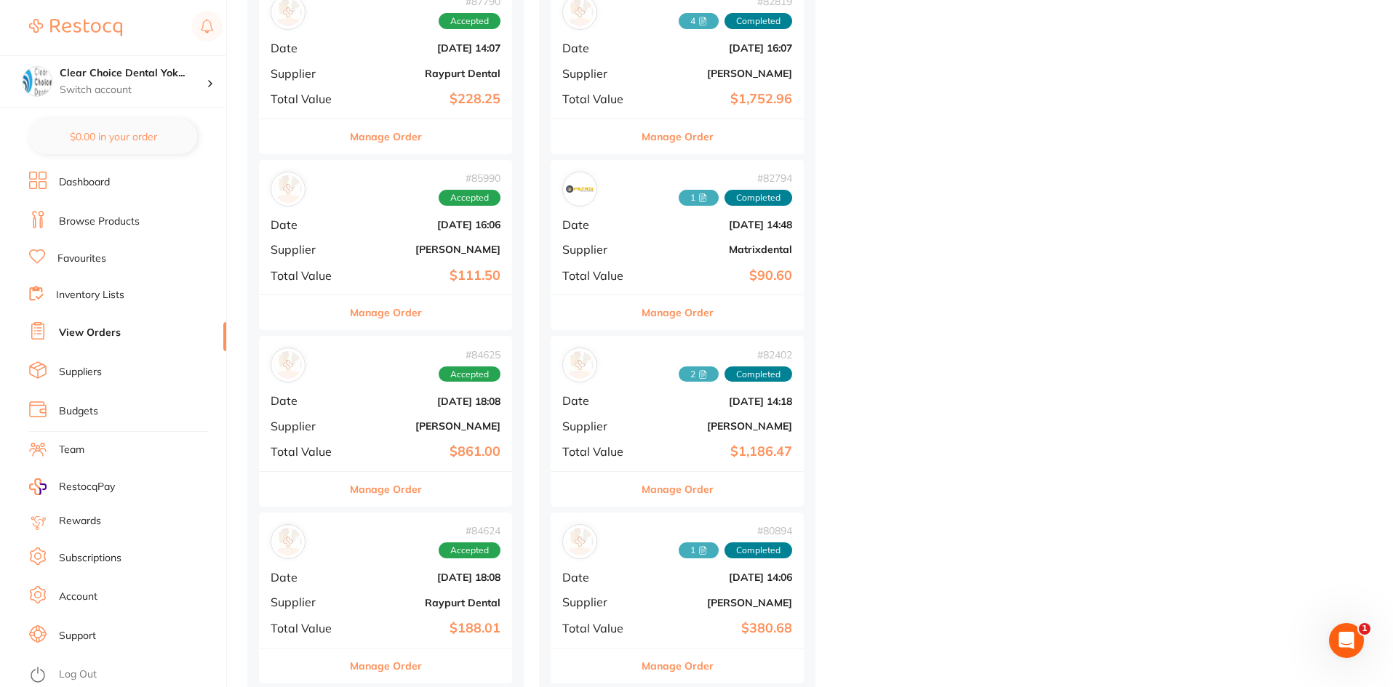
click at [394, 426] on b "[PERSON_NAME]" at bounding box center [427, 426] width 145 height 12
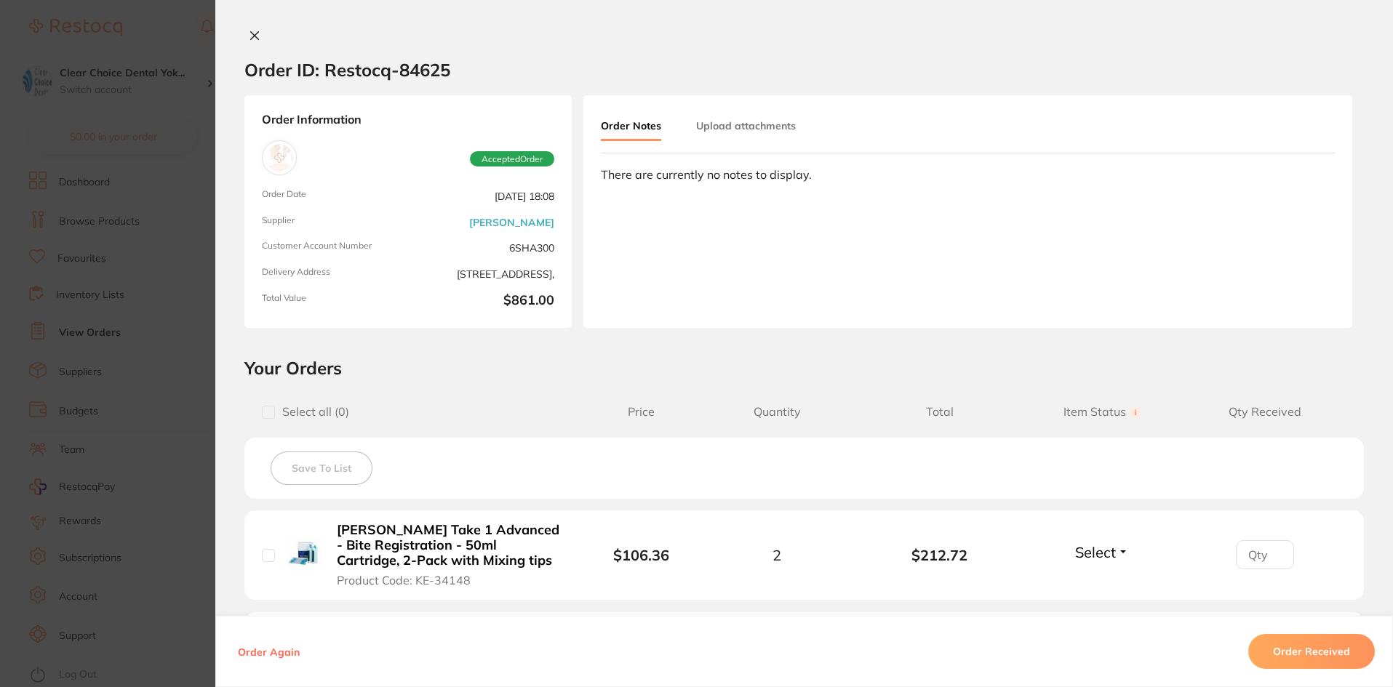
click at [252, 38] on icon at bounding box center [255, 36] width 8 height 8
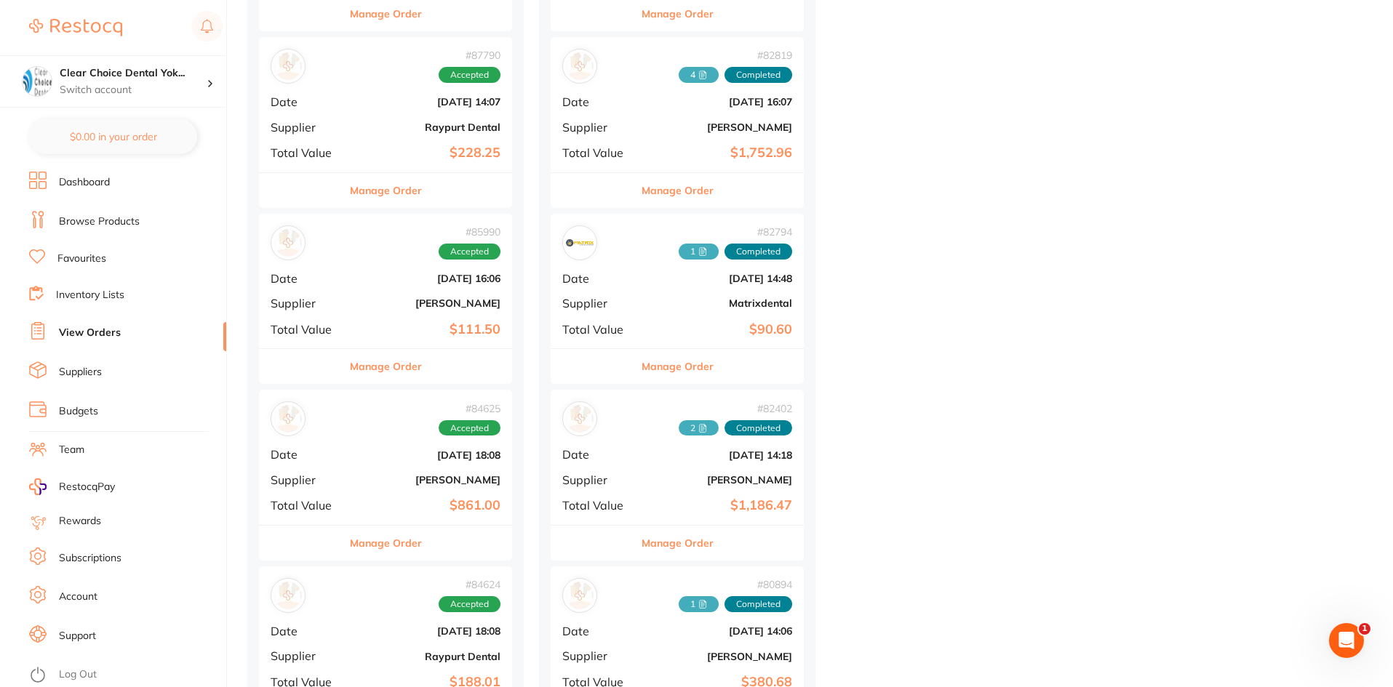
scroll to position [1382, 0]
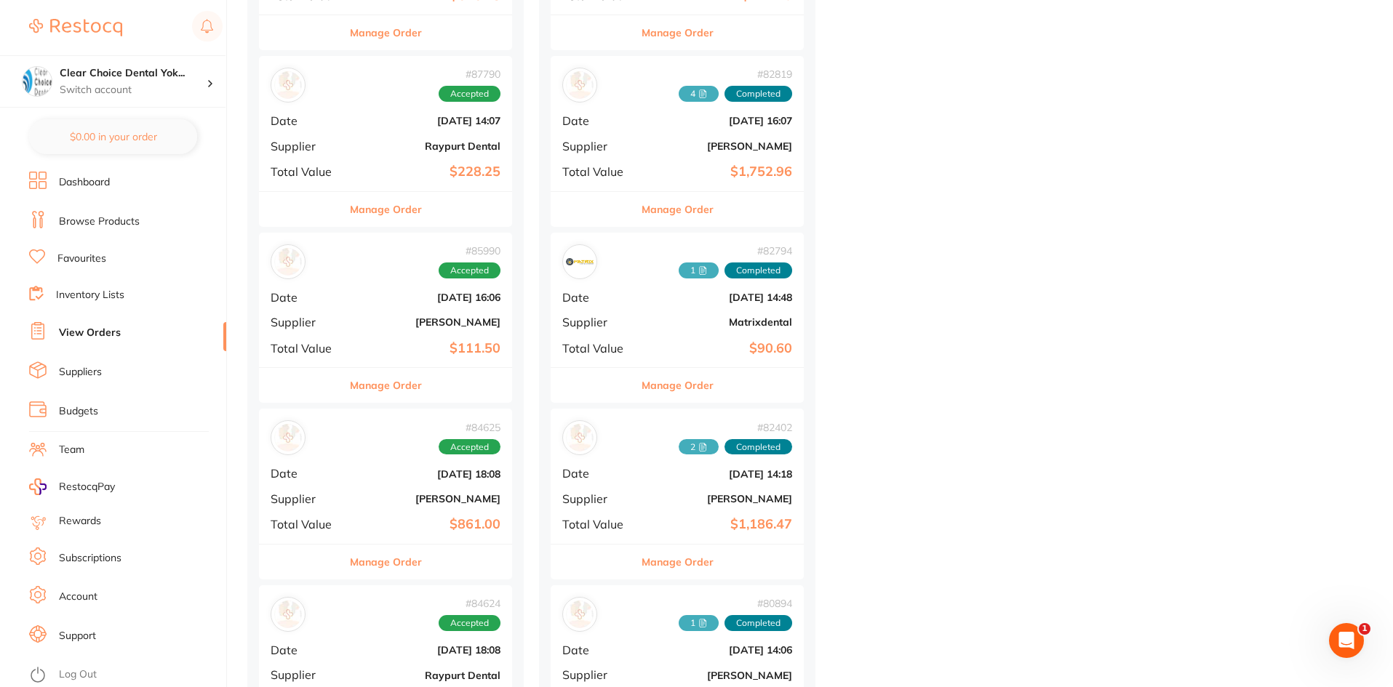
click at [396, 323] on b "[PERSON_NAME]" at bounding box center [427, 322] width 145 height 12
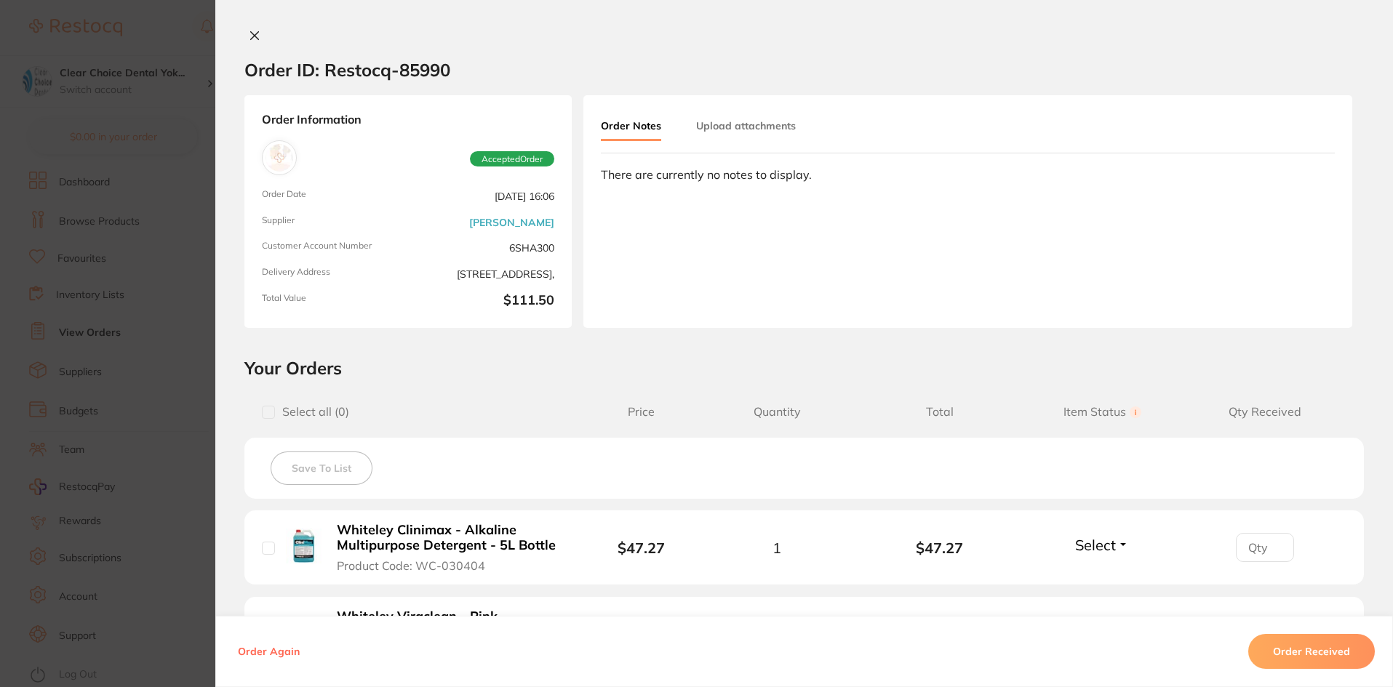
click at [255, 42] on button at bounding box center [254, 36] width 20 height 15
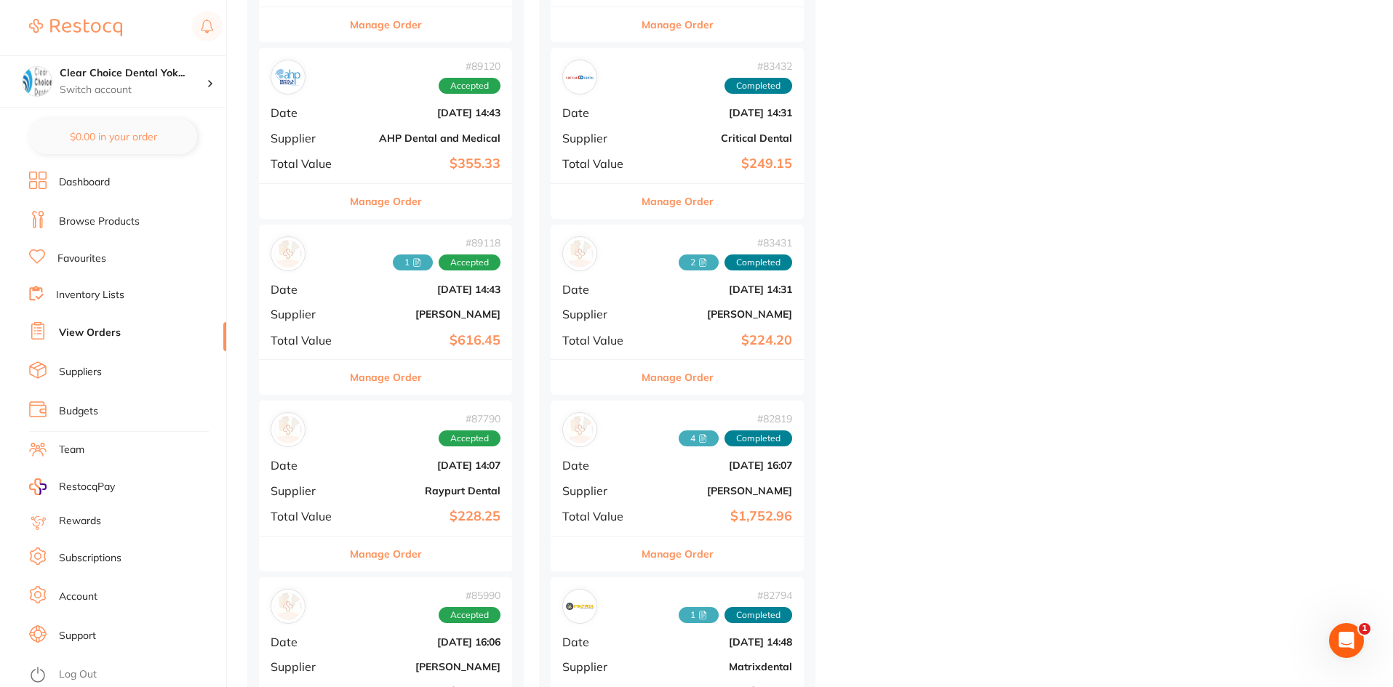
scroll to position [946, 0]
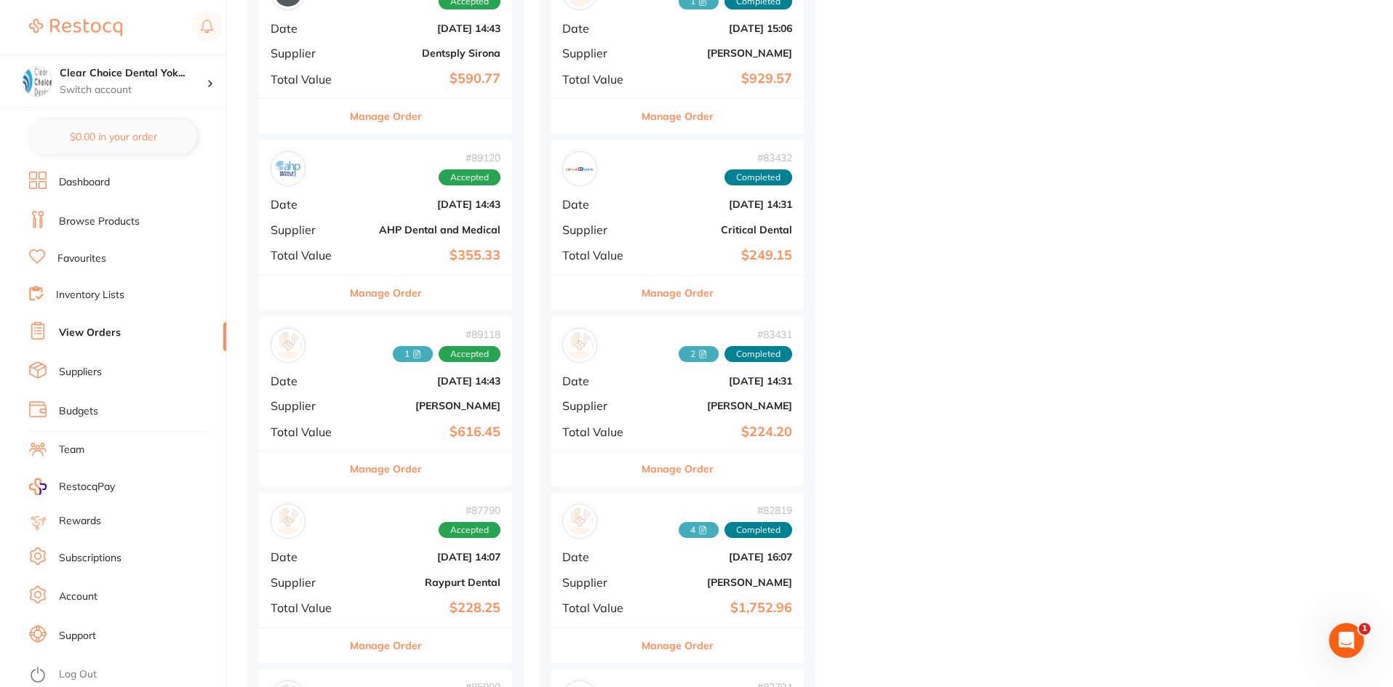
click at [367, 385] on b "[DATE] 14:43" at bounding box center [427, 381] width 145 height 12
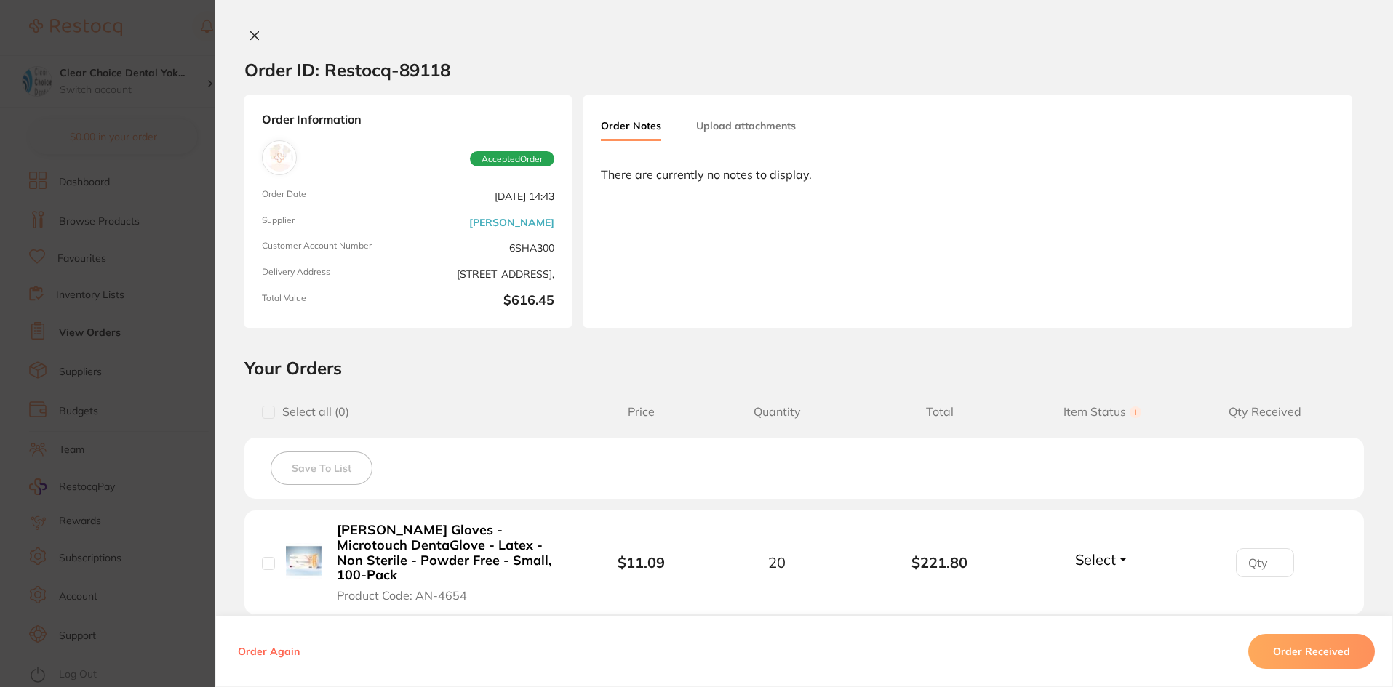
click at [252, 33] on icon at bounding box center [255, 36] width 8 height 8
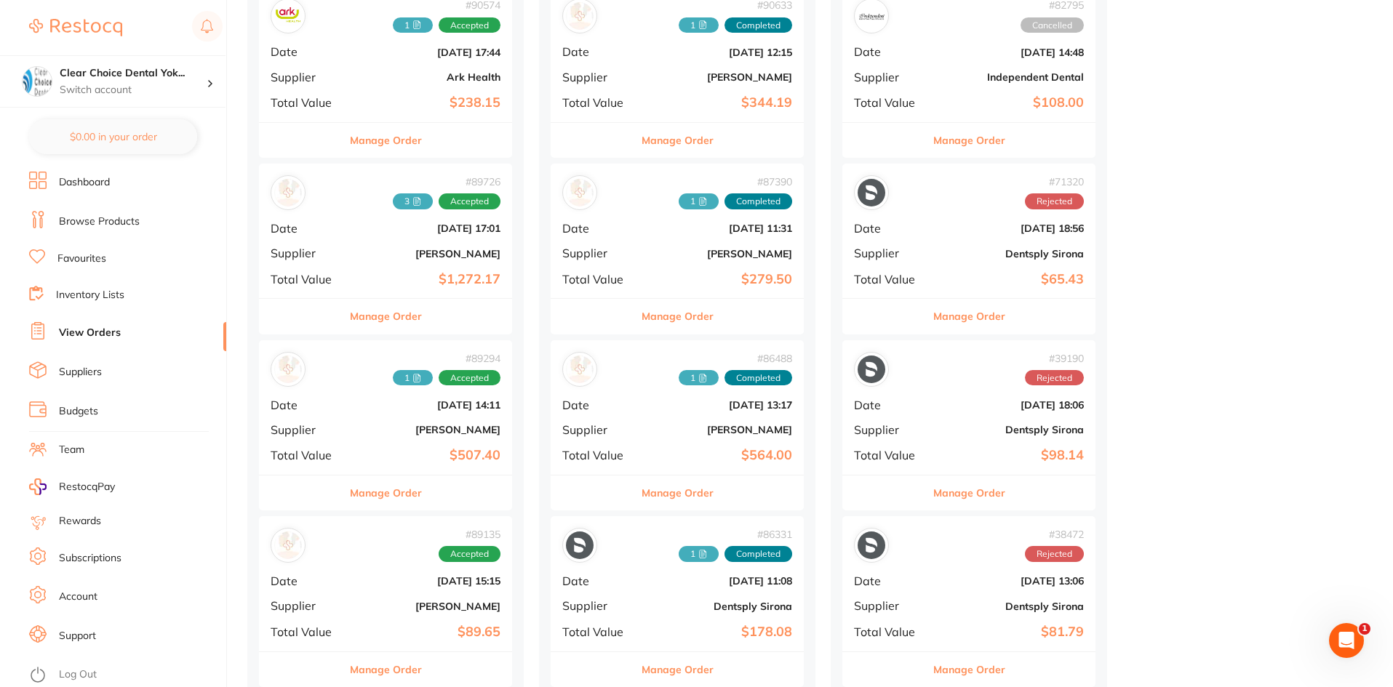
scroll to position [145, 0]
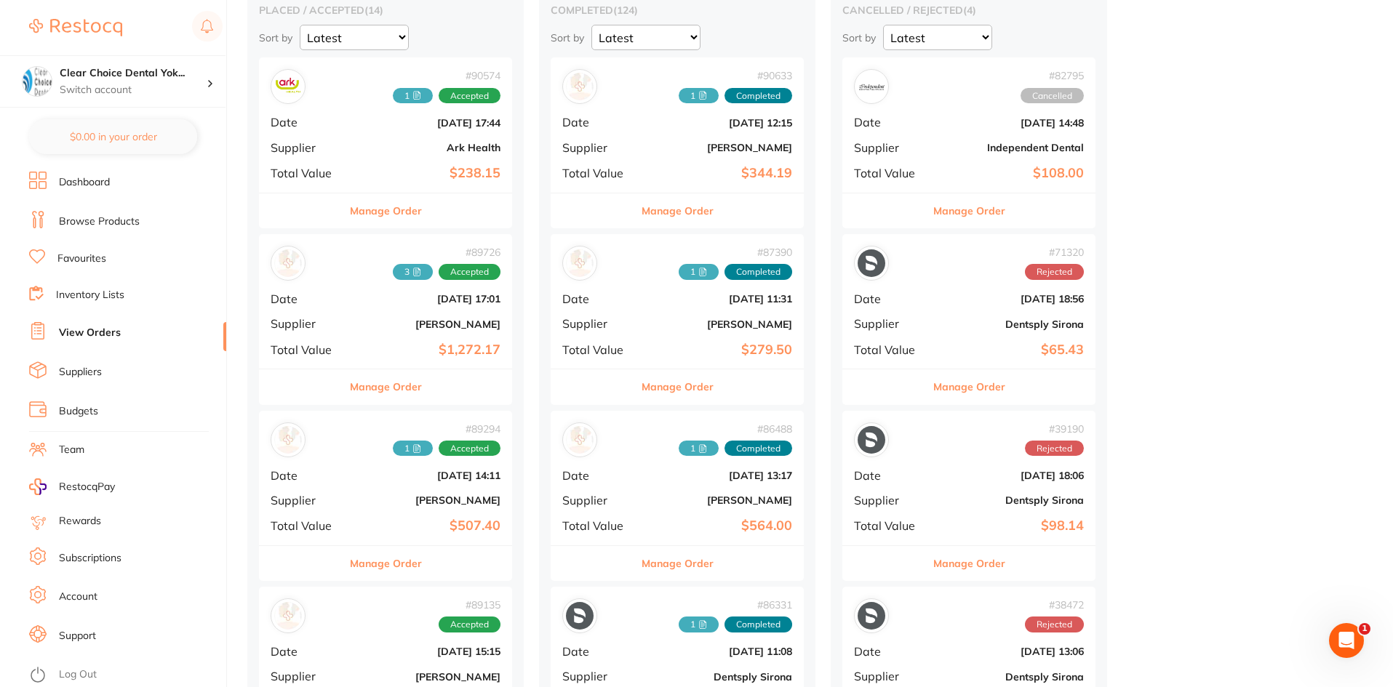
click at [365, 335] on div "# 89726 3 Accepted Date Aug 8 2025, 17:01 Supplier Henry Schein Halas Total Val…" at bounding box center [385, 301] width 253 height 135
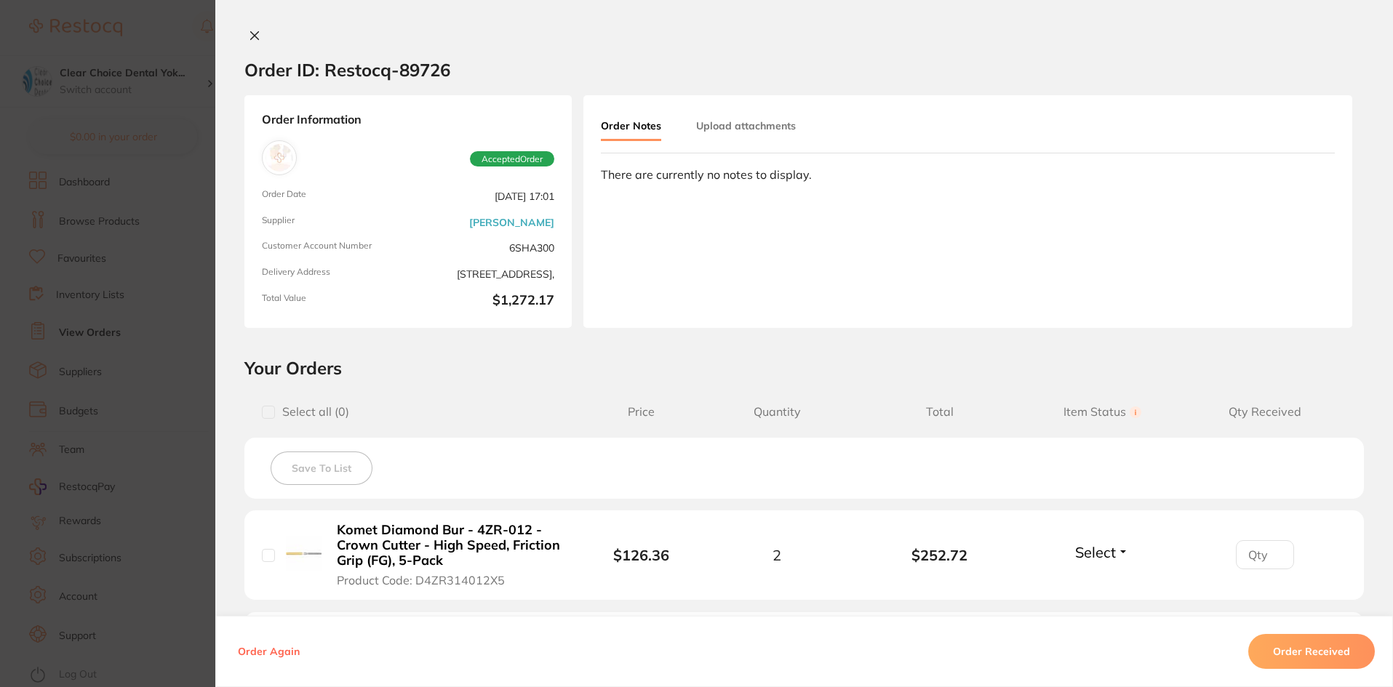
click at [251, 35] on icon at bounding box center [255, 36] width 8 height 8
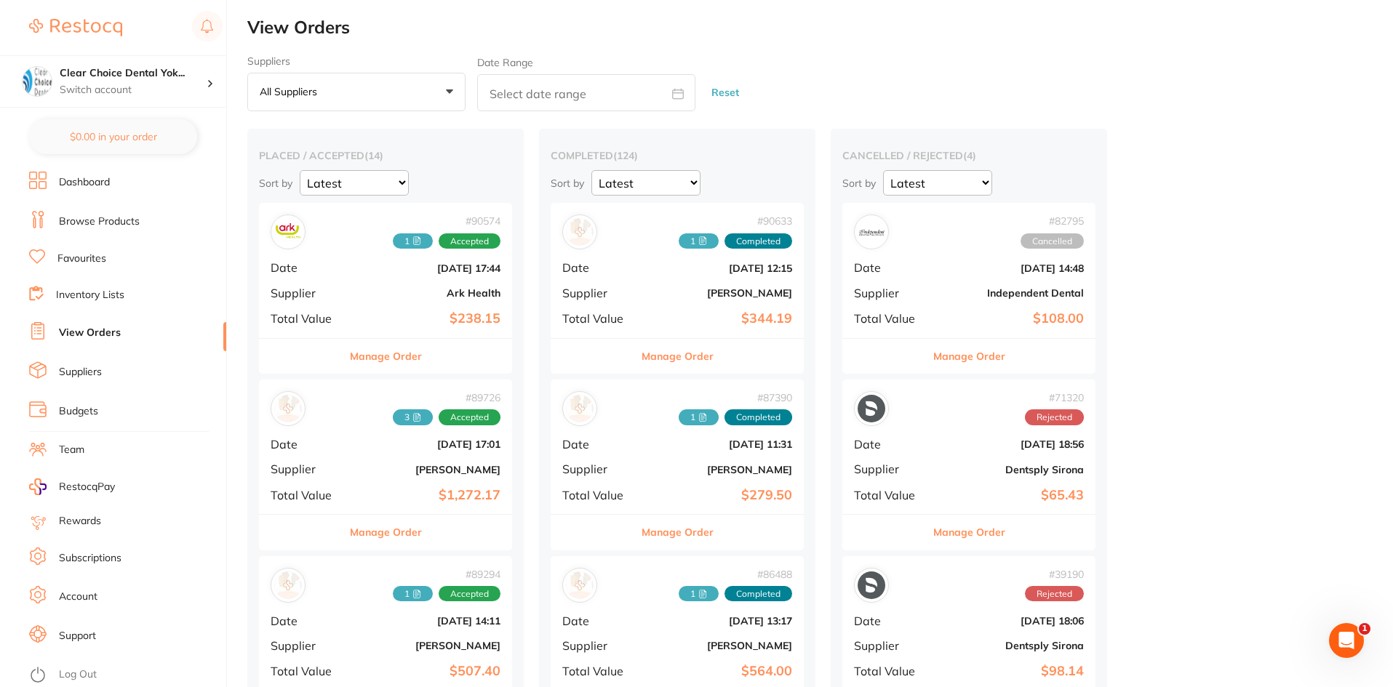
click at [95, 253] on link "Favourites" at bounding box center [81, 259] width 49 height 15
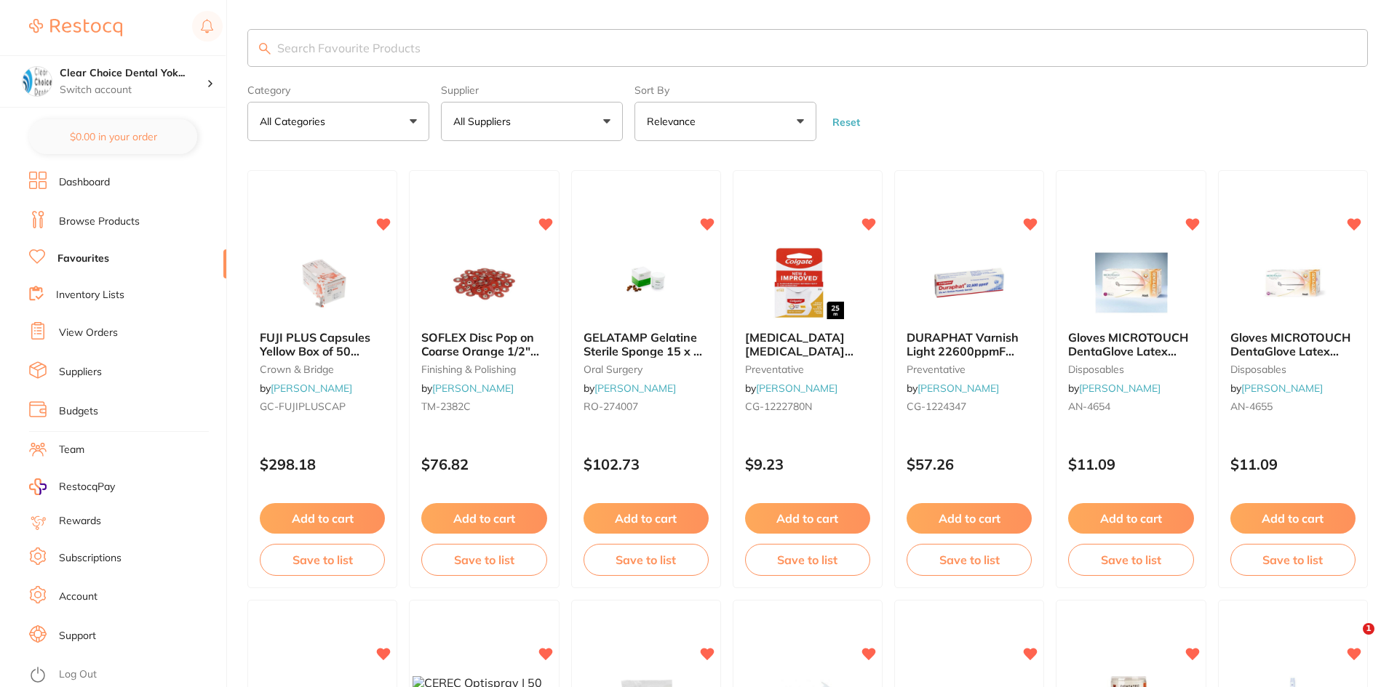
click at [295, 44] on input "search" at bounding box center [807, 48] width 1120 height 38
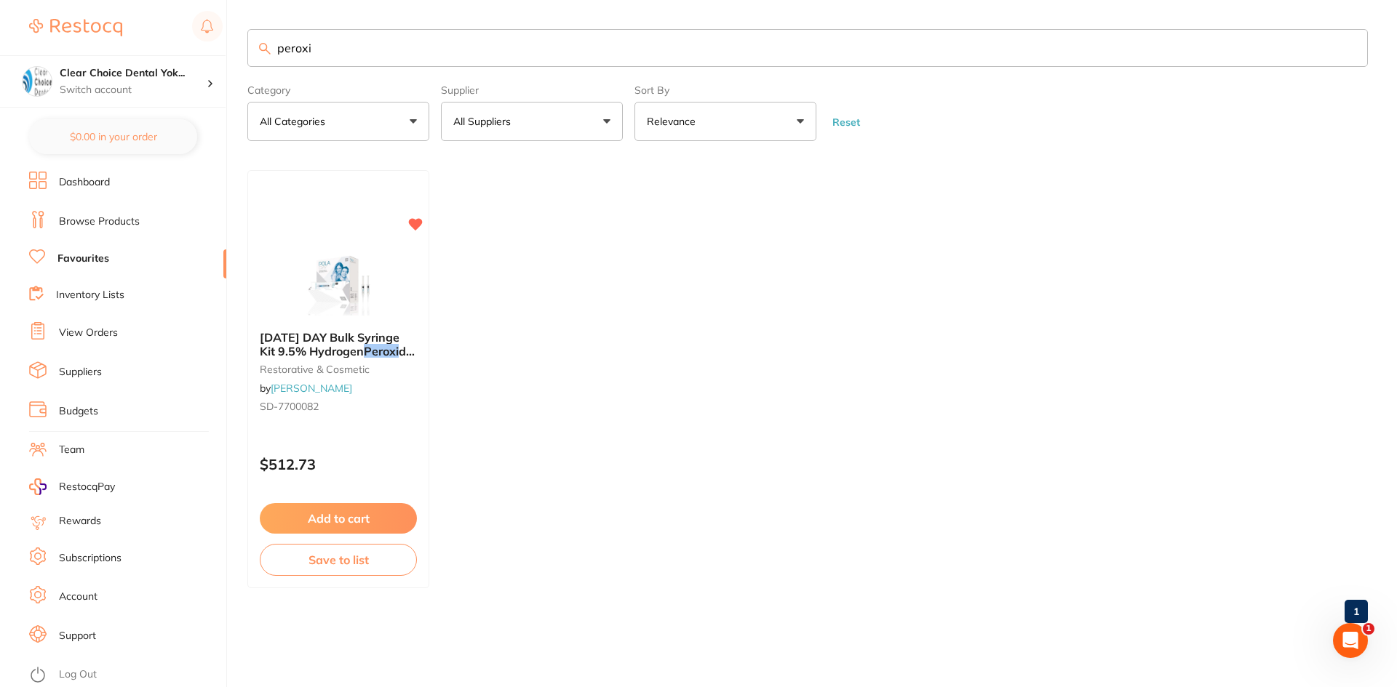
click at [368, 51] on input "peroxi" at bounding box center [807, 48] width 1120 height 38
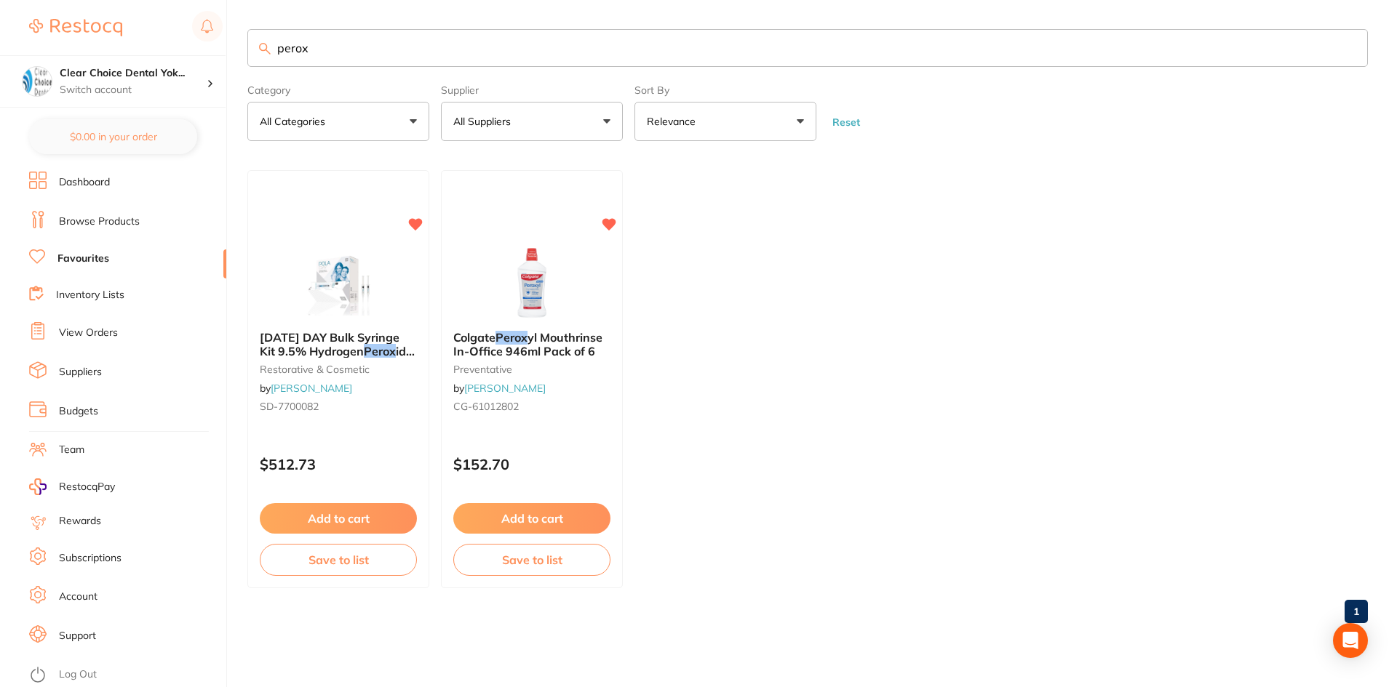
type input "perox"
click at [544, 447] on div "$152.70" at bounding box center [532, 461] width 182 height 39
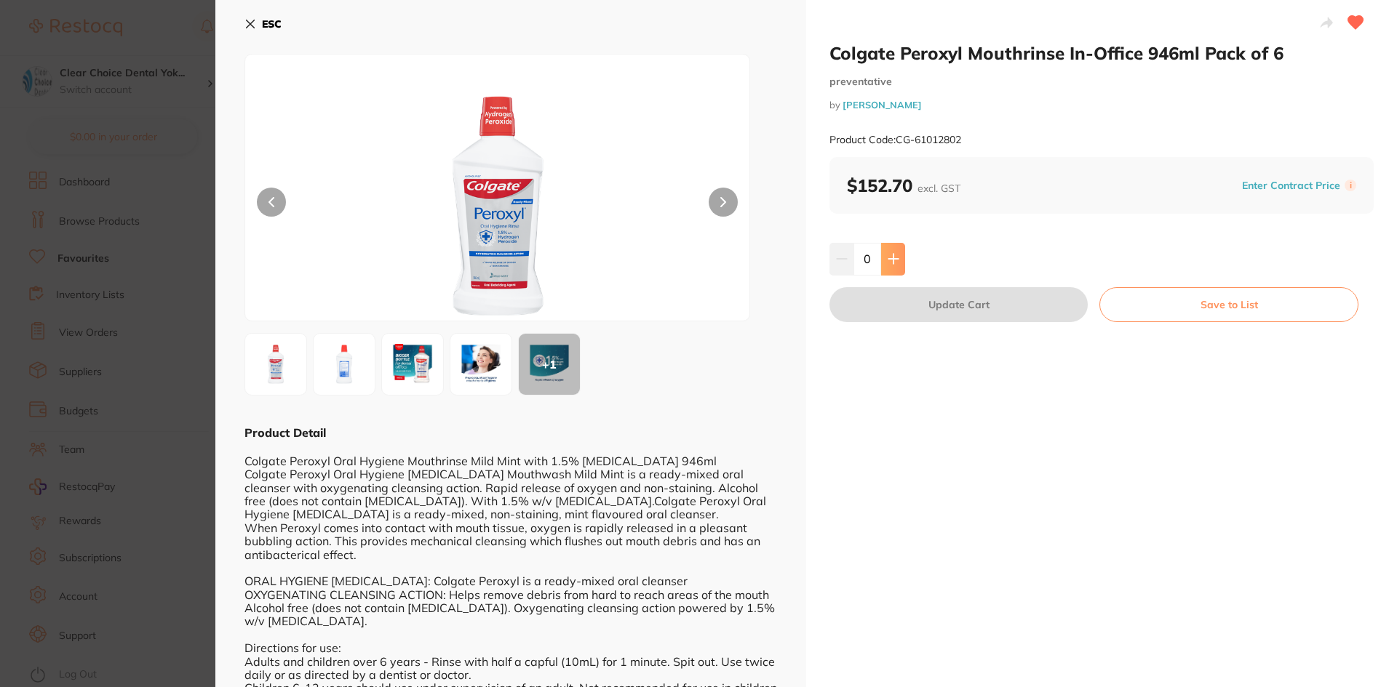
click at [889, 258] on icon at bounding box center [893, 259] width 12 height 12
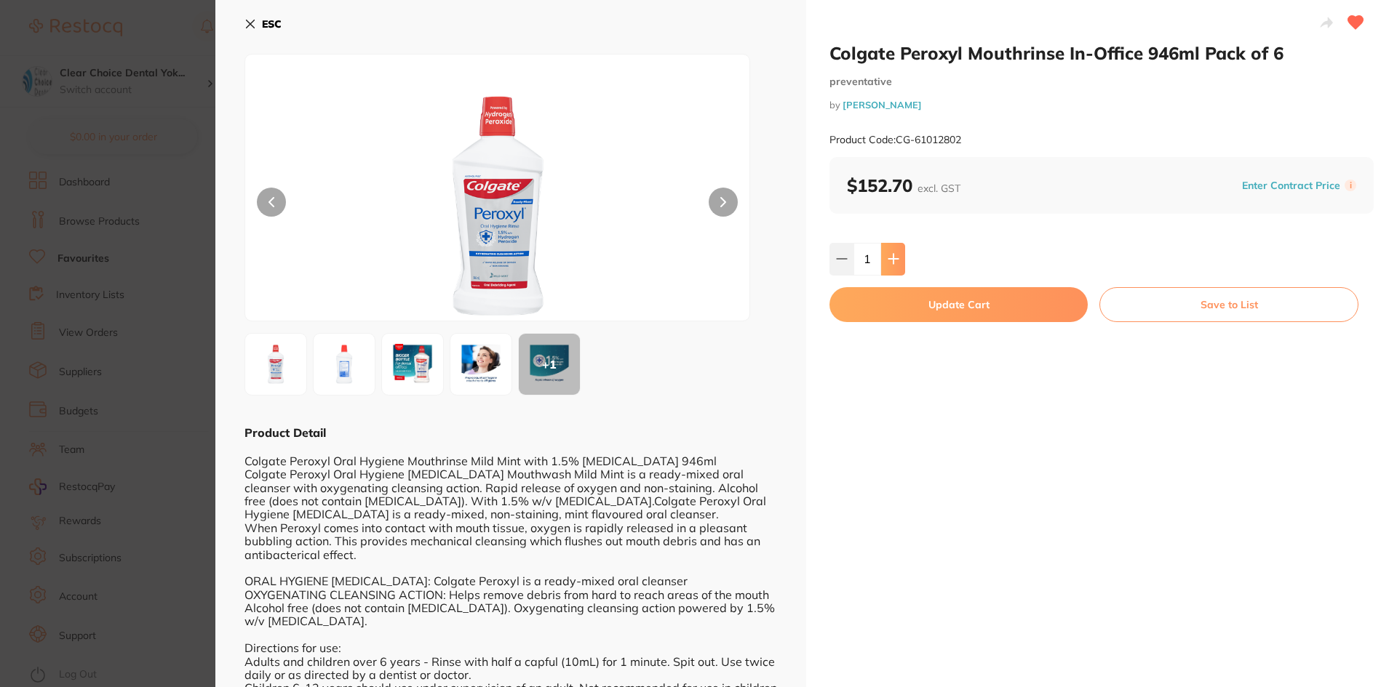
click at [889, 258] on icon at bounding box center [893, 259] width 12 height 12
type input "2"
click at [901, 308] on button "Update Cart" at bounding box center [958, 304] width 258 height 35
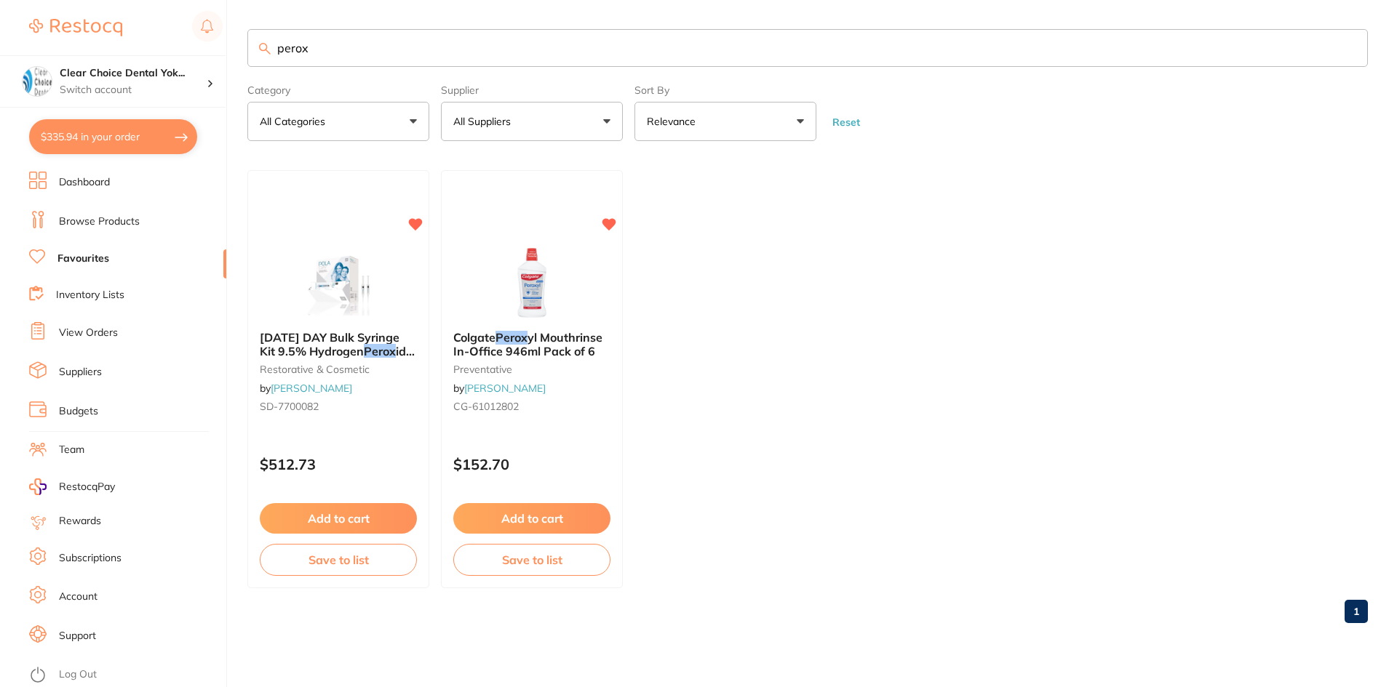
click at [140, 145] on button "$335.94 in your order" at bounding box center [113, 136] width 168 height 35
checkbox input "true"
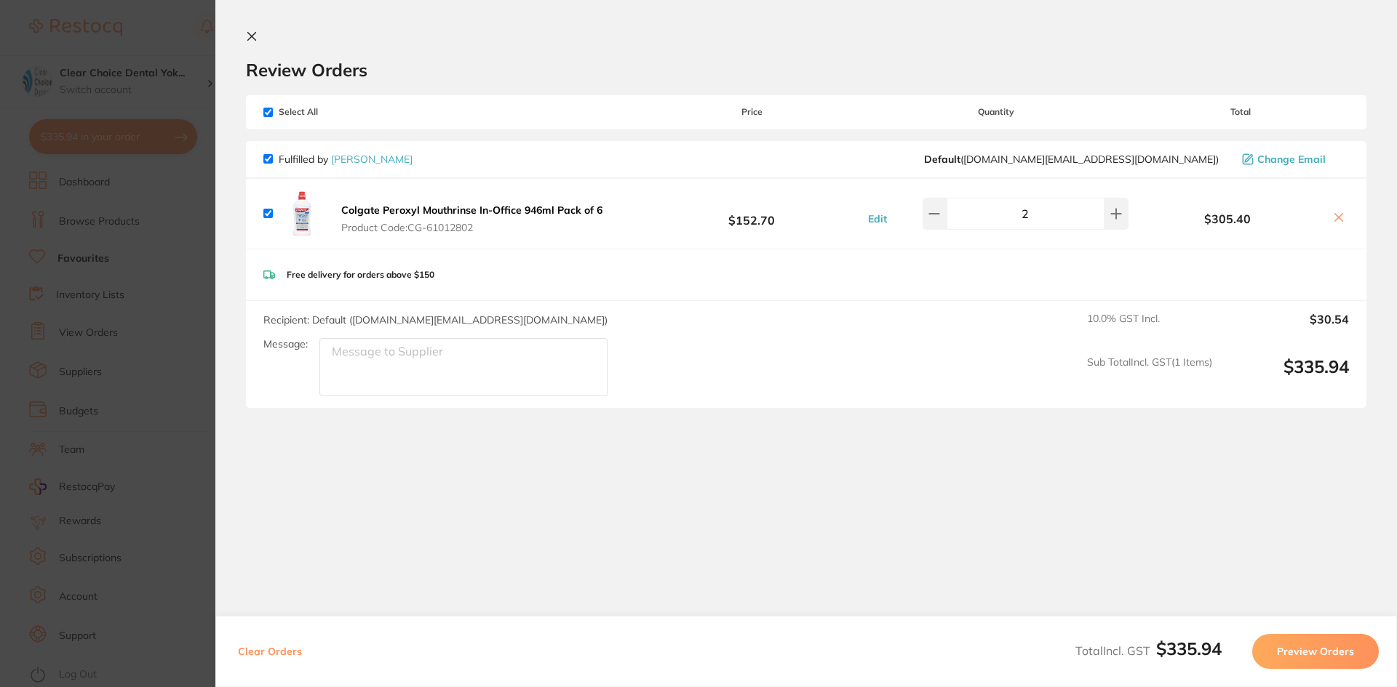
click at [1282, 663] on button "Preview Orders" at bounding box center [1315, 651] width 127 height 35
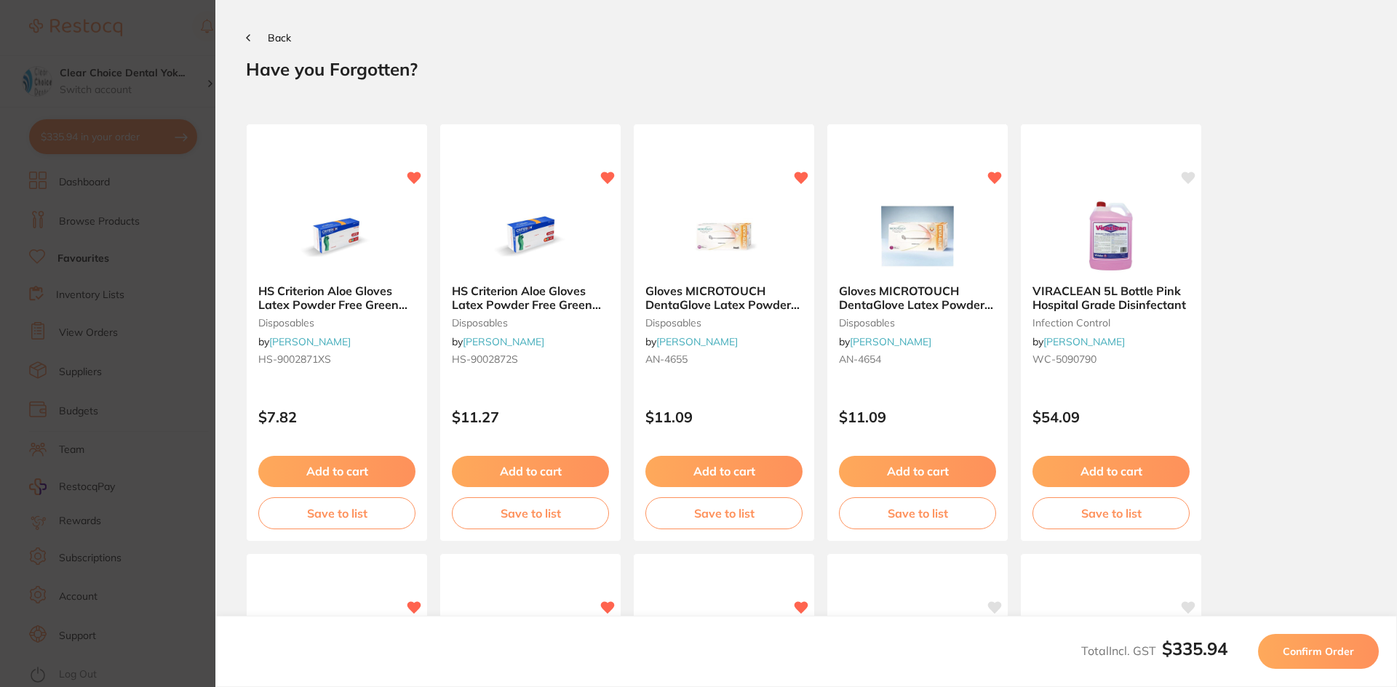
click at [1282, 661] on button "Confirm Order" at bounding box center [1318, 651] width 121 height 35
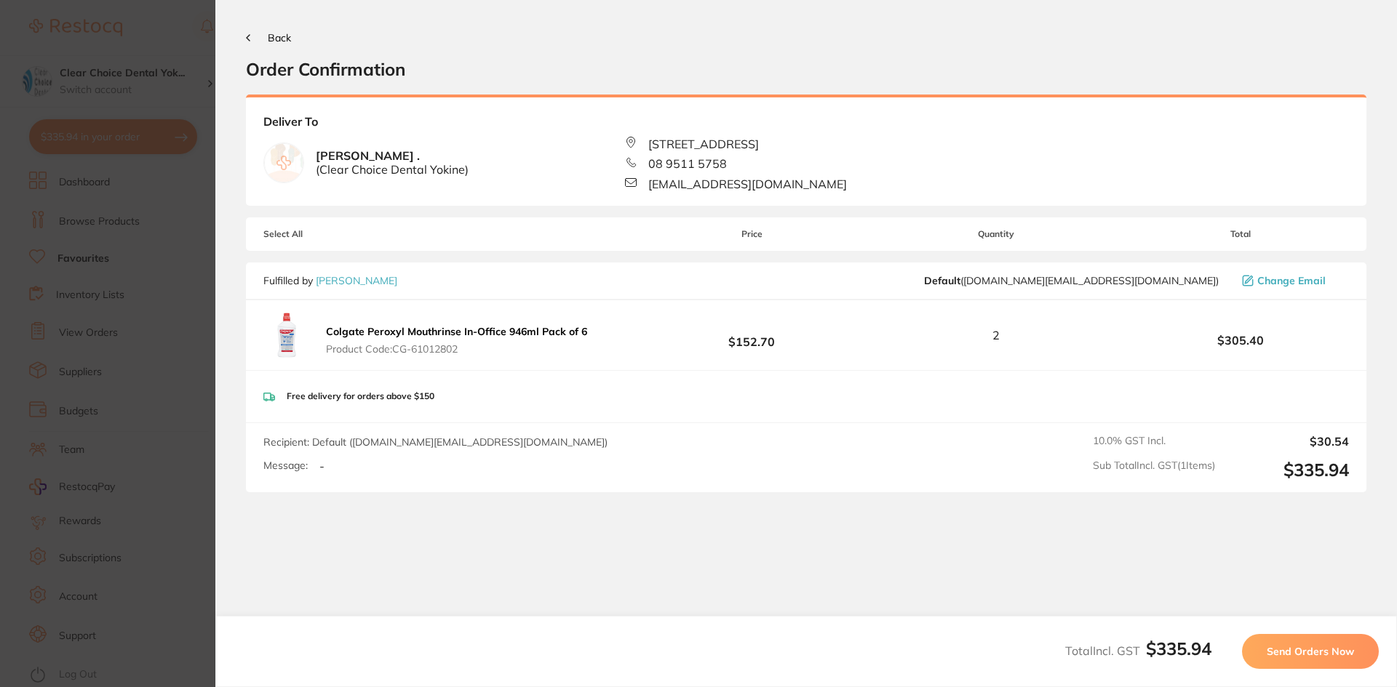
click at [1282, 655] on span "Send Orders Now" at bounding box center [1309, 651] width 87 height 13
